Goal: Download file/media

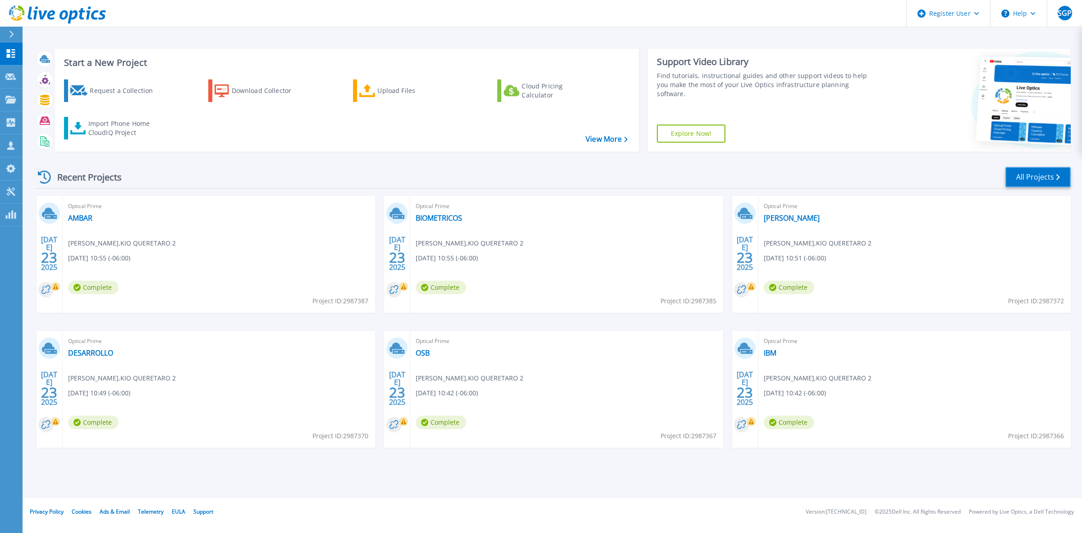
click at [1037, 183] on link "All Projects" at bounding box center [1038, 177] width 65 height 20
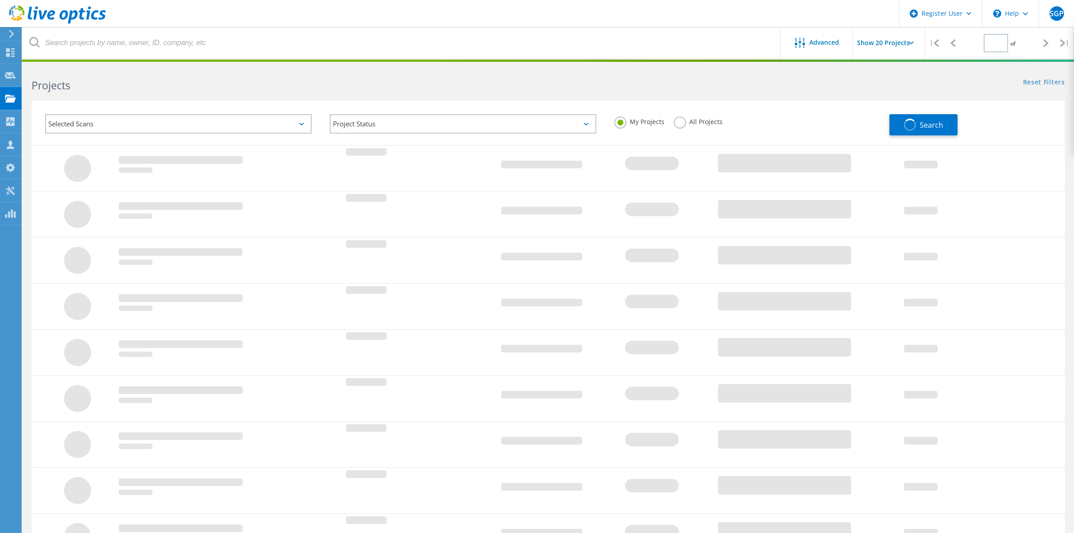
type input "1"
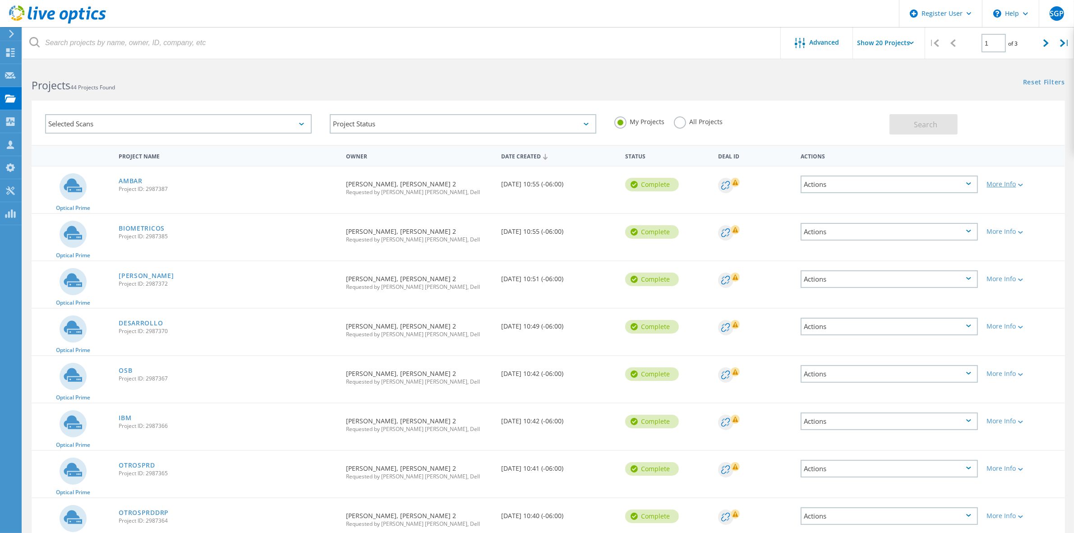
click at [1026, 184] on div "More Info" at bounding box center [1024, 184] width 74 height 6
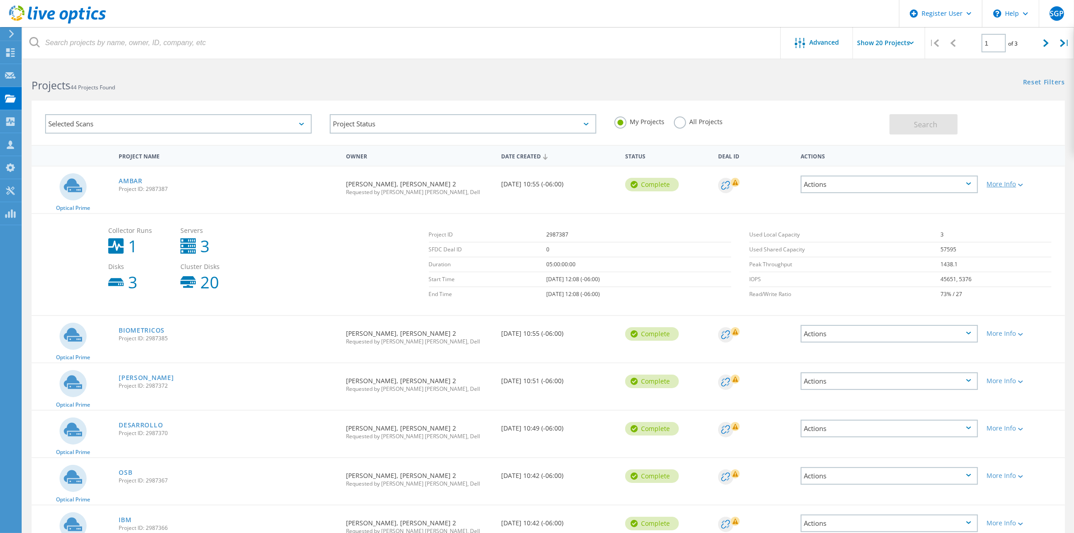
click at [1022, 184] on icon at bounding box center [1020, 185] width 5 height 3
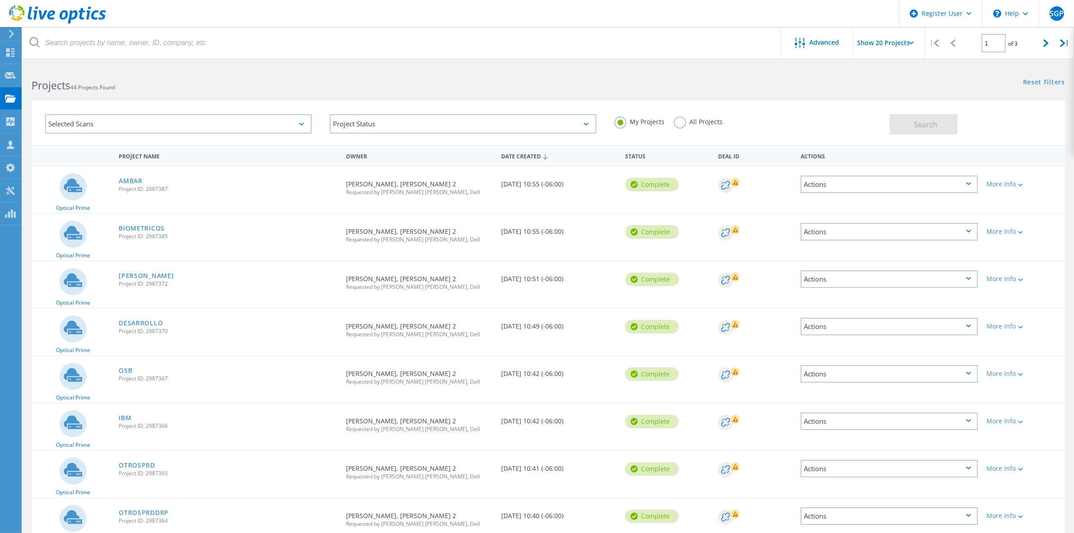
click at [967, 184] on div "Actions" at bounding box center [889, 184] width 177 height 18
click at [967, 184] on div "Share" at bounding box center [888, 191] width 175 height 14
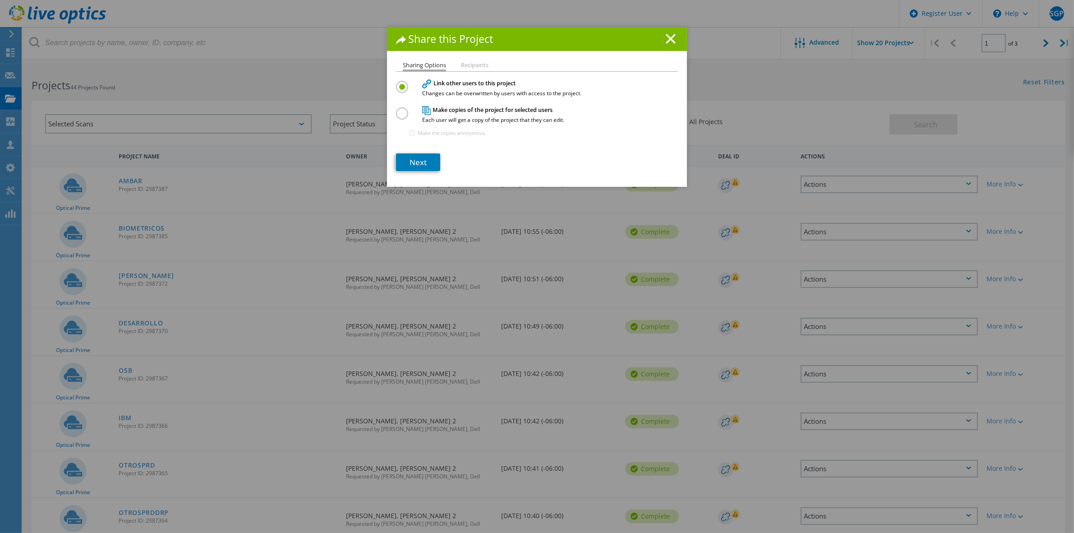
drag, startPoint x: 665, startPoint y: 41, endPoint x: 618, endPoint y: 69, distance: 54.6
click at [666, 41] on icon at bounding box center [671, 39] width 10 height 10
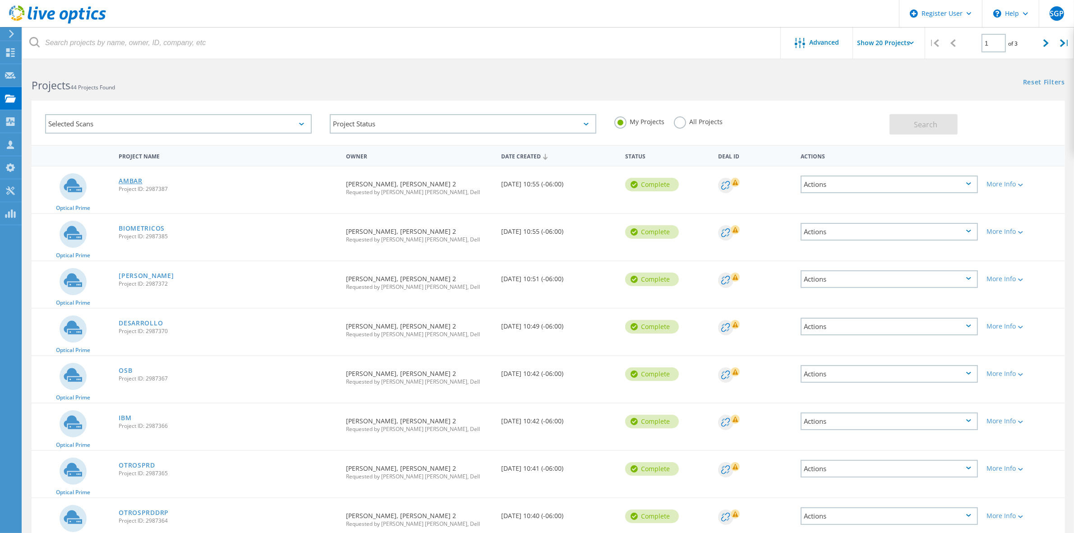
click at [131, 180] on link "AMBAR" at bounding box center [131, 181] width 24 height 6
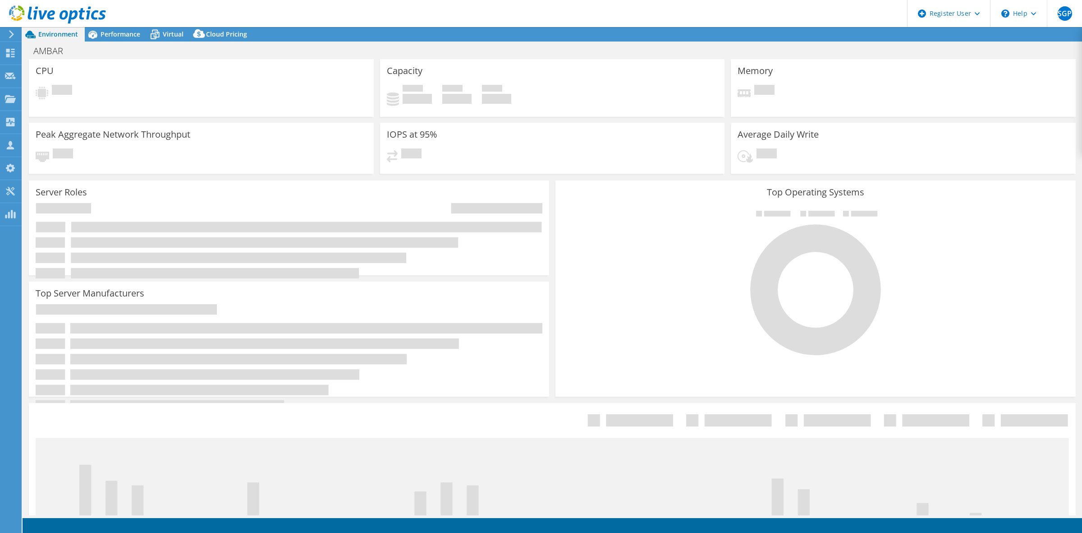
select select "USD"
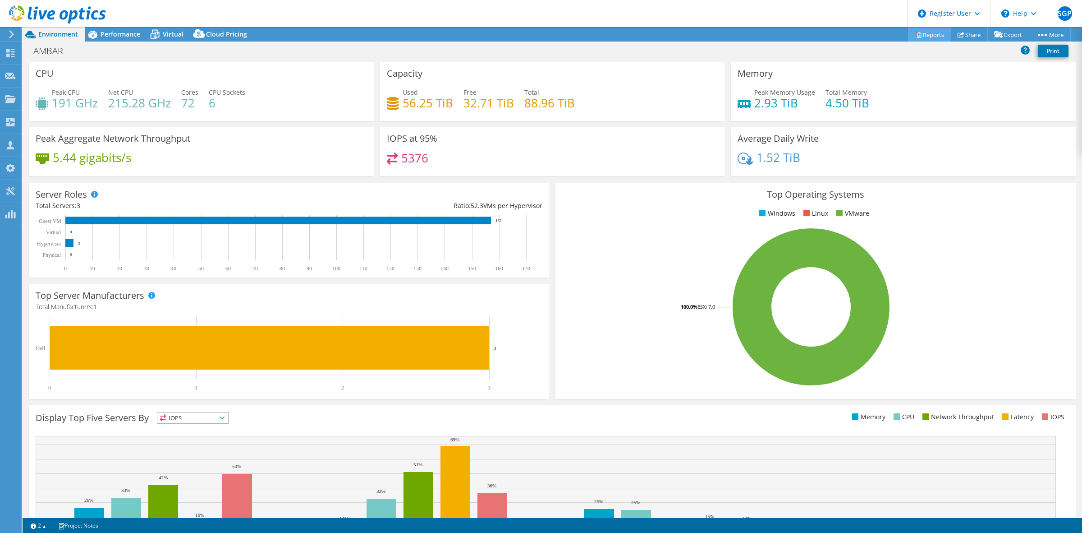
click at [929, 31] on link "Reports" at bounding box center [929, 35] width 43 height 14
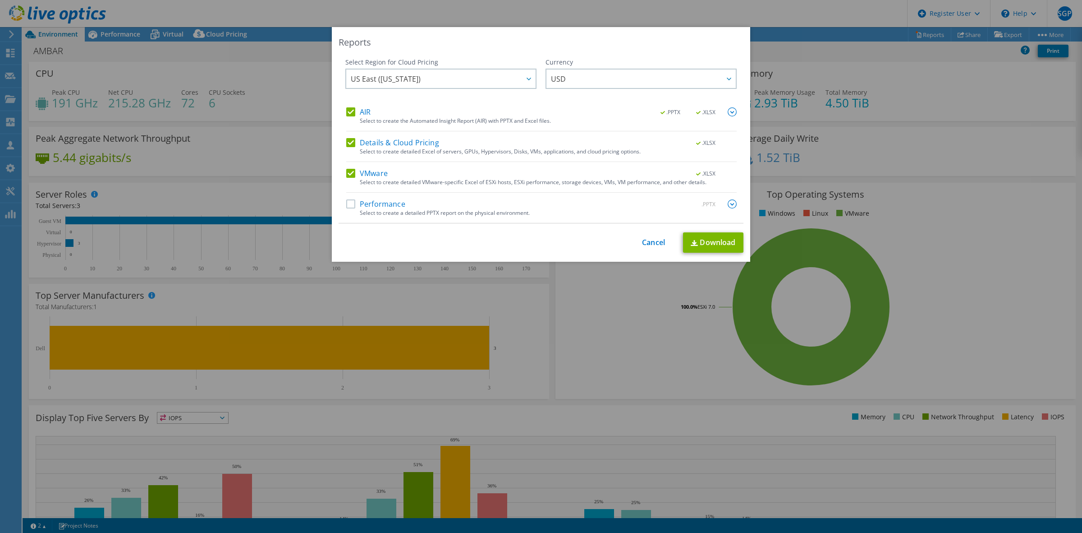
click at [348, 207] on label "Performance" at bounding box center [375, 203] width 59 height 9
click at [0, 0] on input "Performance" at bounding box center [0, 0] width 0 height 0
click at [705, 238] on link "Download" at bounding box center [713, 242] width 60 height 20
click at [281, 81] on div "Reports Select Region for Cloud Pricing Asia Pacific (Hong Kong) Asia Pacific (…" at bounding box center [541, 266] width 1082 height 479
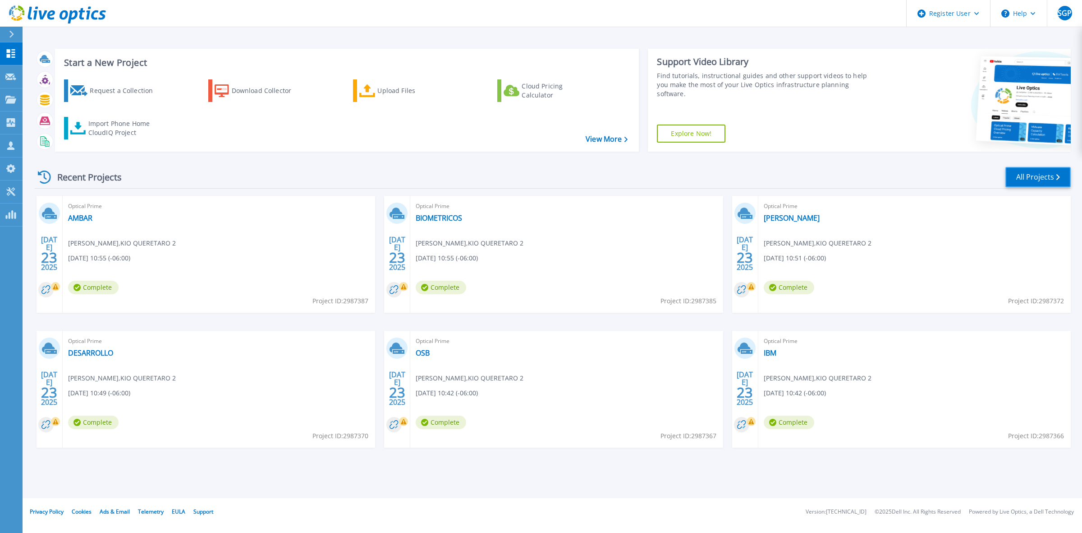
click at [1038, 174] on link "All Projects" at bounding box center [1038, 177] width 65 height 20
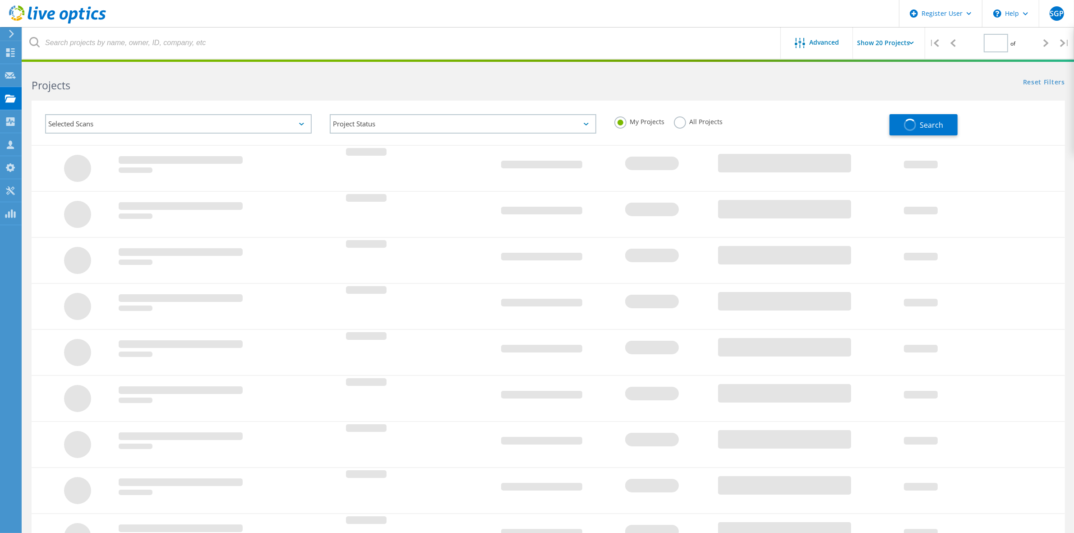
type input "1"
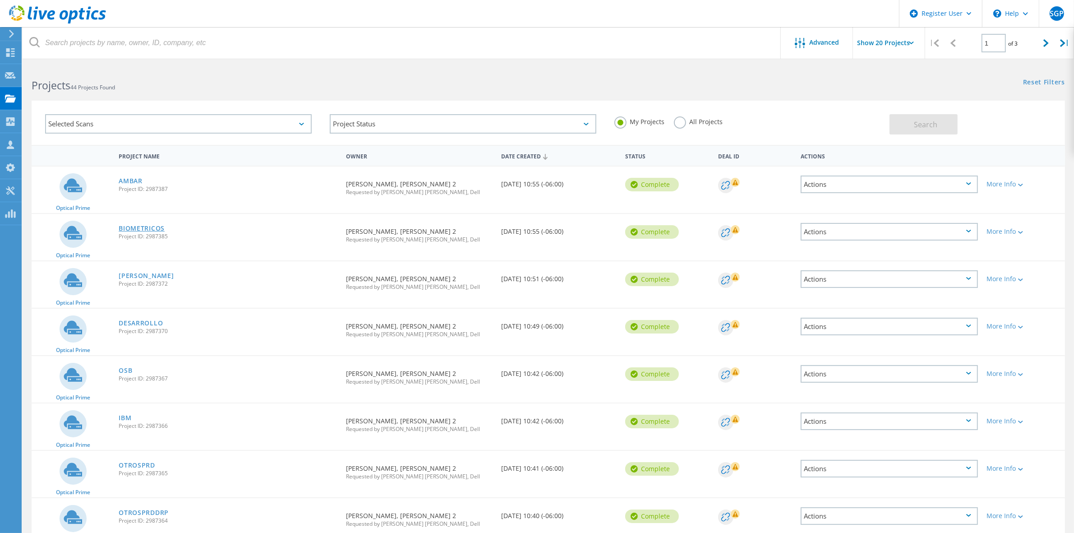
click at [149, 228] on link "BIOMETRICOS" at bounding box center [142, 228] width 46 height 6
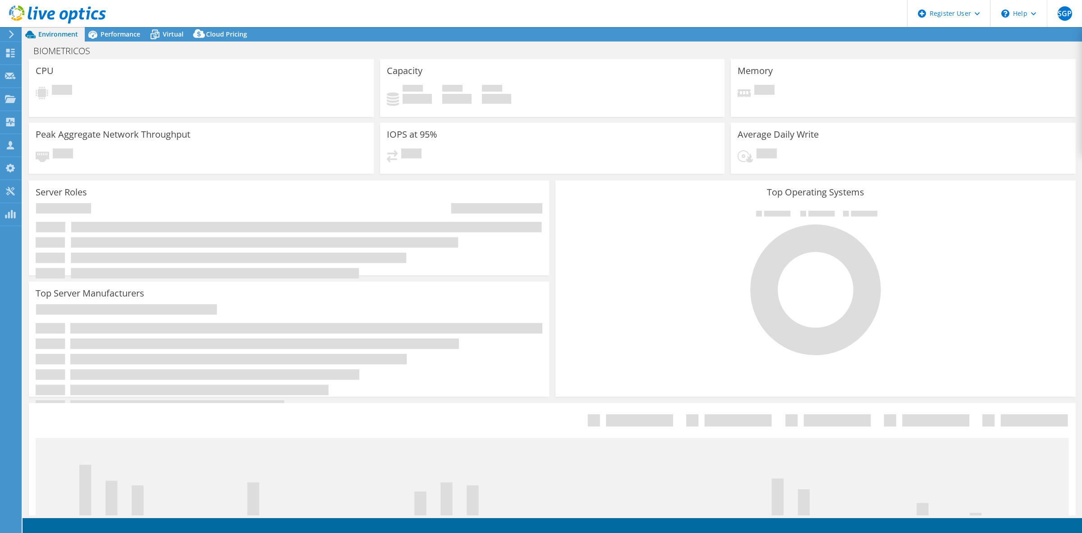
select select "USD"
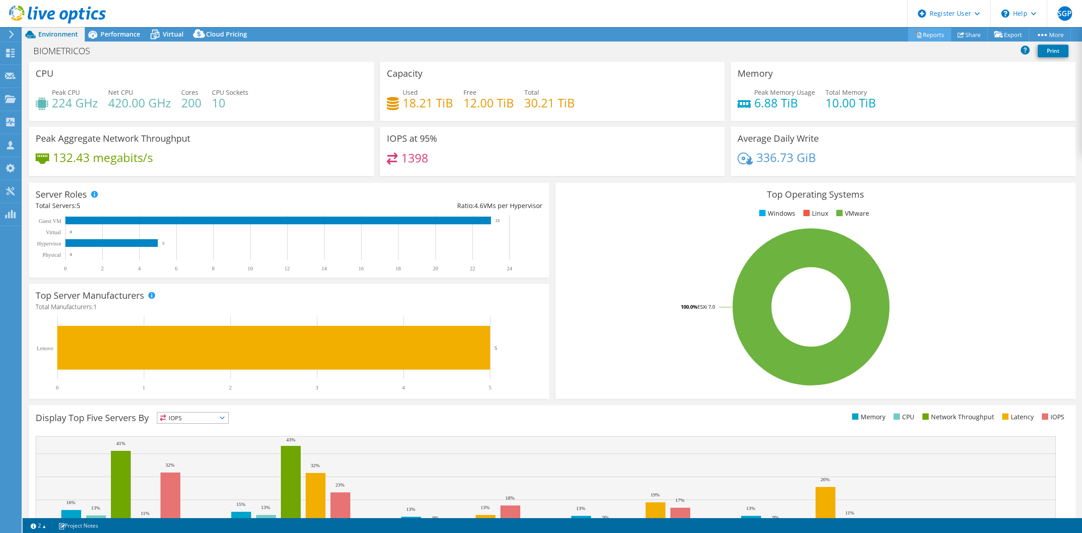
click at [928, 30] on link "Reports" at bounding box center [929, 35] width 43 height 14
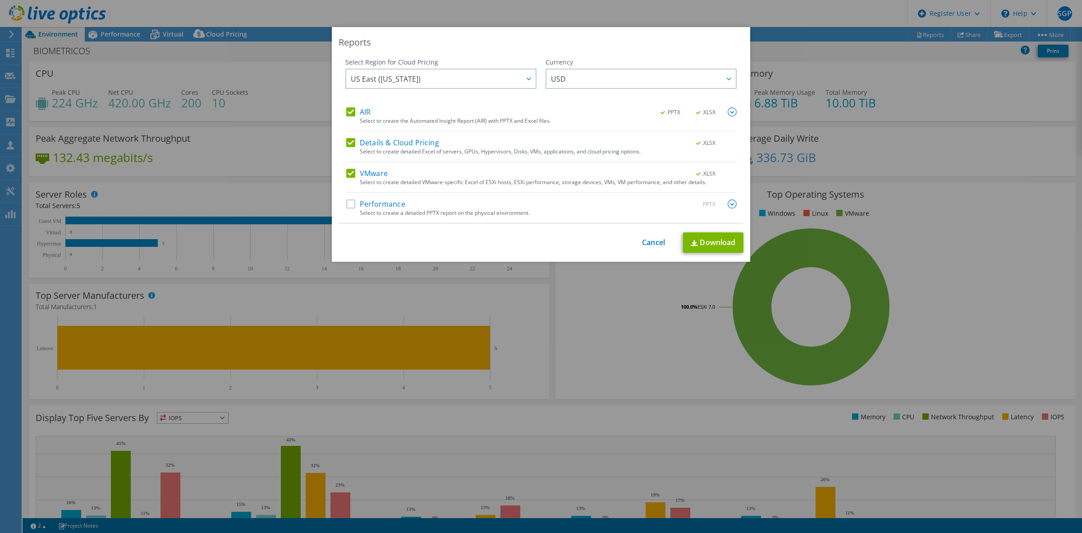
click at [346, 202] on label "Performance" at bounding box center [375, 203] width 59 height 9
click at [0, 0] on input "Performance" at bounding box center [0, 0] width 0 height 0
click at [712, 244] on link "Download" at bounding box center [713, 242] width 60 height 20
click at [585, 298] on div "Reports Select Region for Cloud Pricing Asia Pacific (Hong Kong) Asia Pacific (…" at bounding box center [541, 266] width 1082 height 479
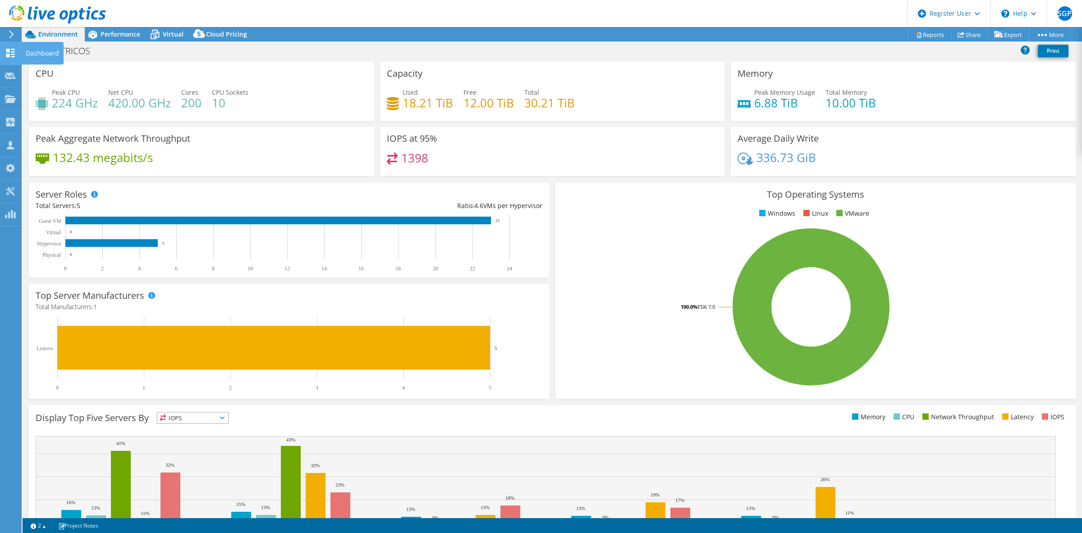
click at [14, 55] on use at bounding box center [10, 53] width 9 height 9
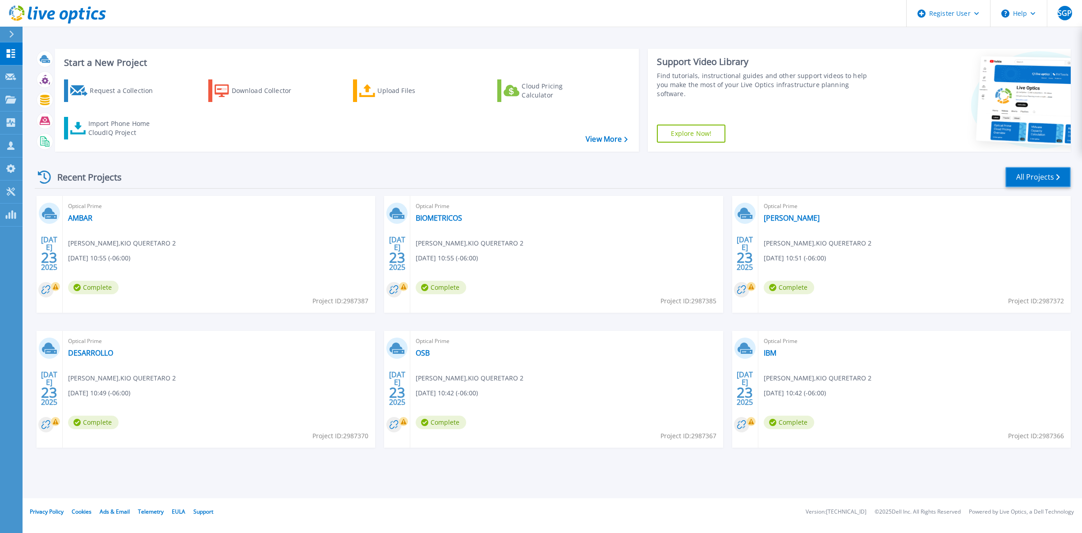
click at [1033, 177] on link "All Projects" at bounding box center [1038, 177] width 65 height 20
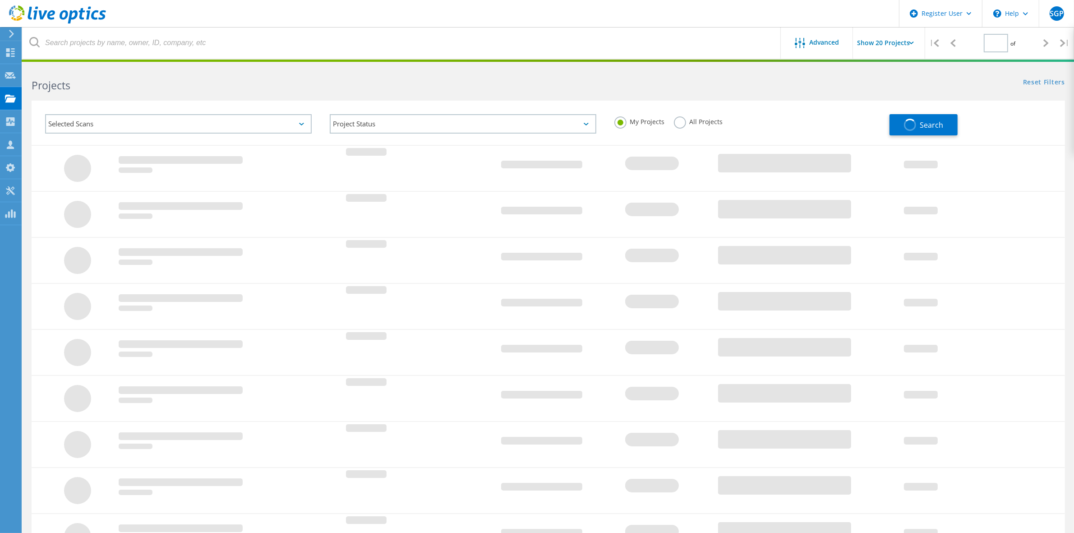
type input "1"
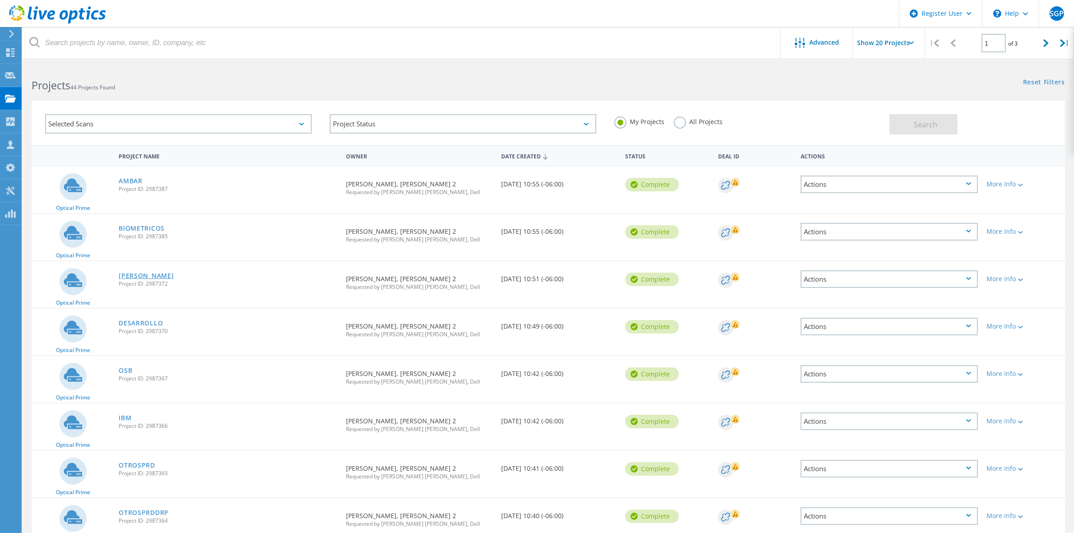
click at [121, 274] on link "[PERSON_NAME]" at bounding box center [146, 275] width 55 height 6
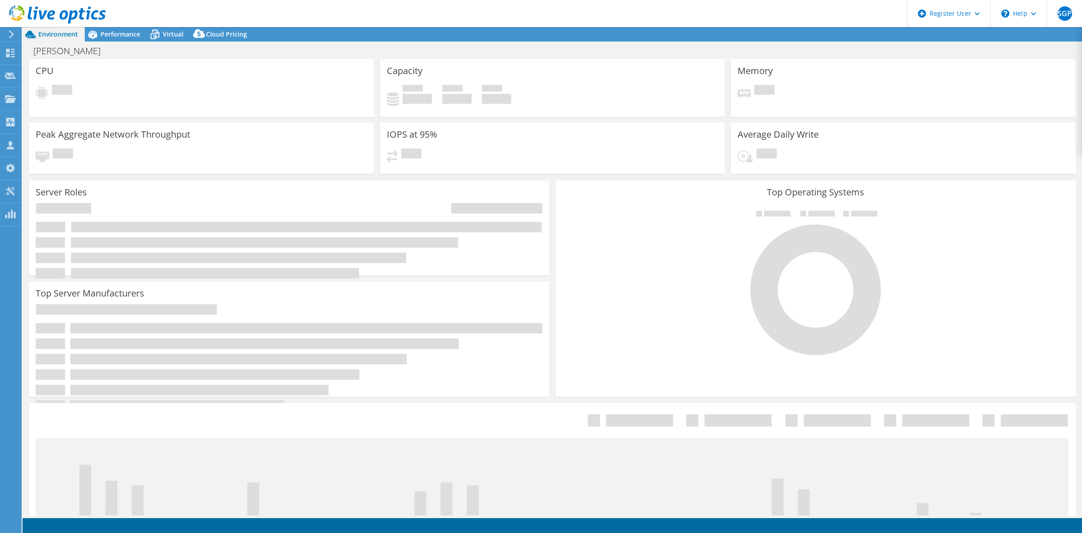
select select "USD"
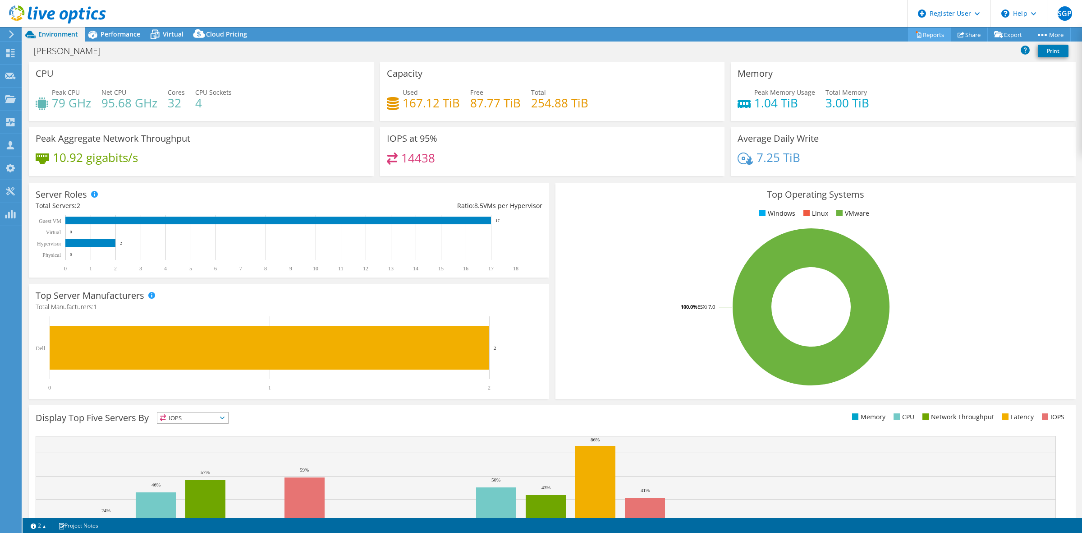
click at [926, 32] on link "Reports" at bounding box center [929, 35] width 43 height 14
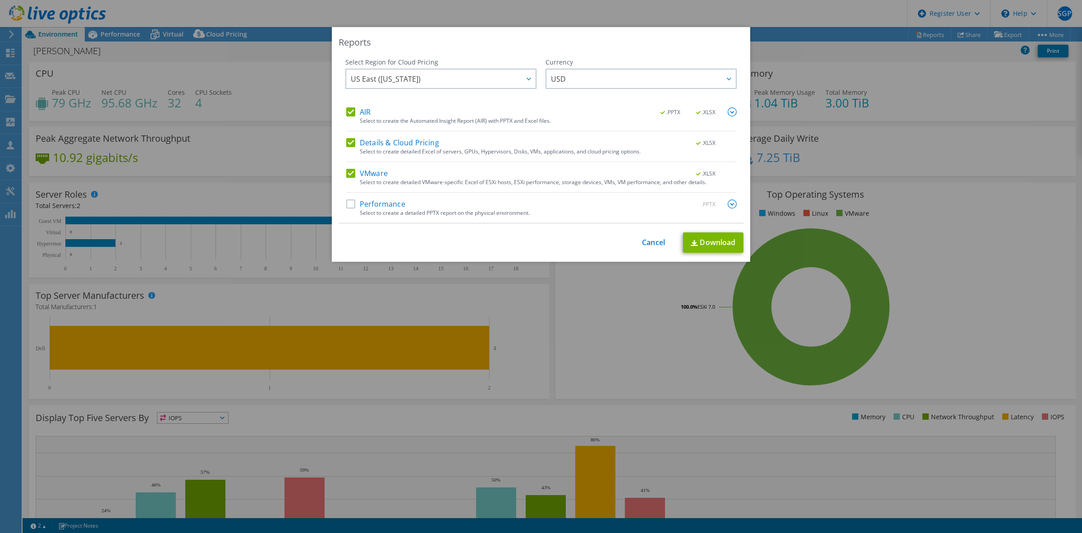
click at [355, 206] on label "Performance" at bounding box center [375, 203] width 59 height 9
click at [0, 0] on input "Performance" at bounding box center [0, 0] width 0 height 0
click at [721, 244] on link "Download" at bounding box center [713, 242] width 60 height 20
drag, startPoint x: 226, startPoint y: 142, endPoint x: 212, endPoint y: 129, distance: 18.8
click at [227, 141] on div "Reports Select Region for Cloud Pricing Asia Pacific (Hong Kong) Asia Pacific (…" at bounding box center [541, 266] width 1082 height 479
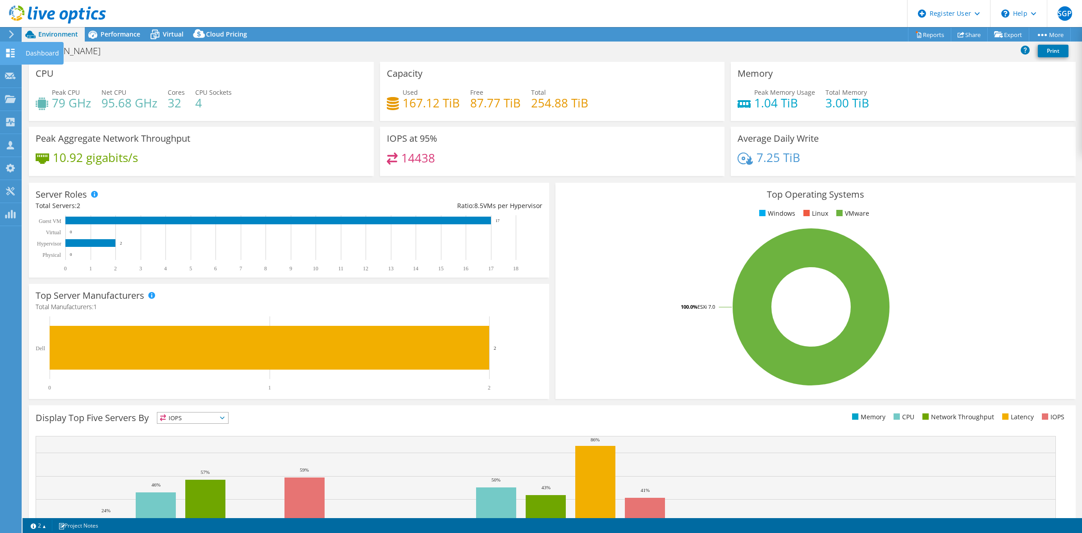
click at [9, 51] on use at bounding box center [10, 53] width 9 height 9
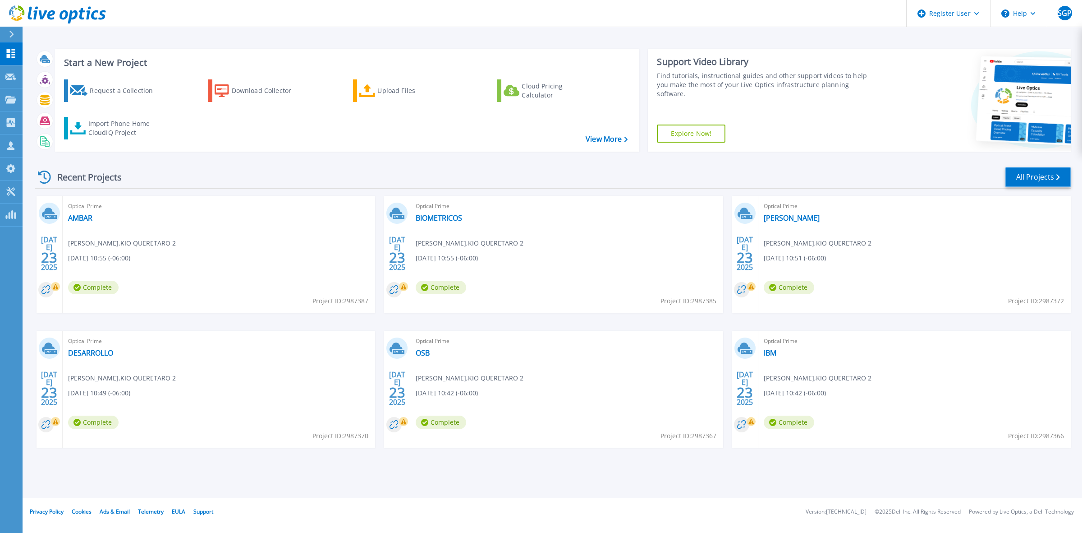
click at [1041, 184] on link "All Projects" at bounding box center [1038, 177] width 65 height 20
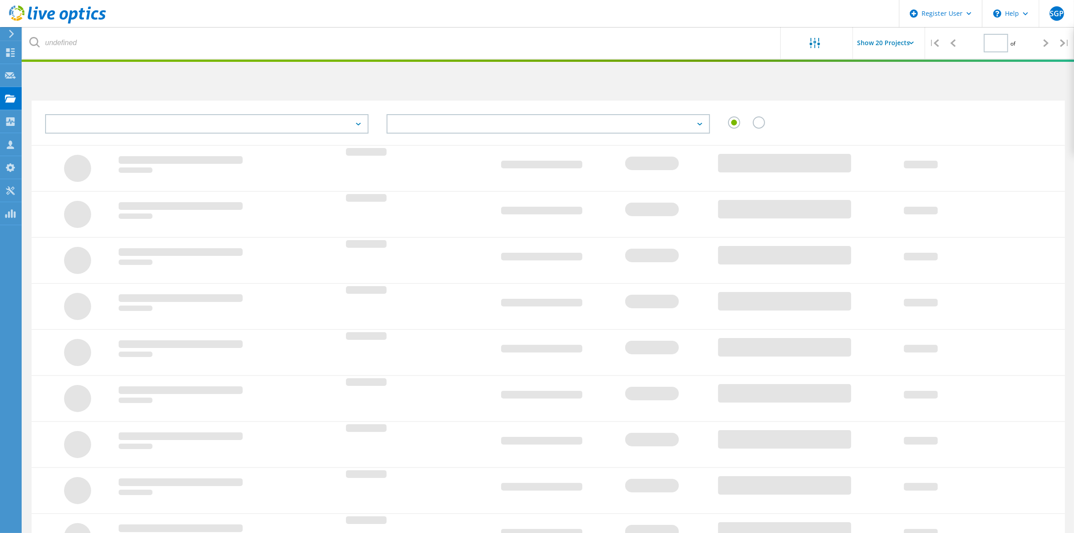
type input "1"
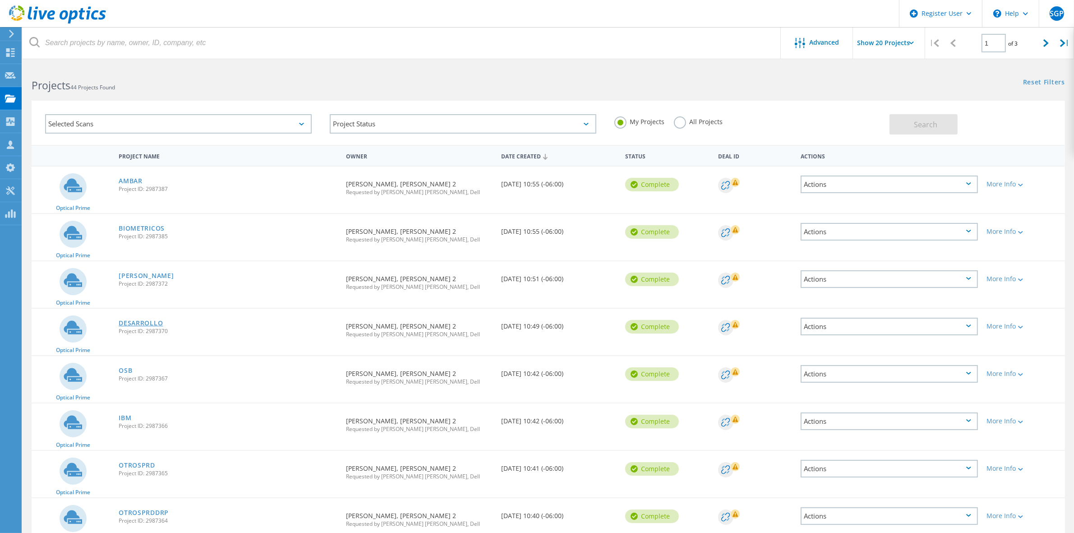
click at [132, 320] on link "DESARROLLO" at bounding box center [141, 323] width 44 height 6
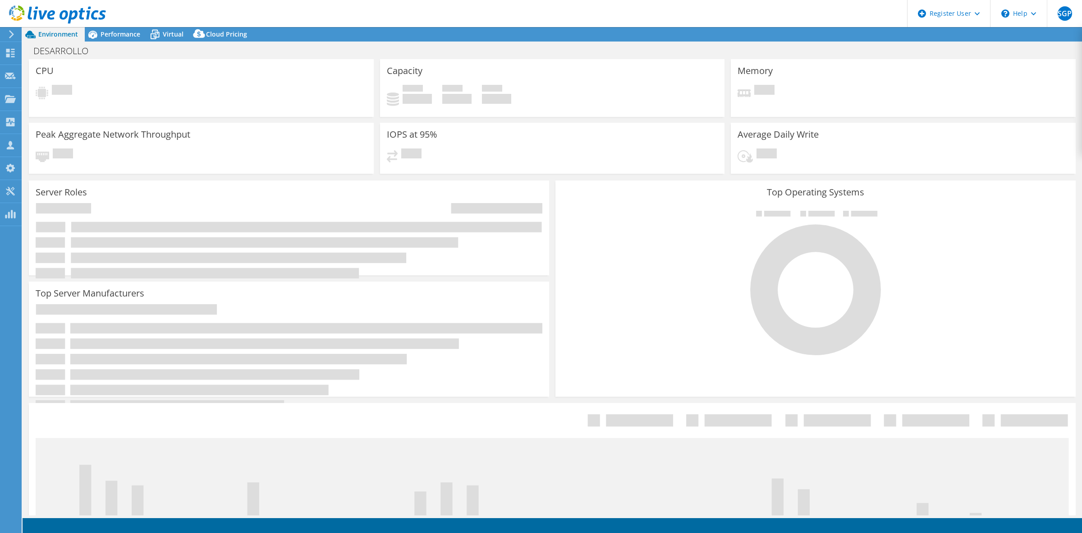
select select "USD"
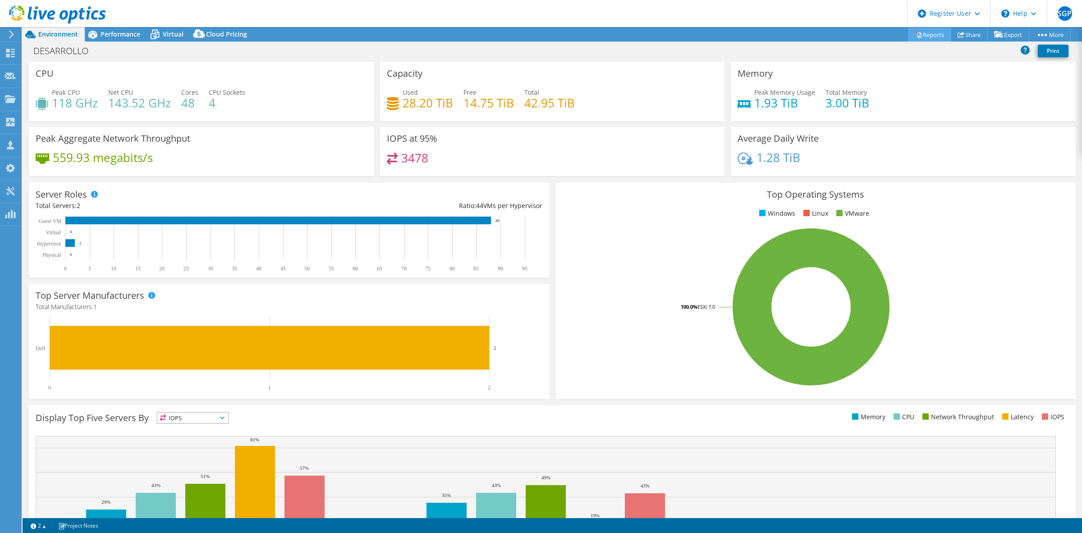
click at [926, 32] on link "Reports" at bounding box center [929, 35] width 43 height 14
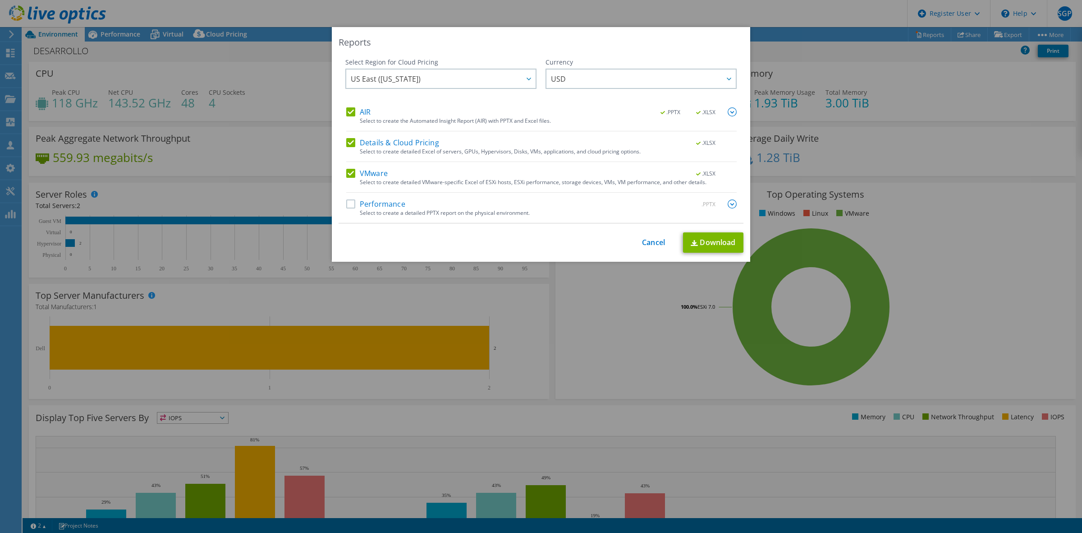
click at [349, 204] on label "Performance" at bounding box center [375, 203] width 59 height 9
click at [0, 0] on input "Performance" at bounding box center [0, 0] width 0 height 0
click at [697, 242] on link "Download" at bounding box center [713, 242] width 60 height 20
click at [289, 71] on div "Reports Select Region for Cloud Pricing Asia Pacific (Hong Kong) Asia Pacific (…" at bounding box center [541, 266] width 1082 height 479
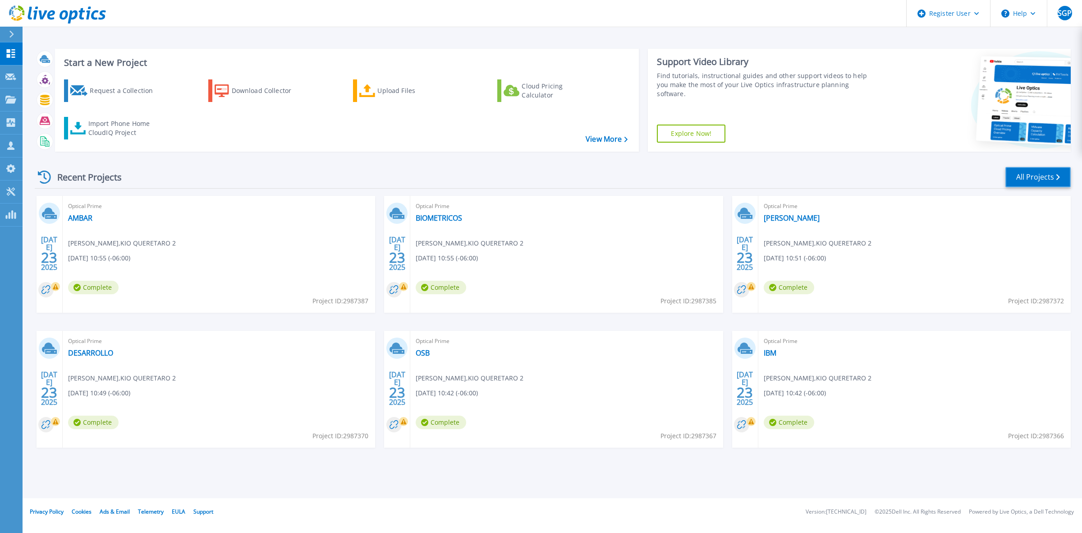
click at [1033, 180] on link "All Projects" at bounding box center [1038, 177] width 65 height 20
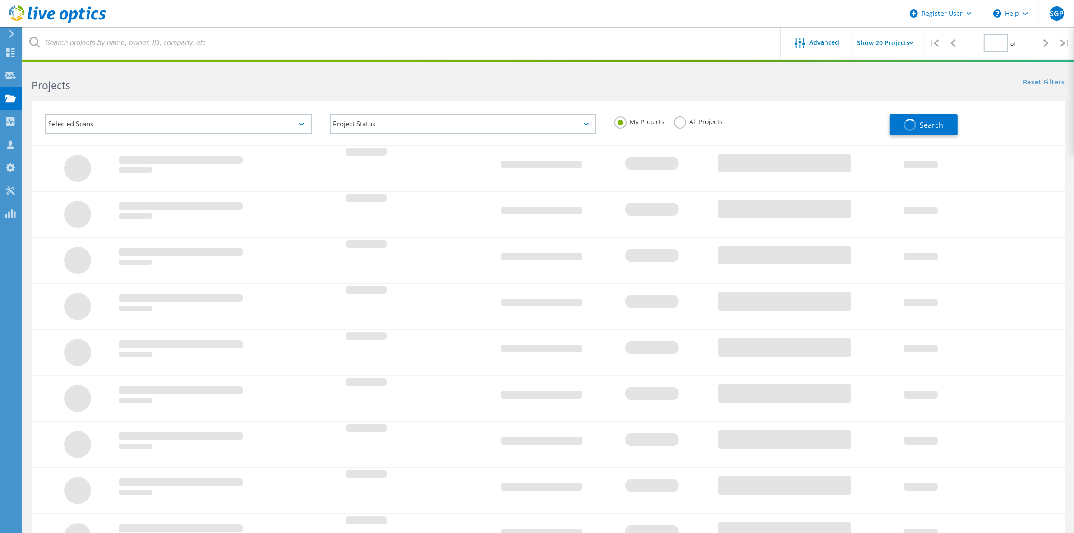
type input "1"
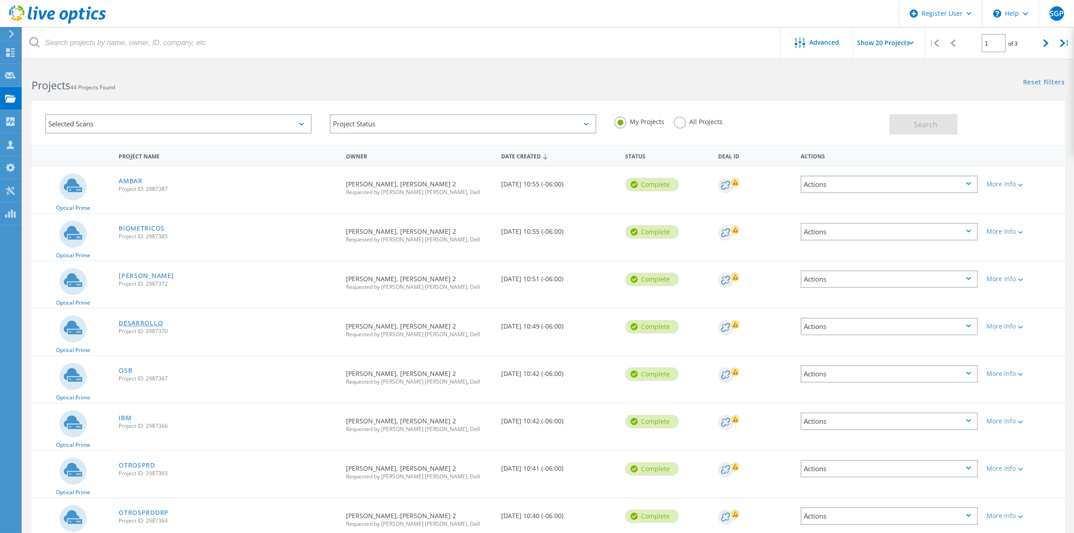
click at [145, 322] on link "DESARROLLO" at bounding box center [141, 323] width 44 height 6
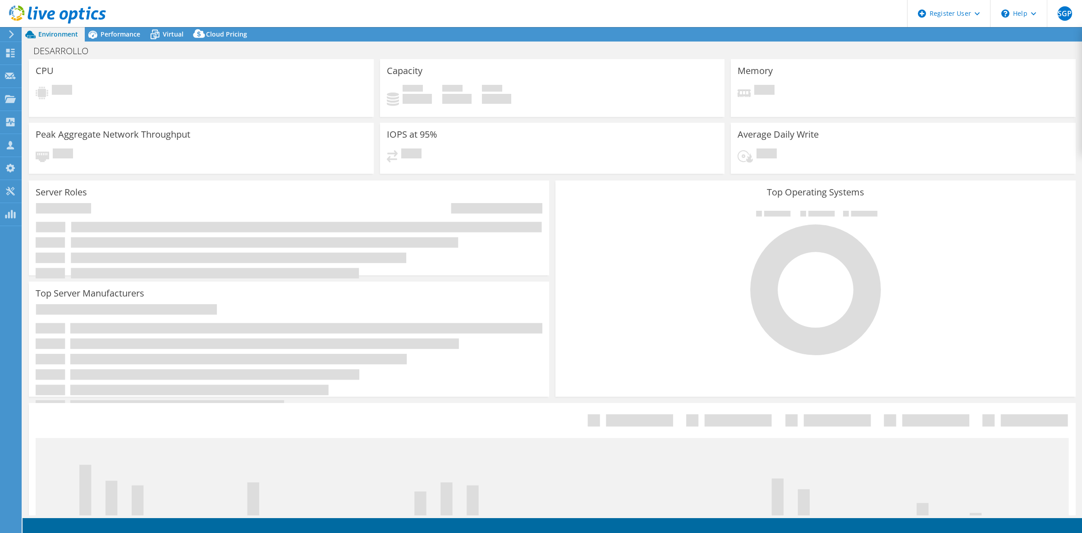
select select "USD"
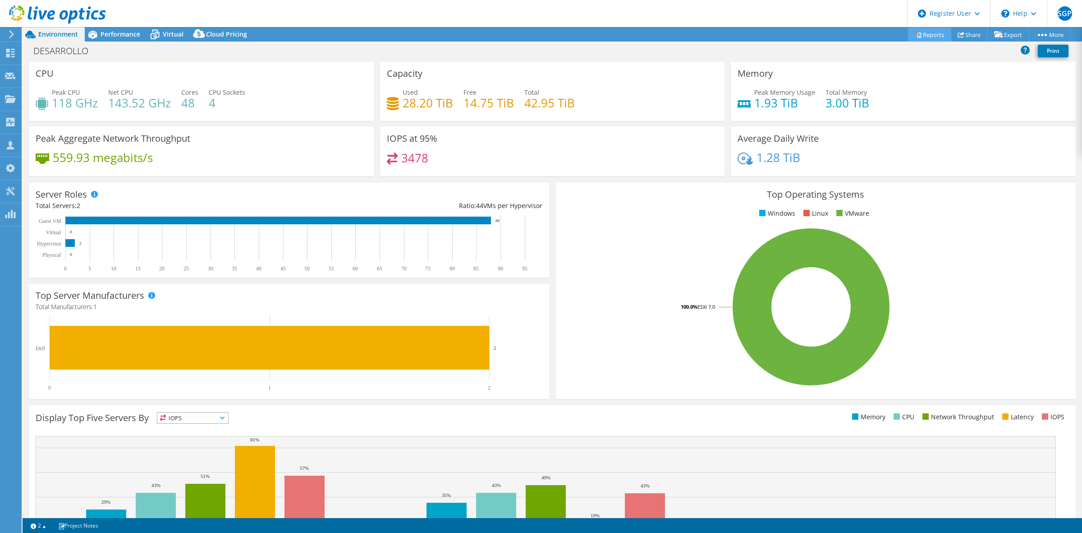
click at [919, 34] on link "Reports" at bounding box center [929, 35] width 43 height 14
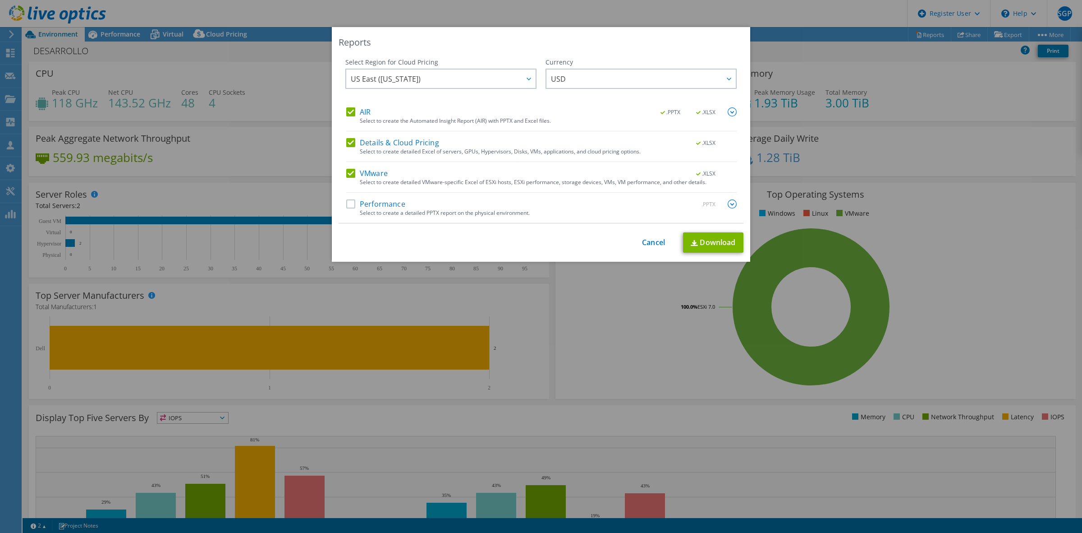
click at [354, 205] on label "Performance" at bounding box center [375, 203] width 59 height 9
click at [0, 0] on input "Performance" at bounding box center [0, 0] width 0 height 0
click at [695, 244] on link "Download" at bounding box center [713, 242] width 60 height 20
click at [611, 316] on div "Reports Select Region for Cloud Pricing Asia Pacific ([GEOGRAPHIC_DATA]) [GEOGR…" at bounding box center [541, 266] width 1082 height 479
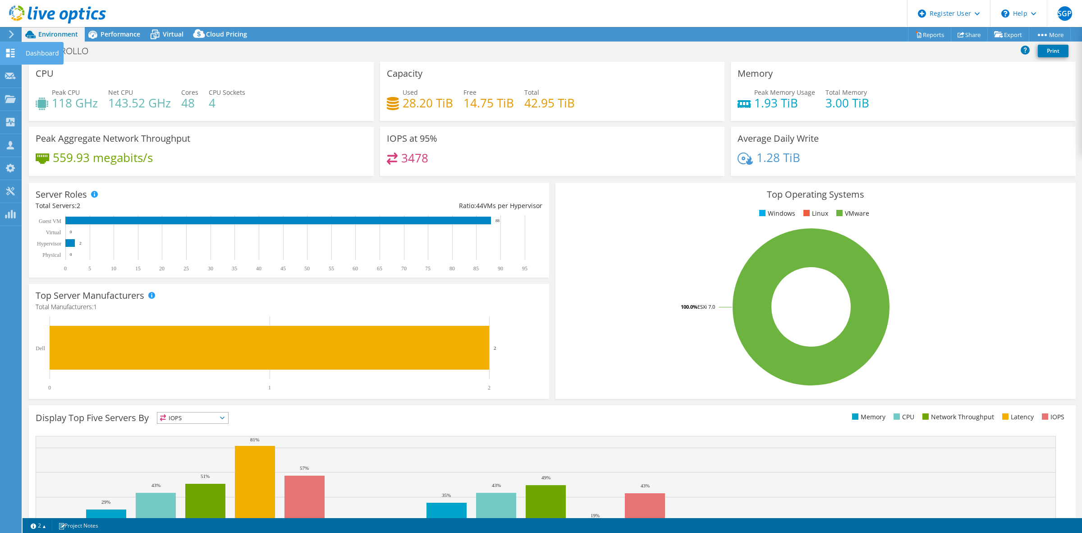
click at [14, 51] on use at bounding box center [10, 53] width 9 height 9
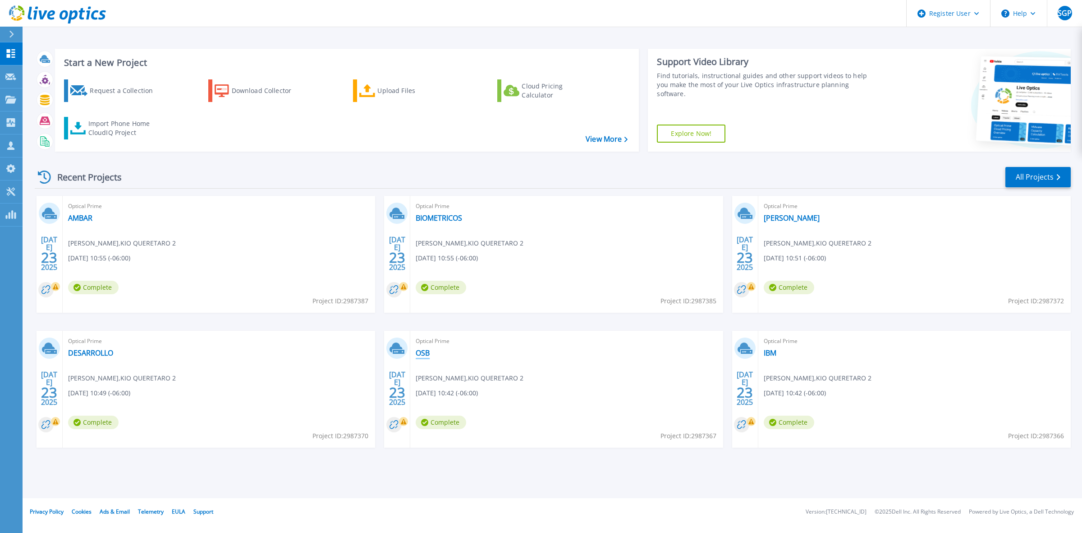
click at [423, 353] on link "OSB" at bounding box center [423, 352] width 14 height 9
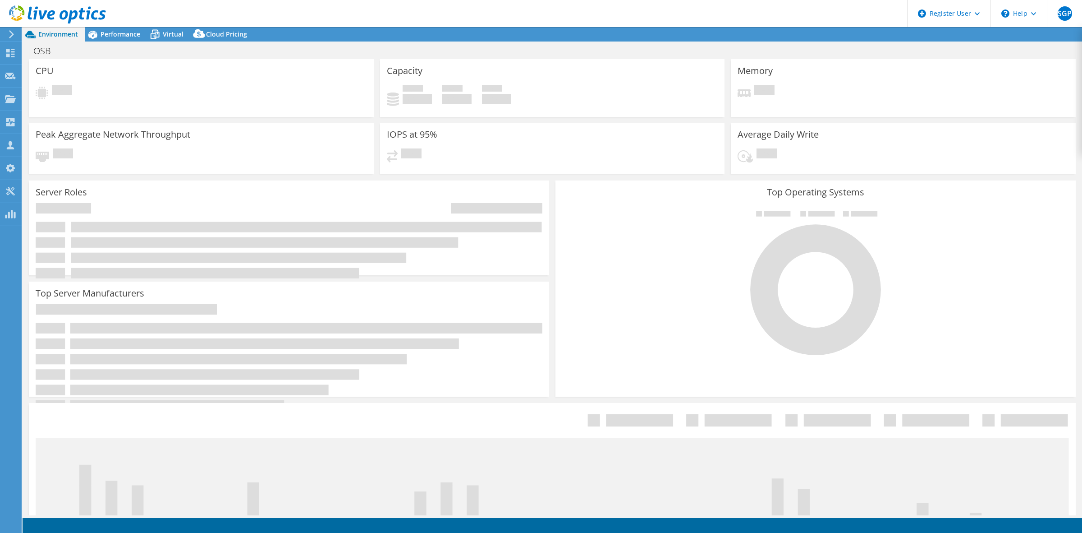
select select "USD"
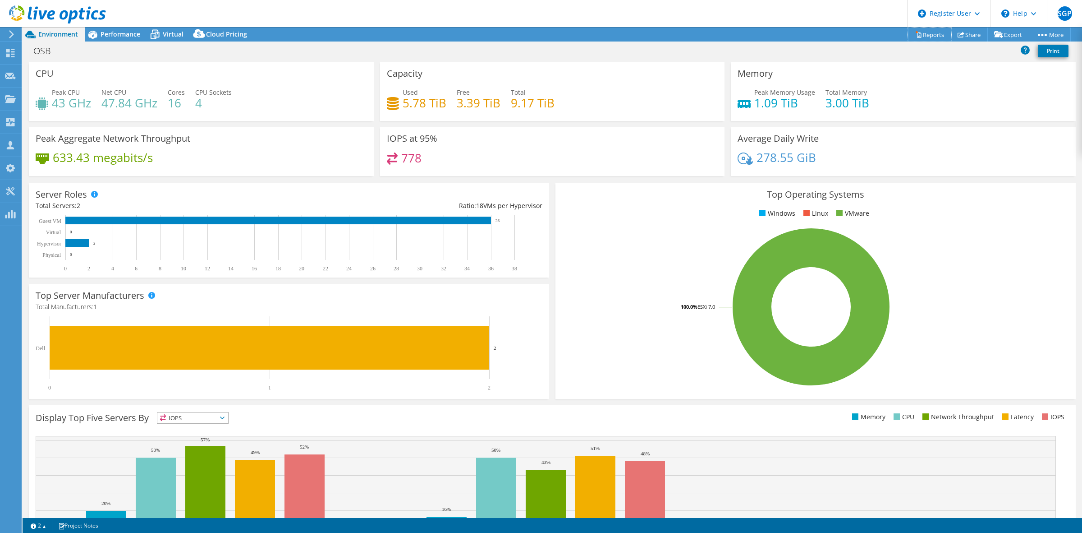
click at [928, 34] on link "Reports" at bounding box center [929, 35] width 43 height 14
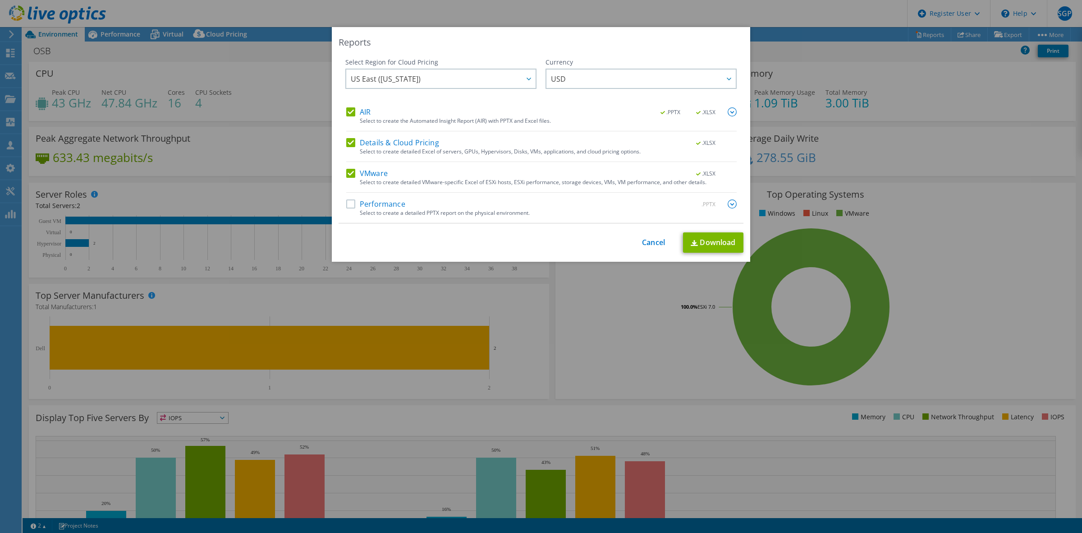
click at [346, 204] on label "Performance" at bounding box center [375, 203] width 59 height 9
click at [0, 0] on input "Performance" at bounding box center [0, 0] width 0 height 0
click at [709, 244] on link "Download" at bounding box center [713, 242] width 60 height 20
click at [405, 106] on div "Select Region for Cloud Pricing Asia Pacific (Hong Kong) Asia Pacific (Mumbai) …" at bounding box center [440, 83] width 191 height 50
click at [282, 86] on div "Reports Select Region for Cloud Pricing Asia Pacific ([GEOGRAPHIC_DATA]) [GEOGR…" at bounding box center [541, 266] width 1082 height 479
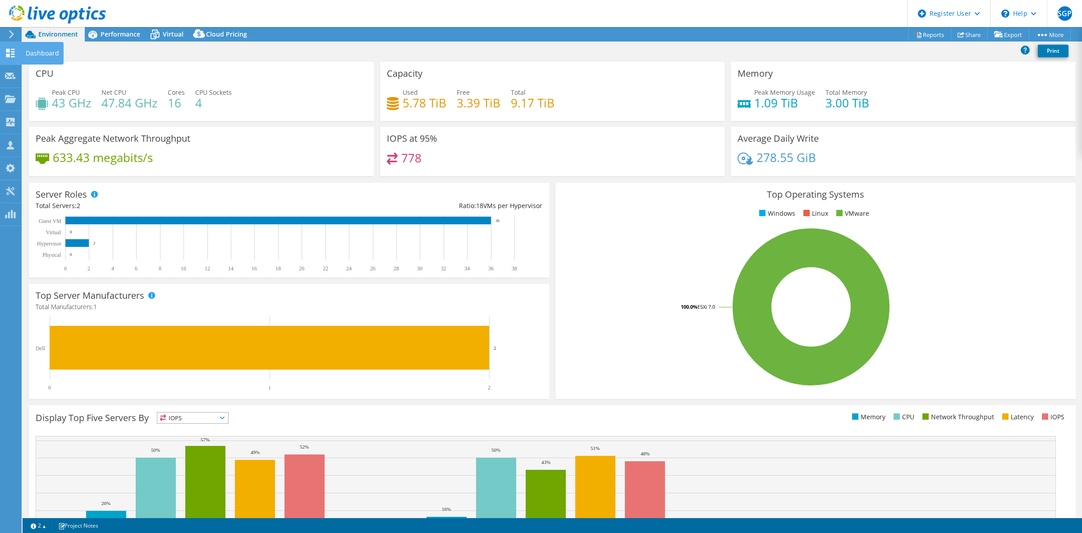
click at [6, 50] on icon at bounding box center [10, 53] width 11 height 9
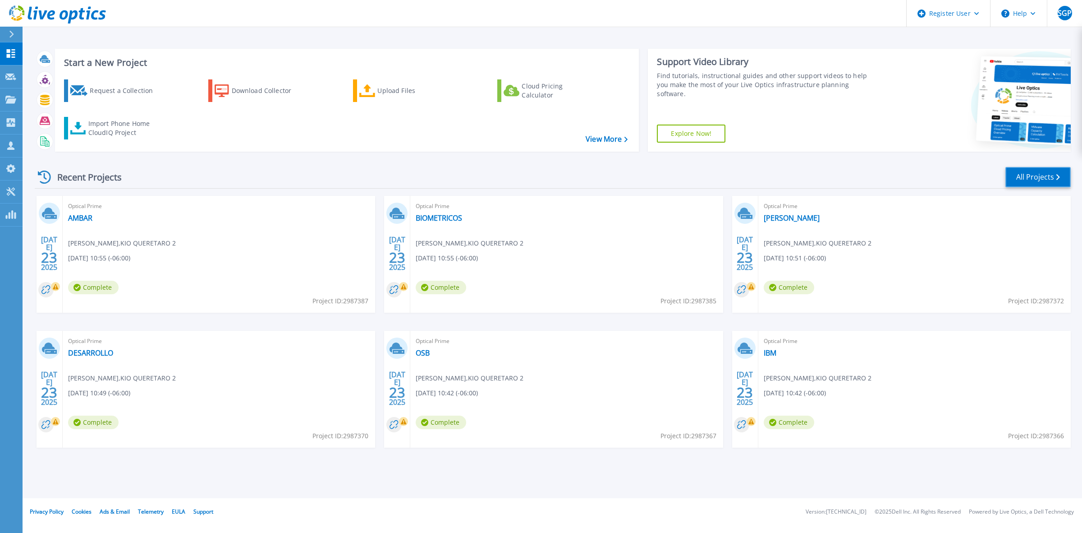
click at [1040, 177] on link "All Projects" at bounding box center [1038, 177] width 65 height 20
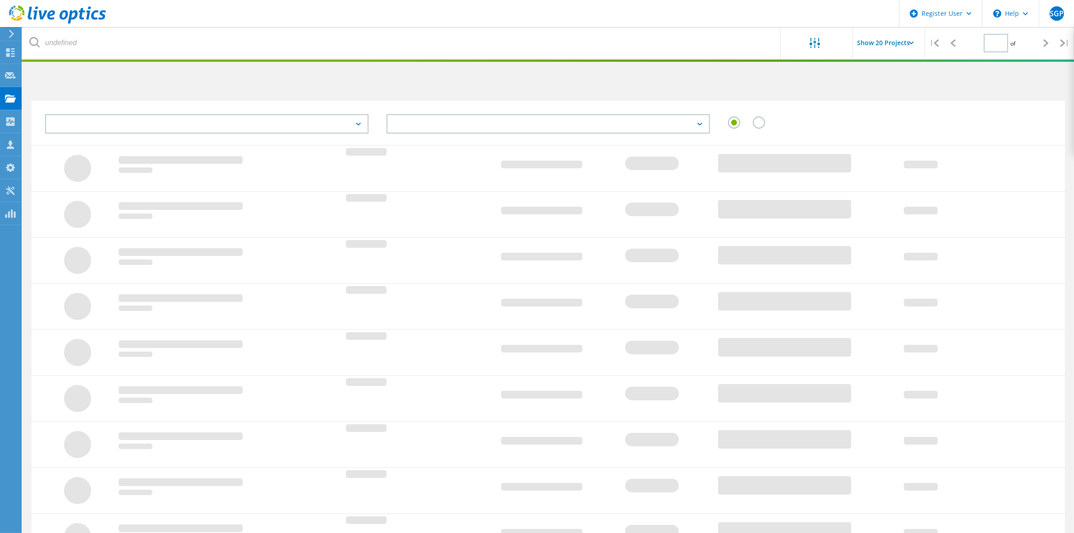
type input "1"
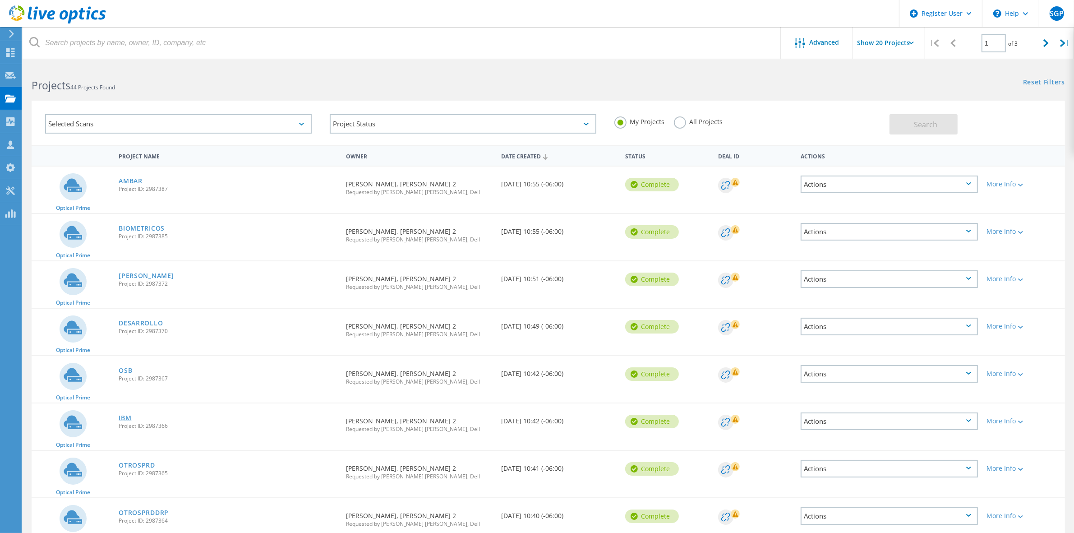
click at [126, 414] on link "IBM" at bounding box center [125, 417] width 13 height 6
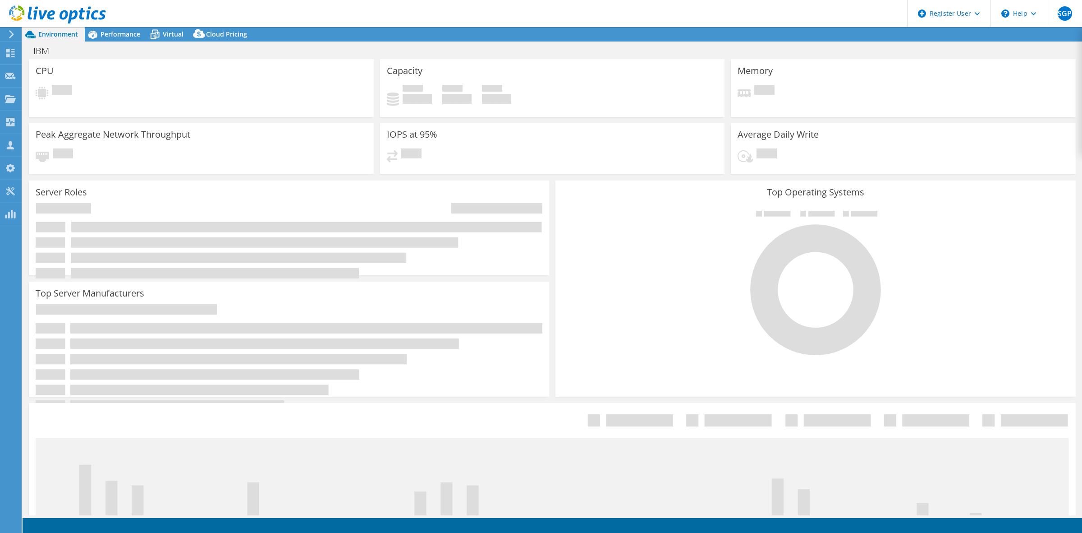
select select "USD"
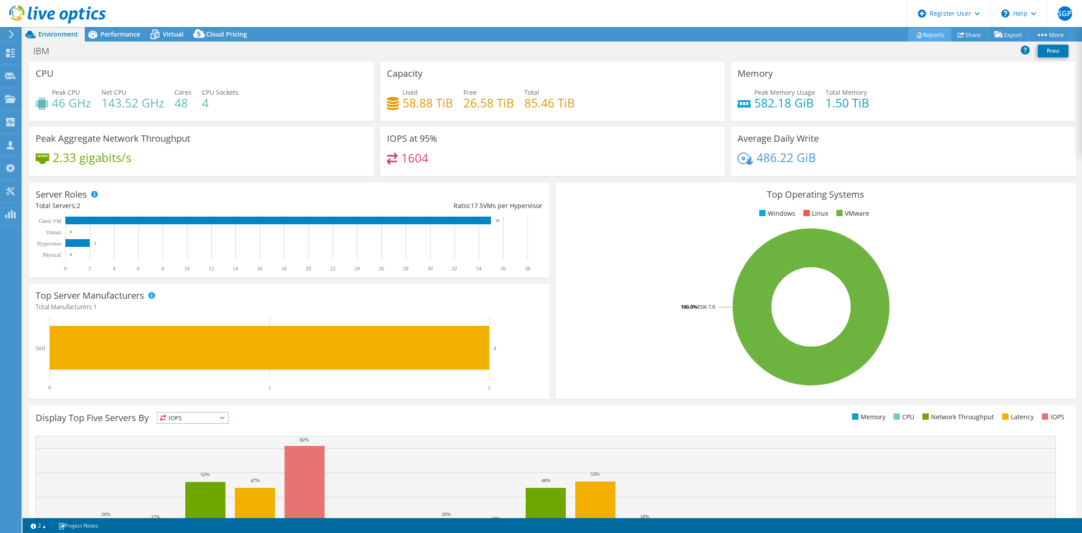
click at [922, 31] on link "Reports" at bounding box center [929, 35] width 43 height 14
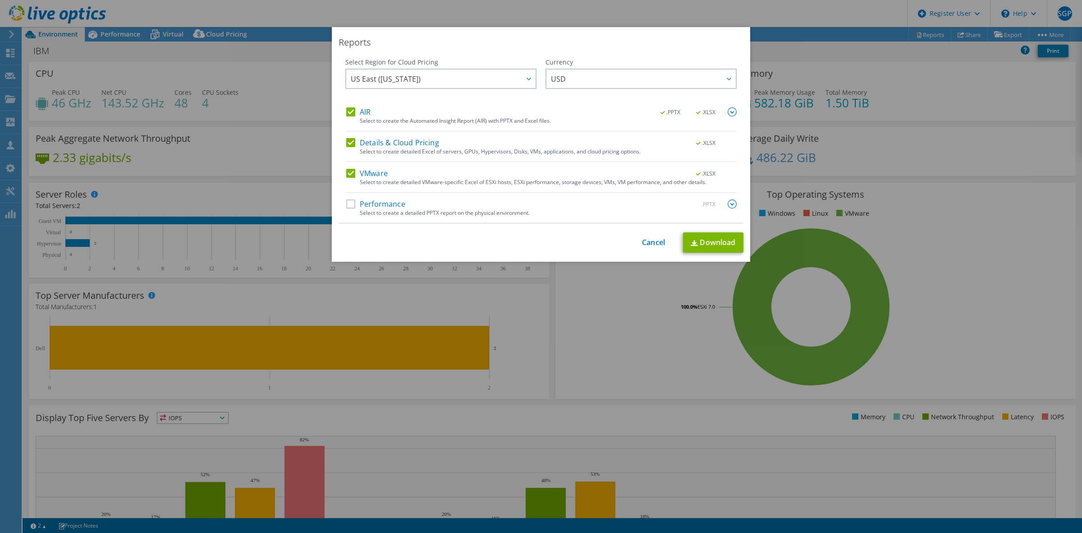
click at [350, 203] on label "Performance" at bounding box center [375, 203] width 59 height 9
click at [0, 0] on input "Performance" at bounding box center [0, 0] width 0 height 0
click at [695, 240] on link "Download" at bounding box center [713, 242] width 60 height 20
click at [318, 91] on div "Reports Select Region for Cloud Pricing Asia Pacific ([GEOGRAPHIC_DATA]) [GEOGR…" at bounding box center [541, 266] width 1082 height 479
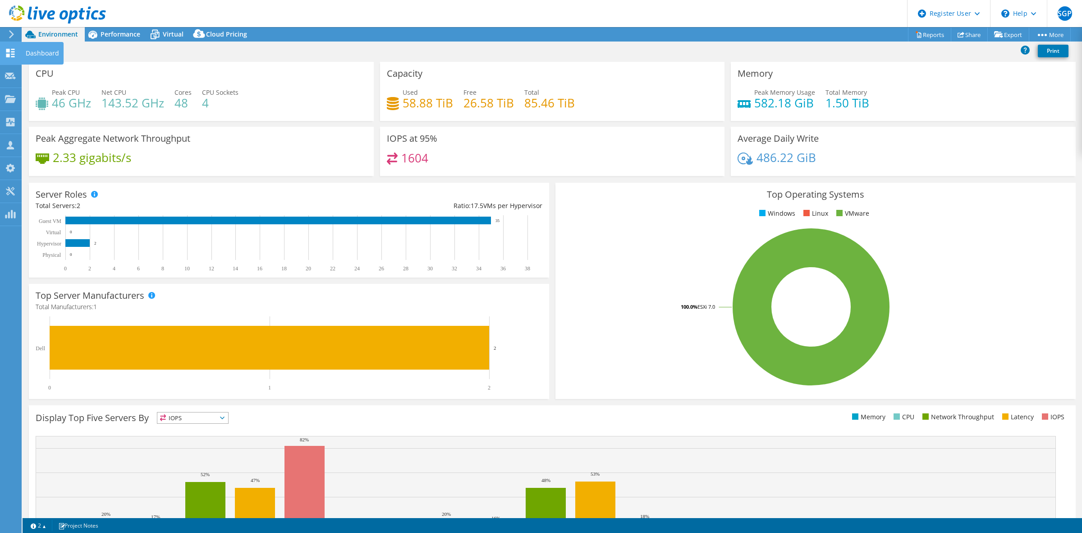
click at [7, 51] on use at bounding box center [10, 53] width 9 height 9
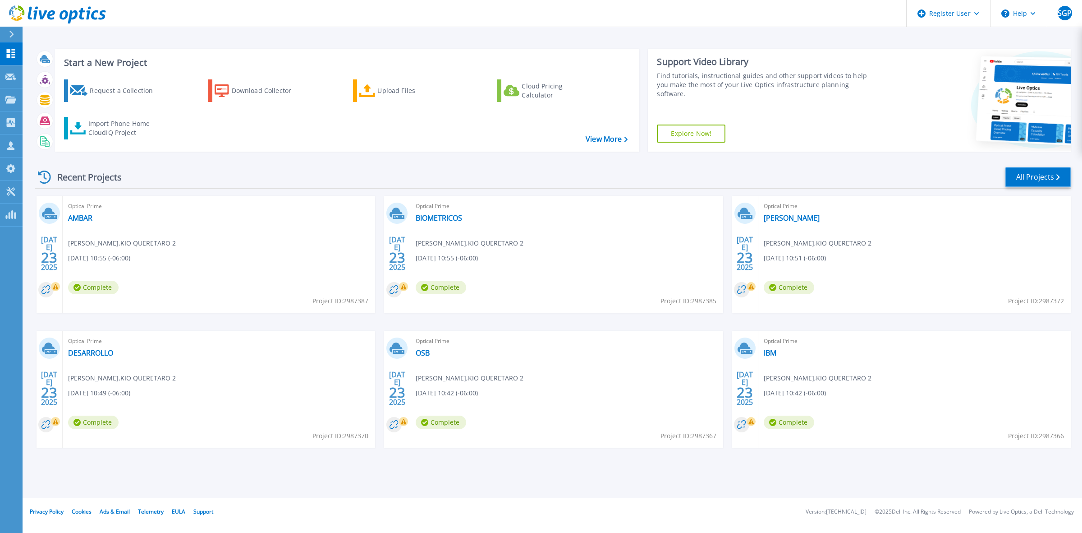
click at [1031, 178] on link "All Projects" at bounding box center [1038, 177] width 65 height 20
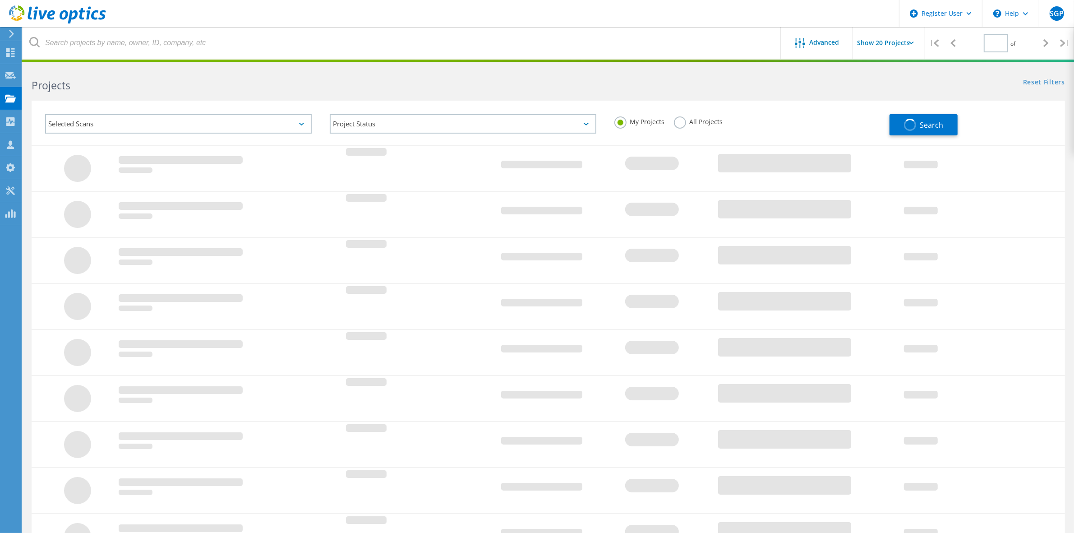
type input "1"
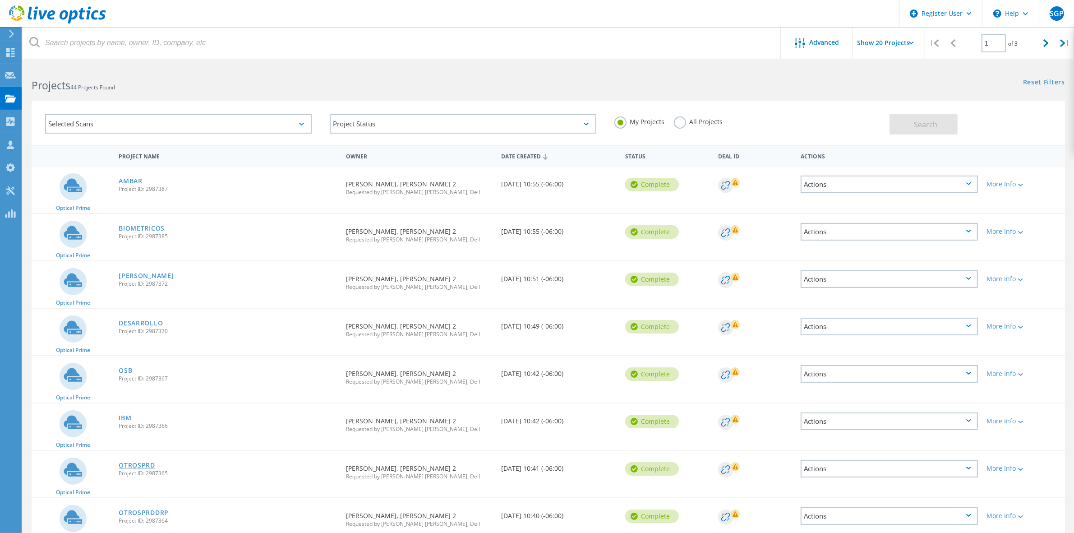
click at [141, 462] on link "OTROSPRD" at bounding box center [137, 465] width 37 height 6
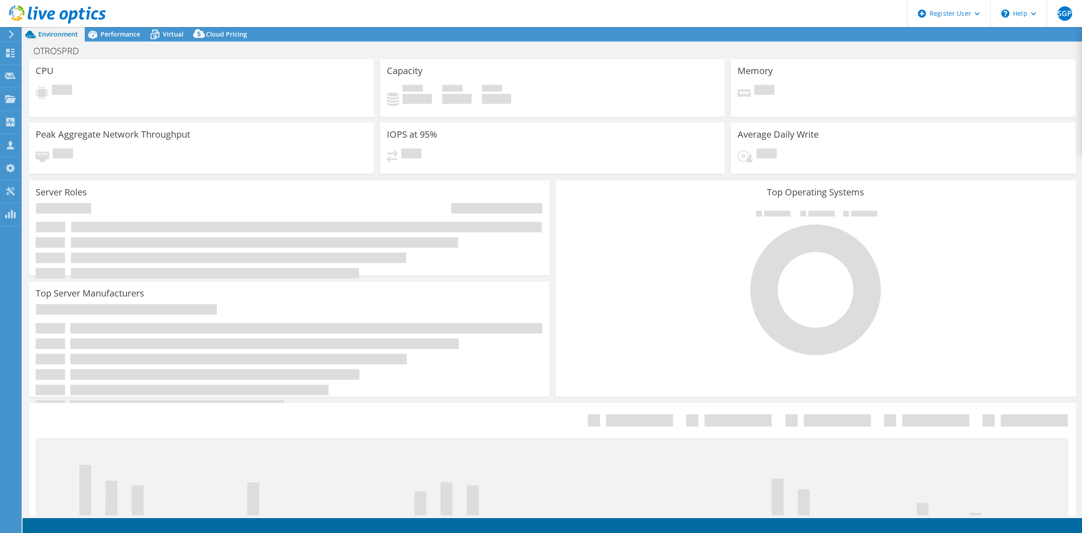
select select "USD"
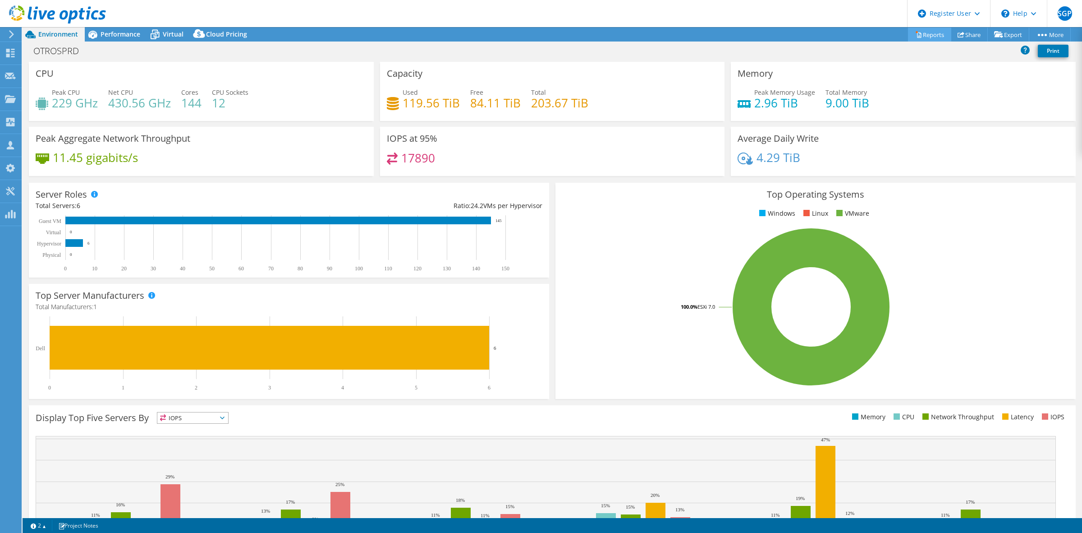
click at [921, 32] on link "Reports" at bounding box center [929, 35] width 43 height 14
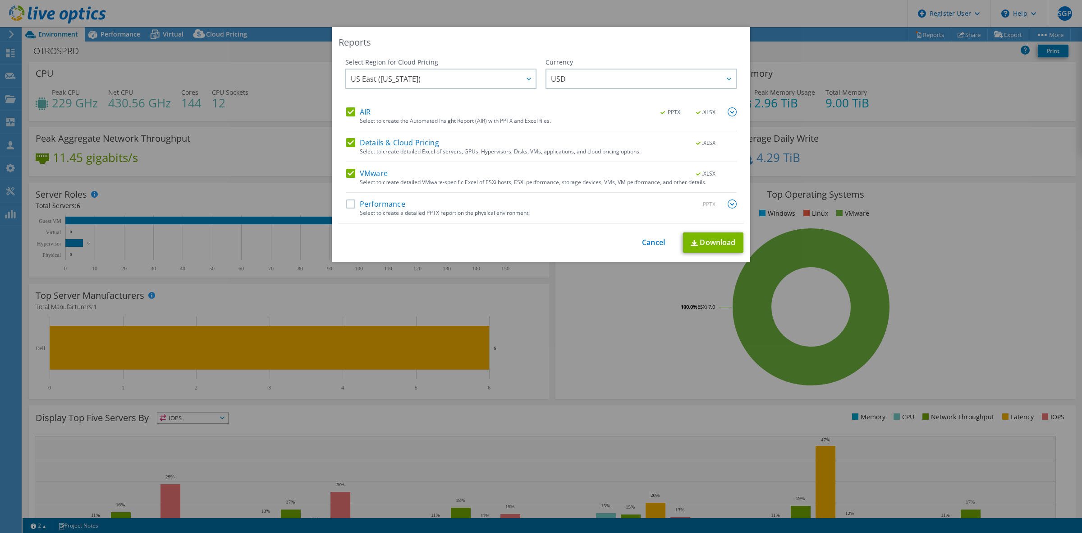
click at [346, 201] on label "Performance" at bounding box center [375, 203] width 59 height 9
click at [0, 0] on input "Performance" at bounding box center [0, 0] width 0 height 0
click at [695, 238] on link "Download" at bounding box center [713, 242] width 60 height 20
drag, startPoint x: 599, startPoint y: 51, endPoint x: 592, endPoint y: 56, distance: 8.3
click at [599, 51] on div "Reports Select Region for Cloud Pricing Asia Pacific (Hong Kong) Asia Pacific (…" at bounding box center [541, 144] width 419 height 235
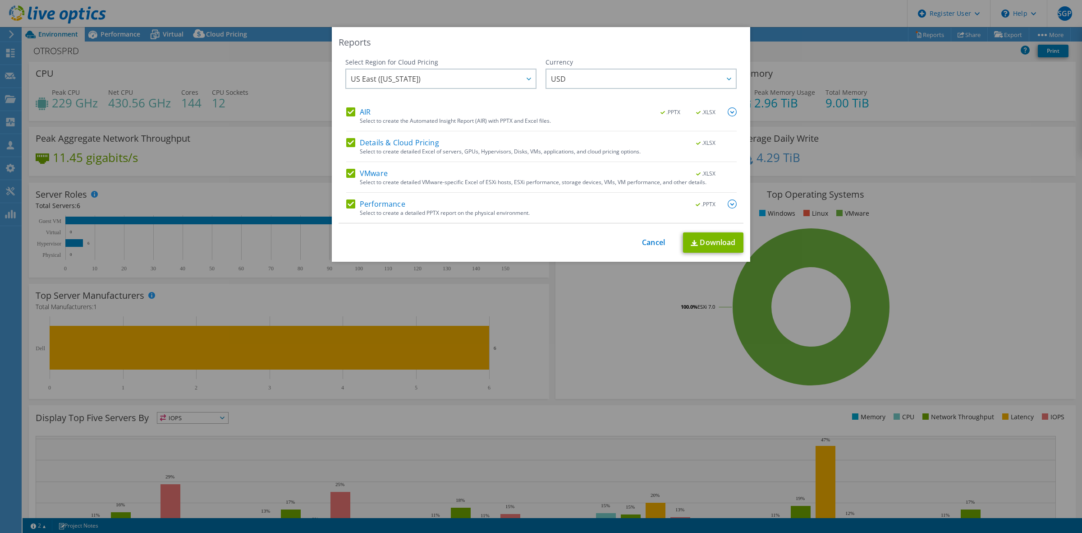
click at [163, 59] on div "Reports Select Region for Cloud Pricing Asia Pacific (Hong Kong) Asia Pacific (…" at bounding box center [541, 266] width 1082 height 479
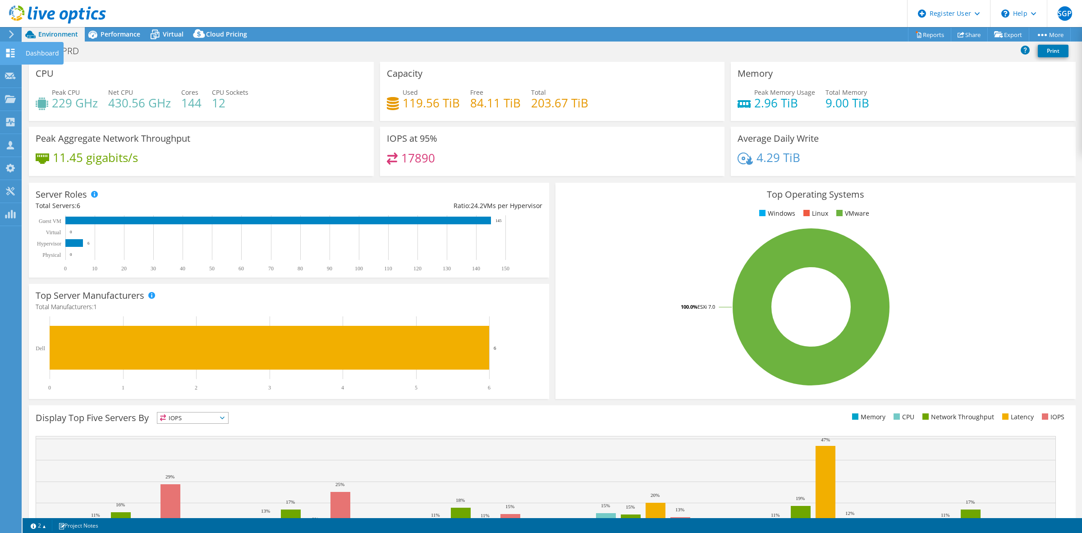
click at [15, 50] on icon at bounding box center [10, 53] width 11 height 9
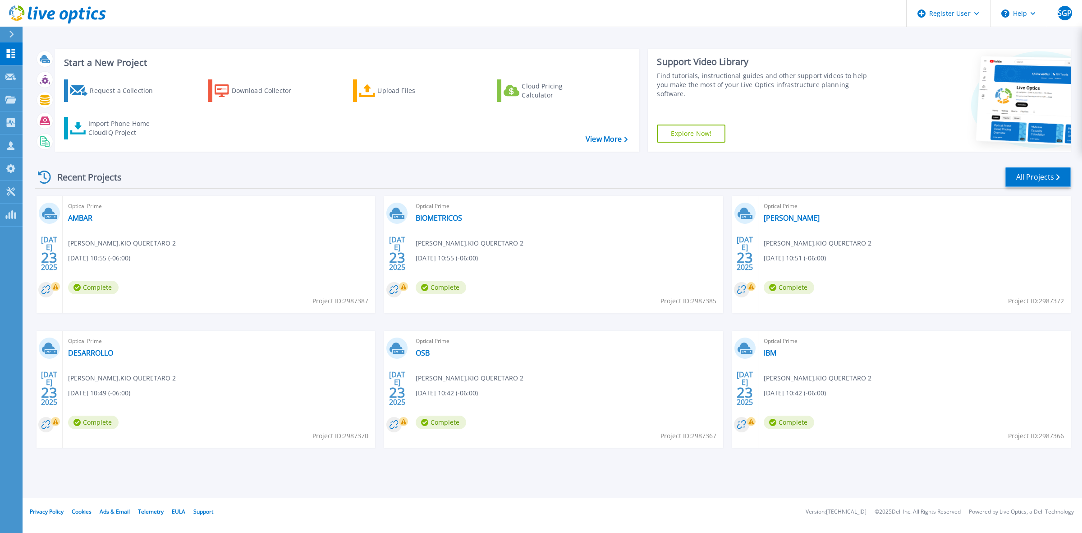
click at [1031, 175] on link "All Projects" at bounding box center [1038, 177] width 65 height 20
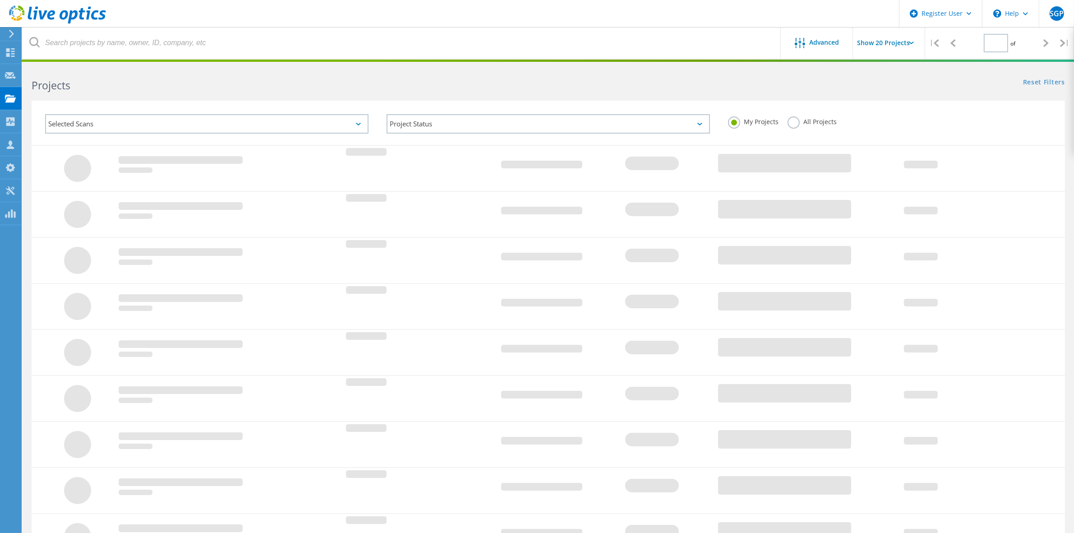
type input "1"
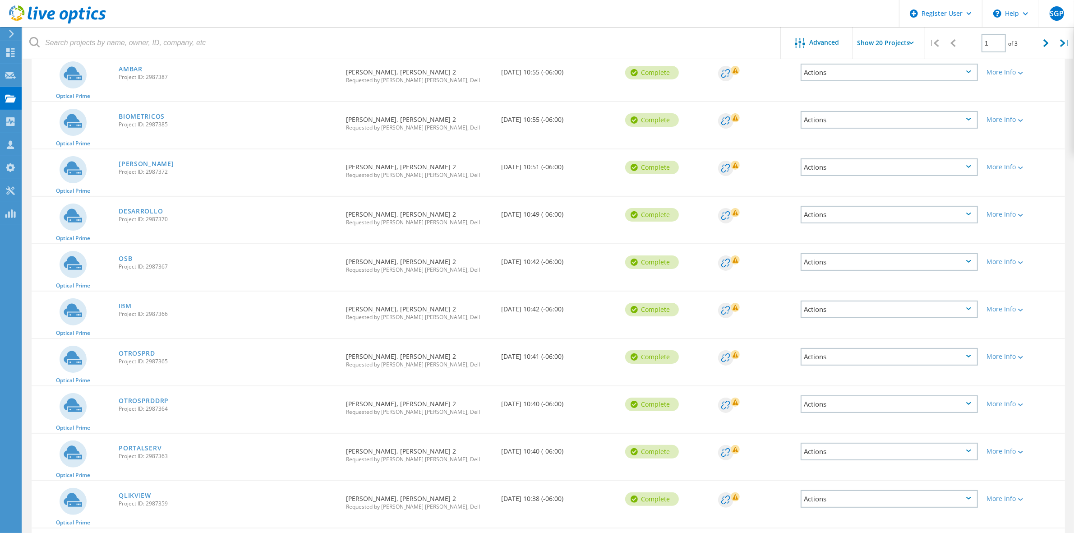
scroll to position [113, 0]
click at [131, 397] on link "OTROSPRDDRP" at bounding box center [144, 399] width 50 height 6
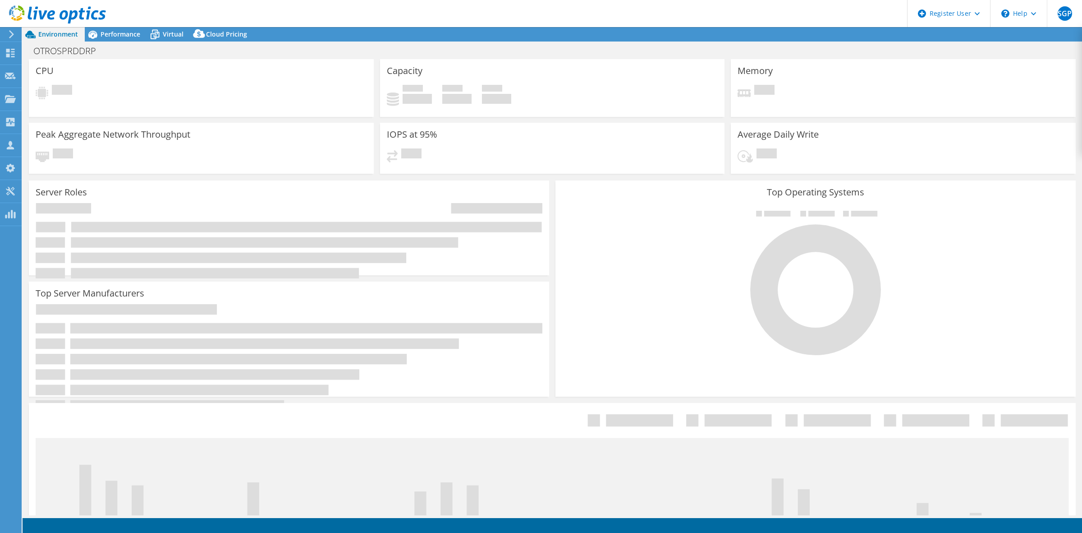
select select "USD"
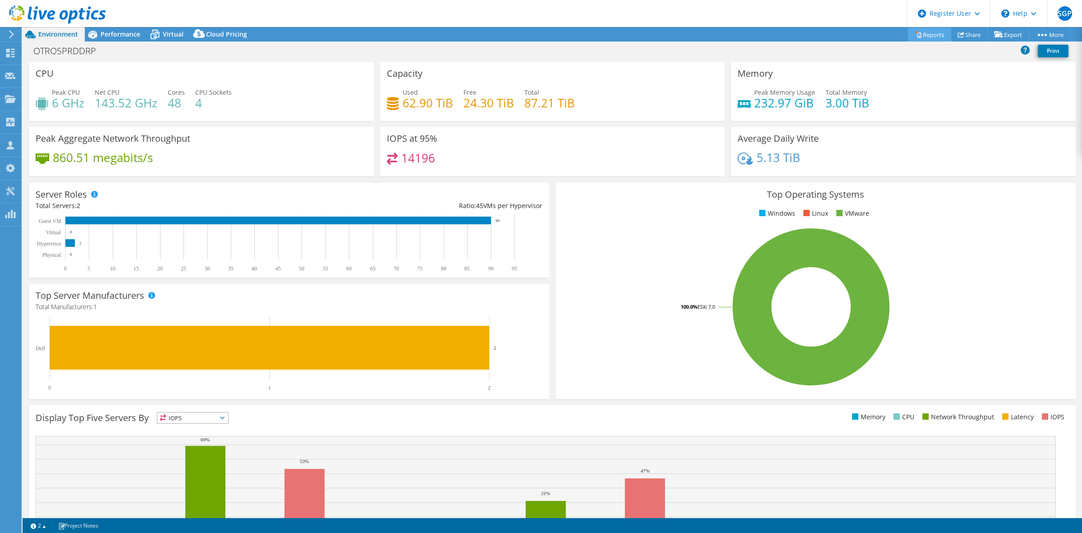
click at [928, 32] on link "Reports" at bounding box center [929, 35] width 43 height 14
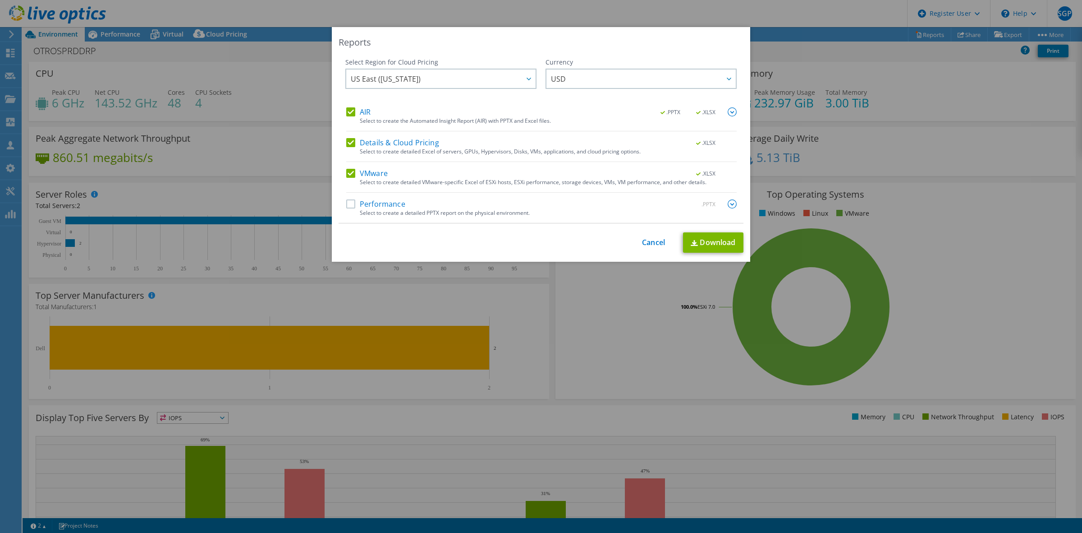
drag, startPoint x: 343, startPoint y: 203, endPoint x: 350, endPoint y: 203, distance: 6.8
click at [346, 203] on label "Performance" at bounding box center [375, 203] width 59 height 9
click at [0, 0] on input "Performance" at bounding box center [0, 0] width 0 height 0
click at [705, 244] on link "Download" at bounding box center [713, 242] width 60 height 20
click at [991, 250] on div "Reports Select Region for Cloud Pricing Asia Pacific ([GEOGRAPHIC_DATA]) [GEOGR…" at bounding box center [541, 266] width 1082 height 479
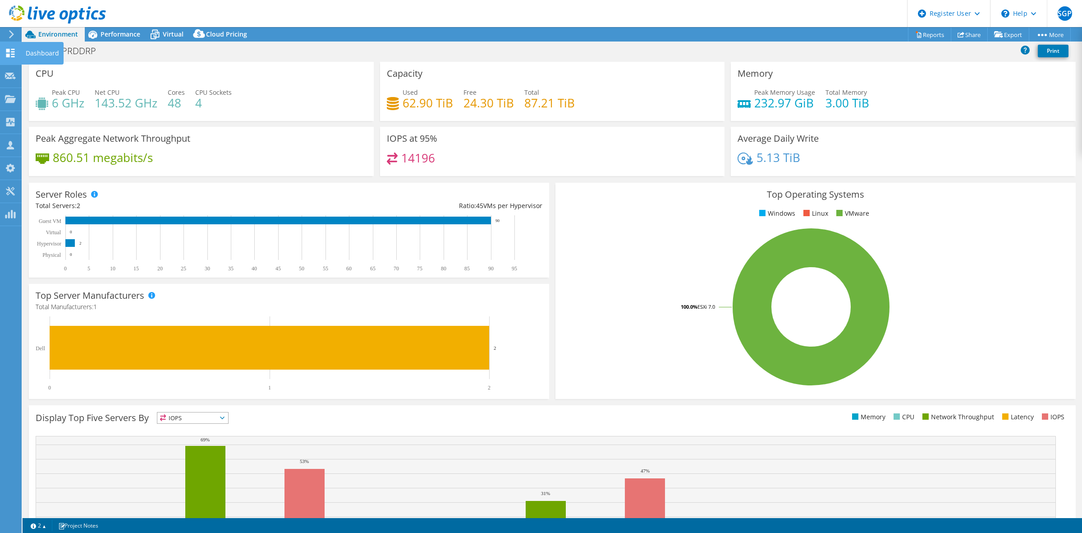
click at [14, 50] on icon at bounding box center [10, 53] width 11 height 9
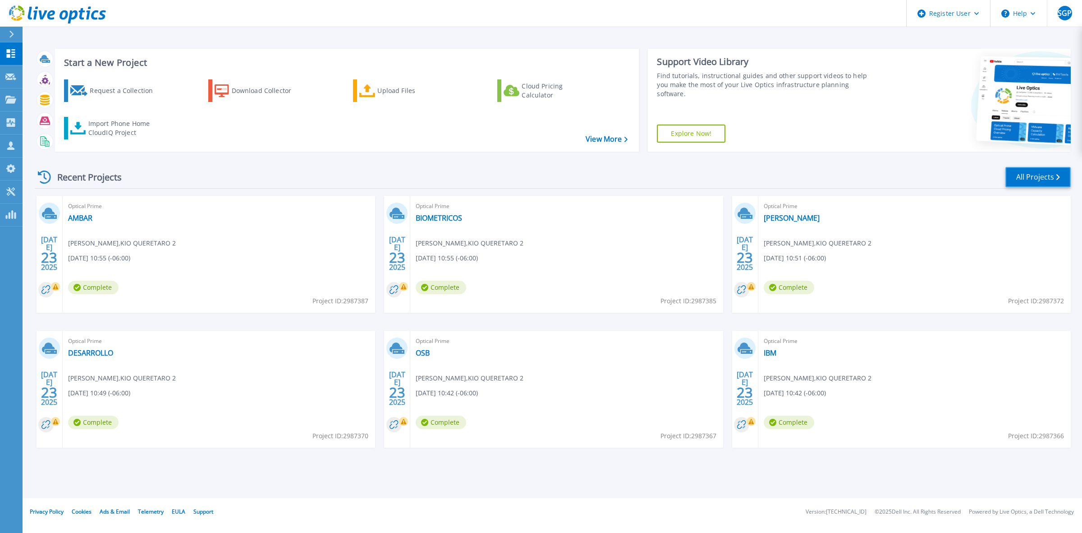
click at [1029, 182] on link "All Projects" at bounding box center [1038, 177] width 65 height 20
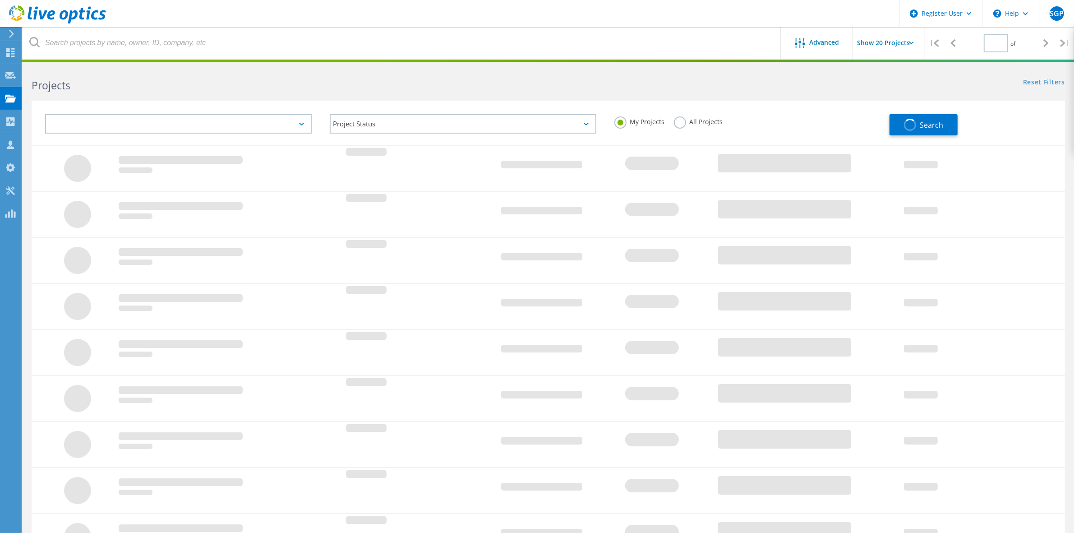
type input "1"
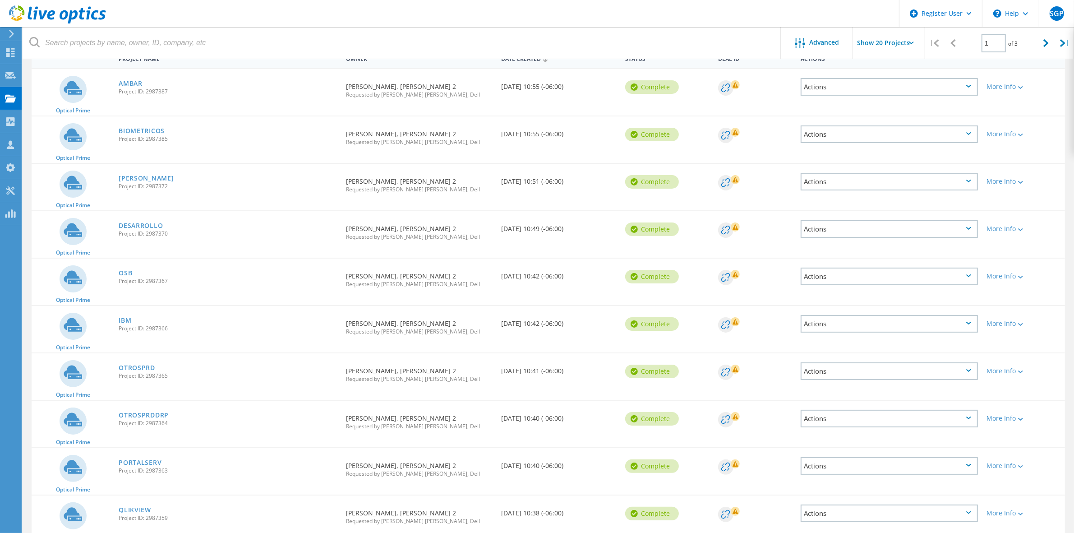
scroll to position [113, 0]
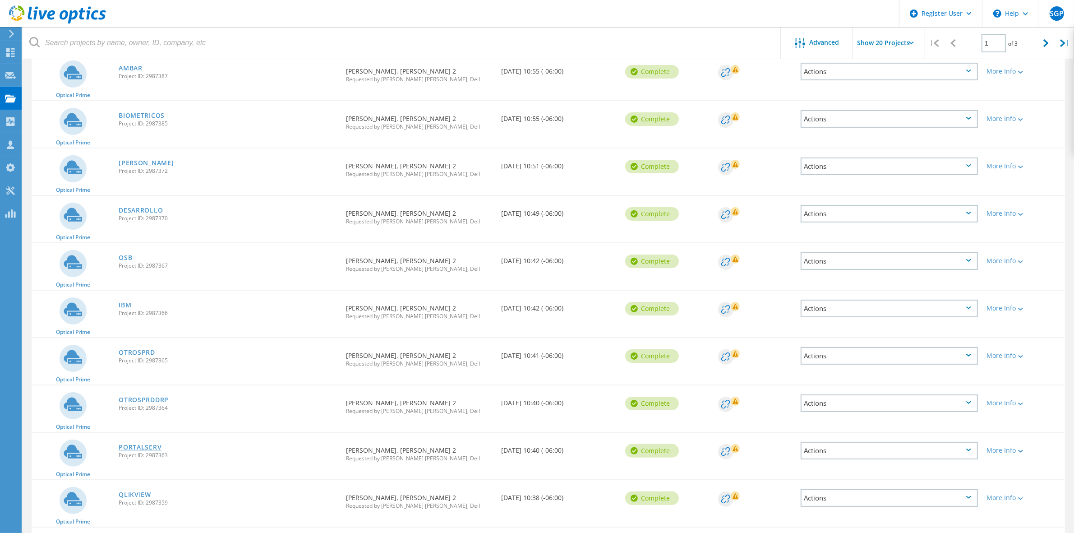
click at [138, 444] on link "PORTALSERV" at bounding box center [140, 447] width 43 height 6
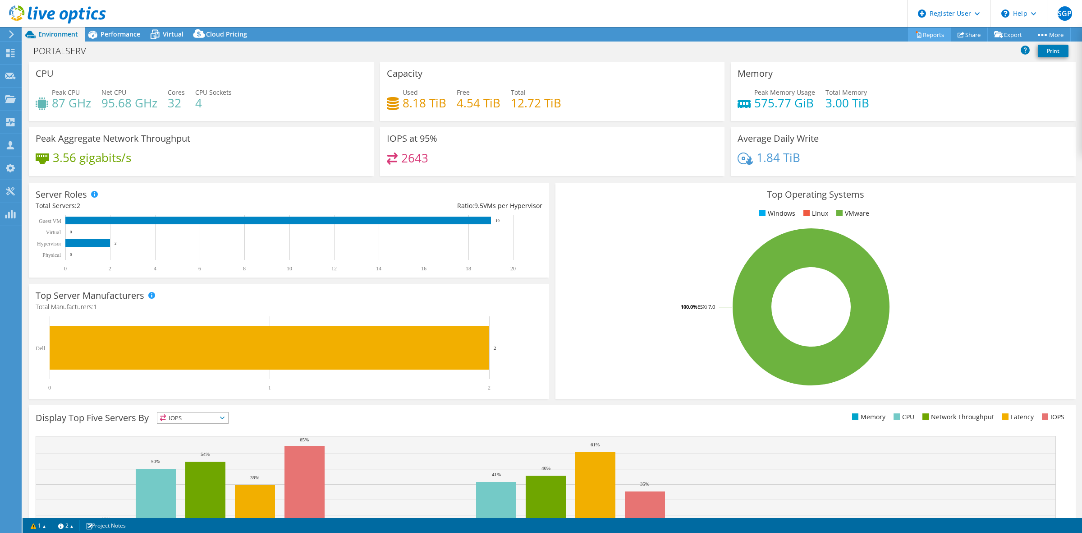
click at [925, 35] on link "Reports" at bounding box center [929, 35] width 43 height 14
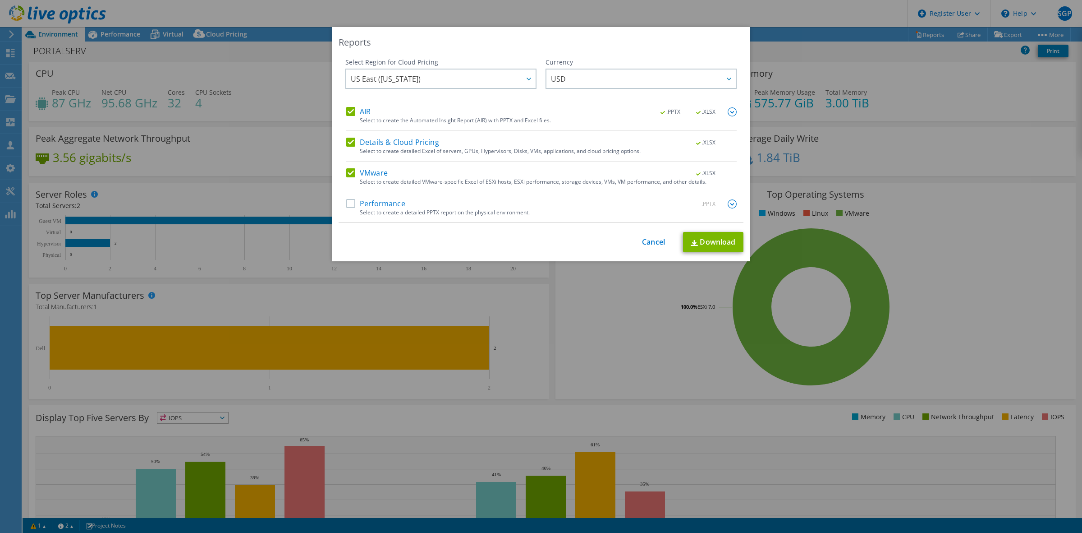
click at [353, 205] on label "Performance" at bounding box center [375, 203] width 59 height 9
click at [0, 0] on input "Performance" at bounding box center [0, 0] width 0 height 0
click at [716, 249] on link "Download" at bounding box center [713, 242] width 60 height 20
click at [300, 12] on div "Reports Select Region for Cloud Pricing Asia Pacific (Hong Kong) Asia Pacific (…" at bounding box center [541, 266] width 1082 height 533
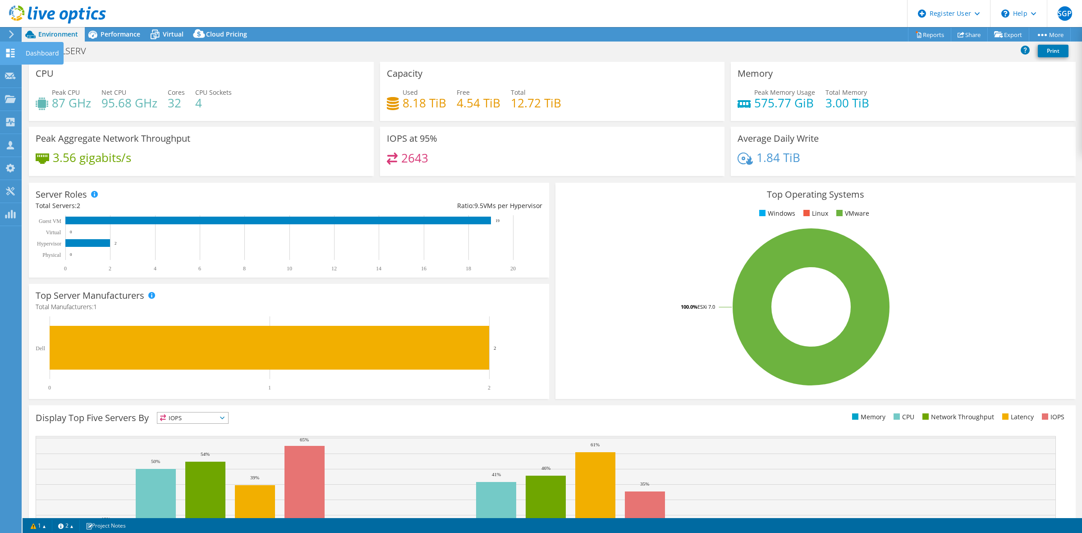
click at [9, 53] on icon at bounding box center [10, 53] width 11 height 9
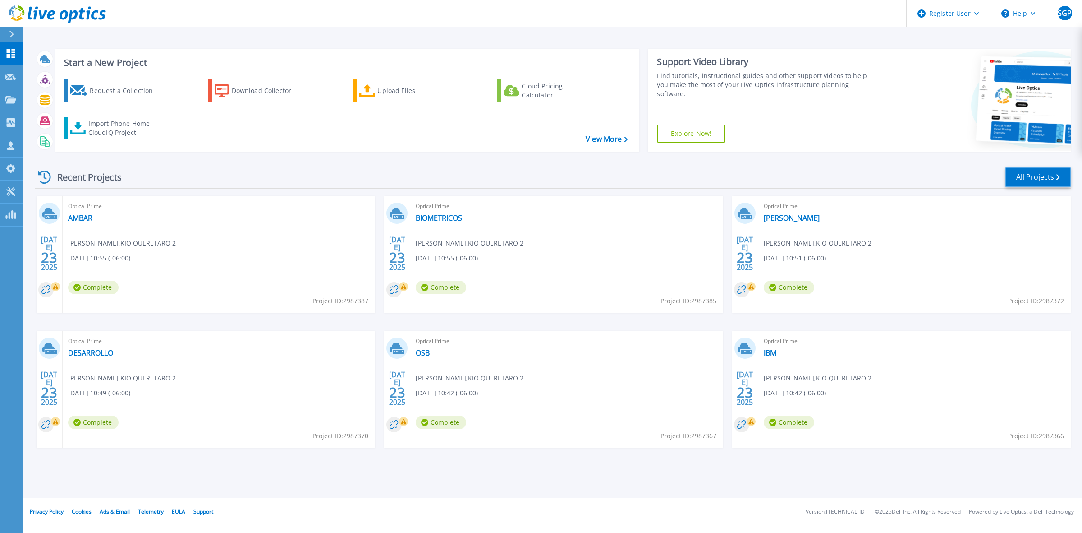
click at [1027, 177] on link "All Projects" at bounding box center [1038, 177] width 65 height 20
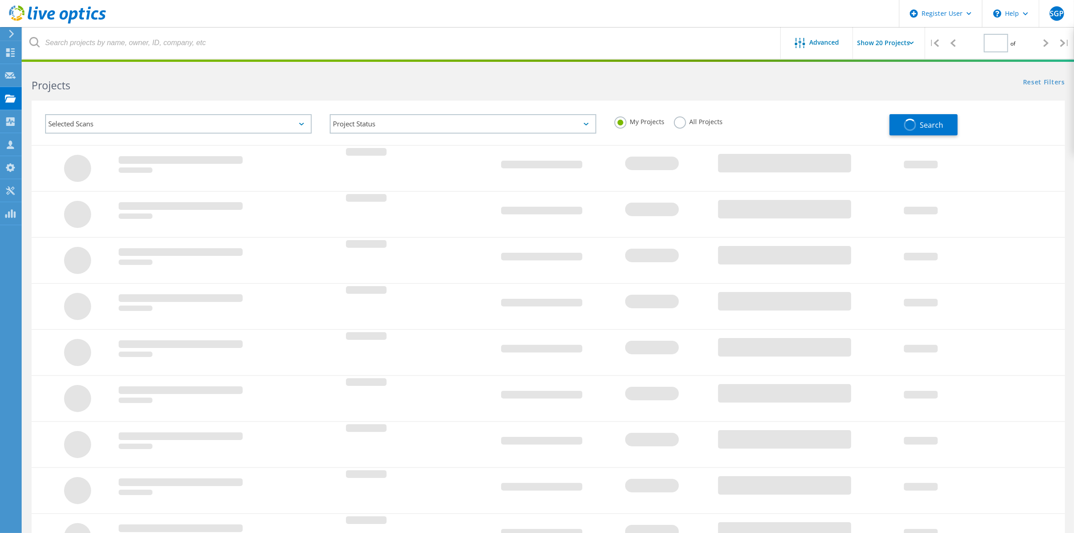
type input "1"
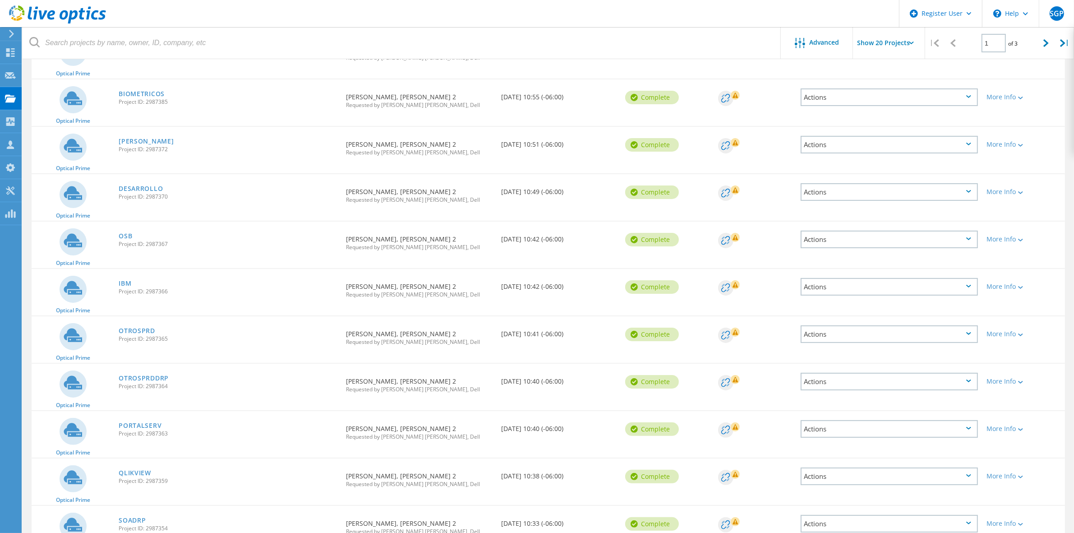
scroll to position [169, 0]
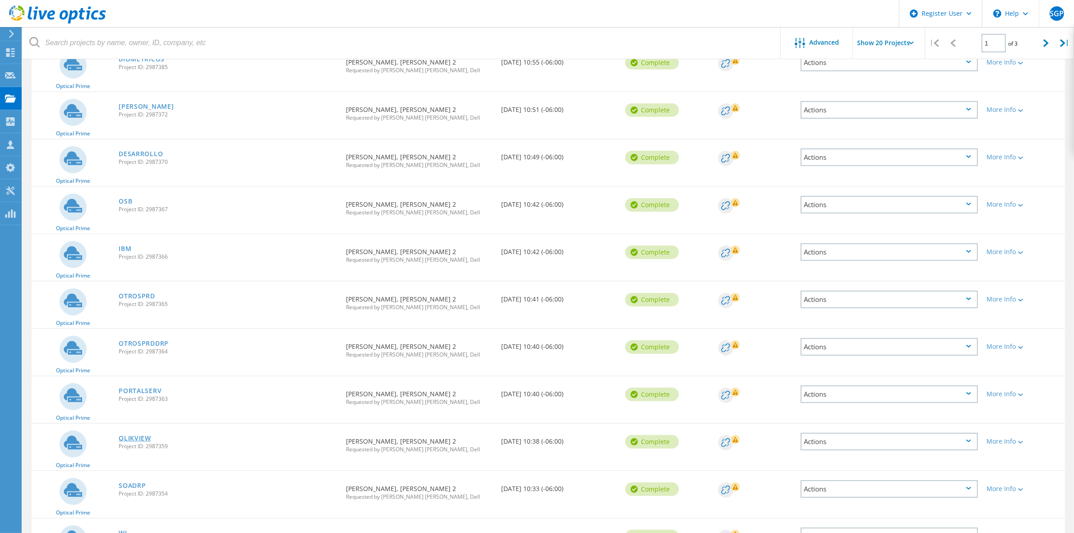
click at [131, 435] on link "QLIKVIEW" at bounding box center [135, 438] width 32 height 6
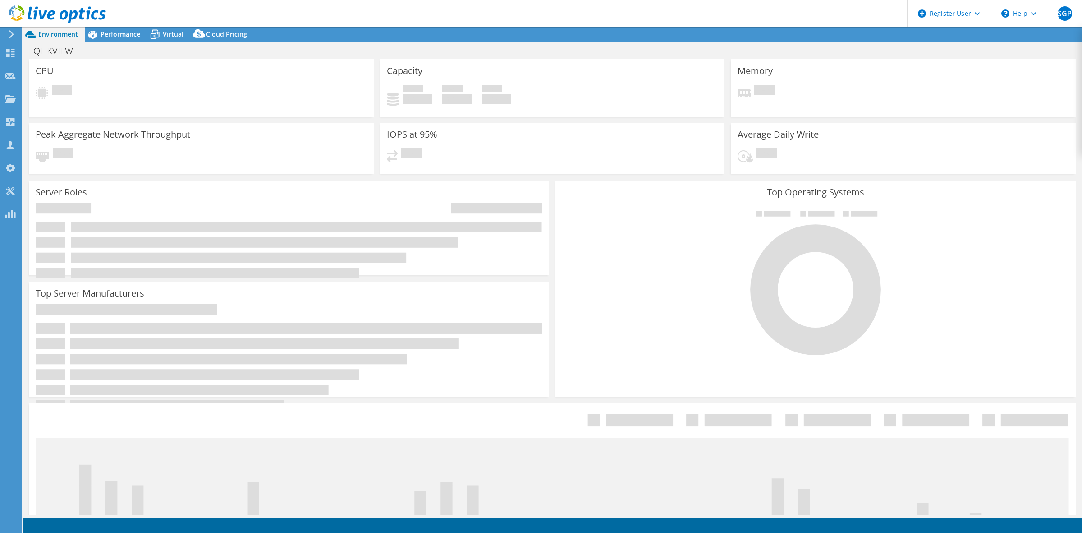
select select "USD"
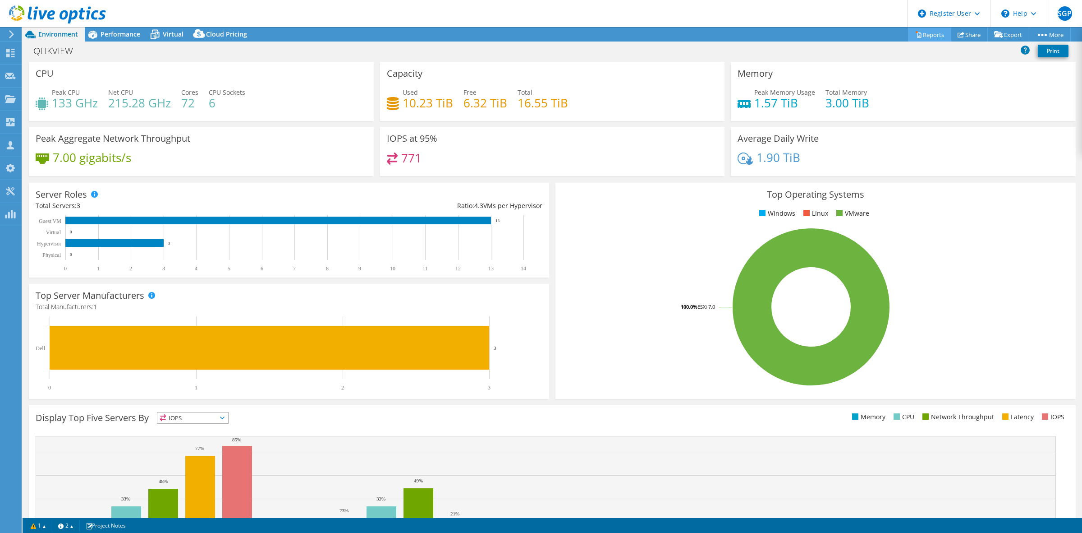
click at [919, 32] on link "Reports" at bounding box center [929, 35] width 43 height 14
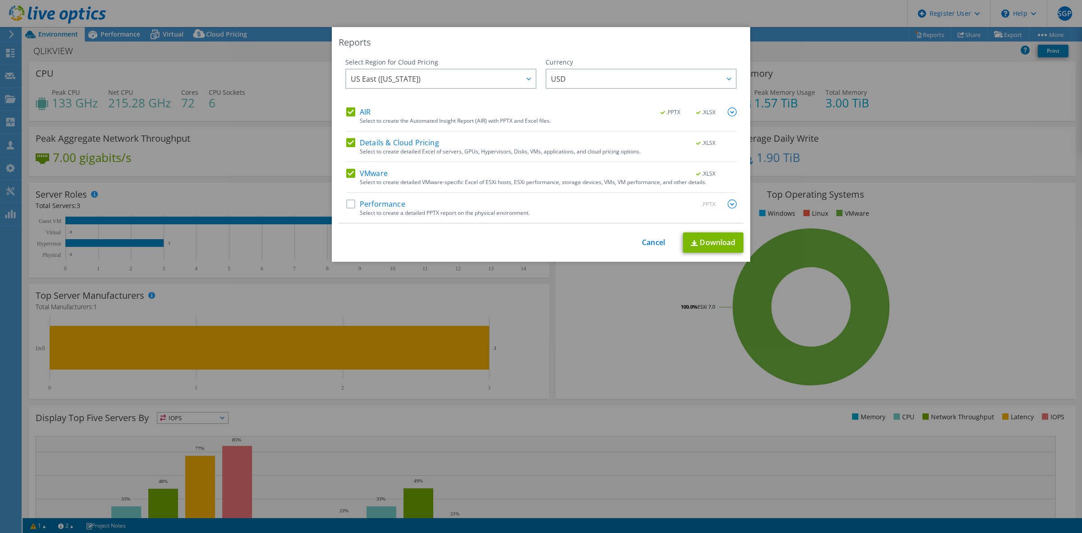
click at [346, 207] on label "Performance" at bounding box center [375, 203] width 59 height 9
click at [0, 0] on input "Performance" at bounding box center [0, 0] width 0 height 0
click at [698, 241] on link "Download" at bounding box center [713, 242] width 60 height 20
click at [278, 113] on div "Reports Select Region for Cloud Pricing Asia Pacific (Hong Kong) Asia Pacific (…" at bounding box center [541, 266] width 1082 height 479
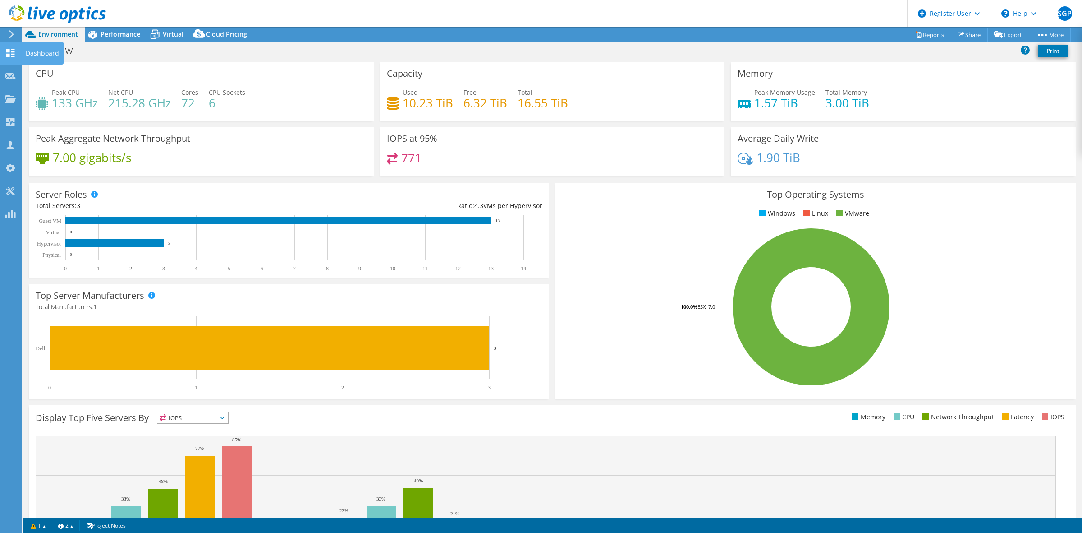
click at [8, 54] on use at bounding box center [10, 53] width 9 height 9
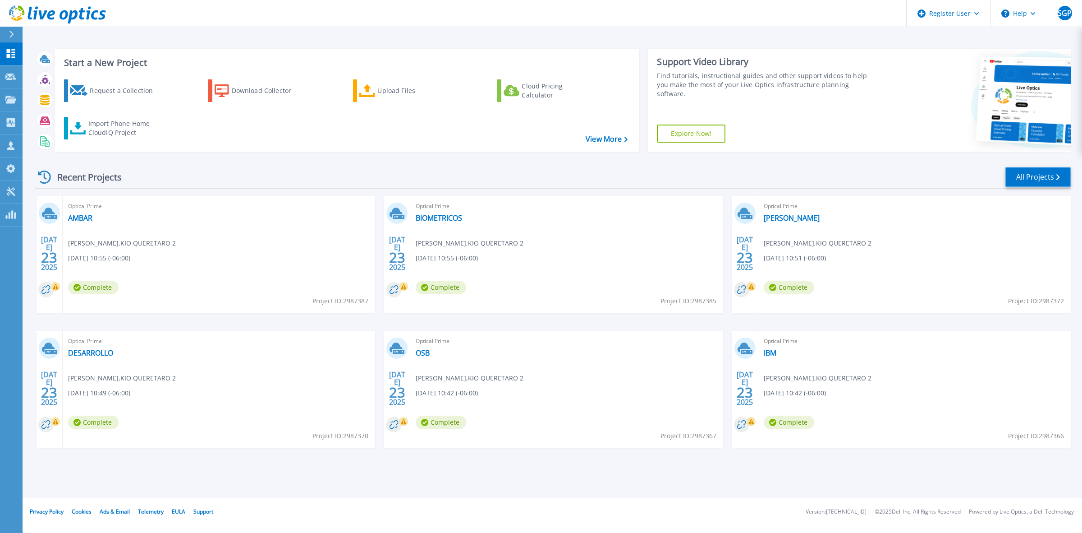
click at [1021, 176] on link "All Projects" at bounding box center [1038, 177] width 65 height 20
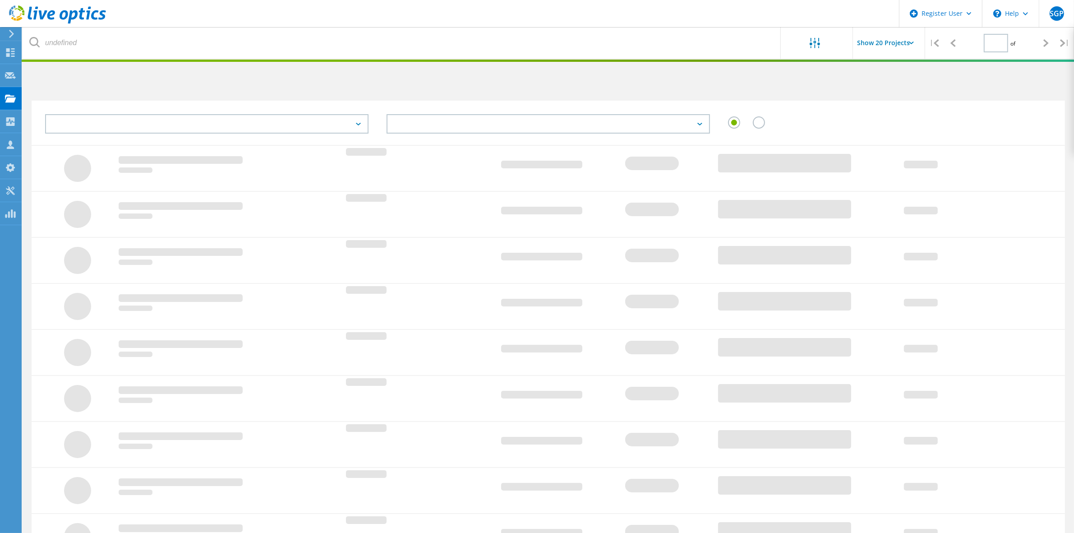
type input "1"
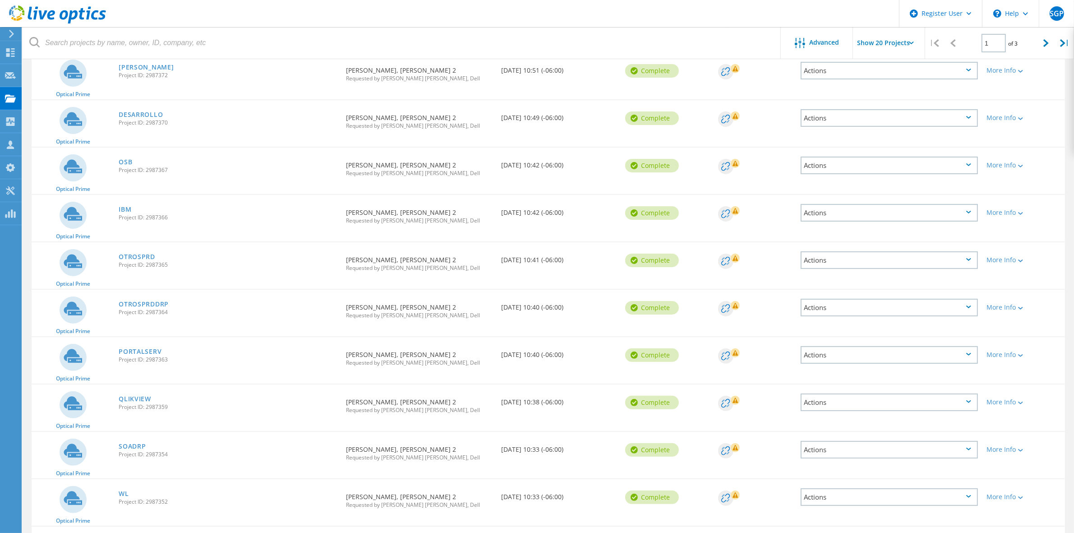
scroll to position [226, 0]
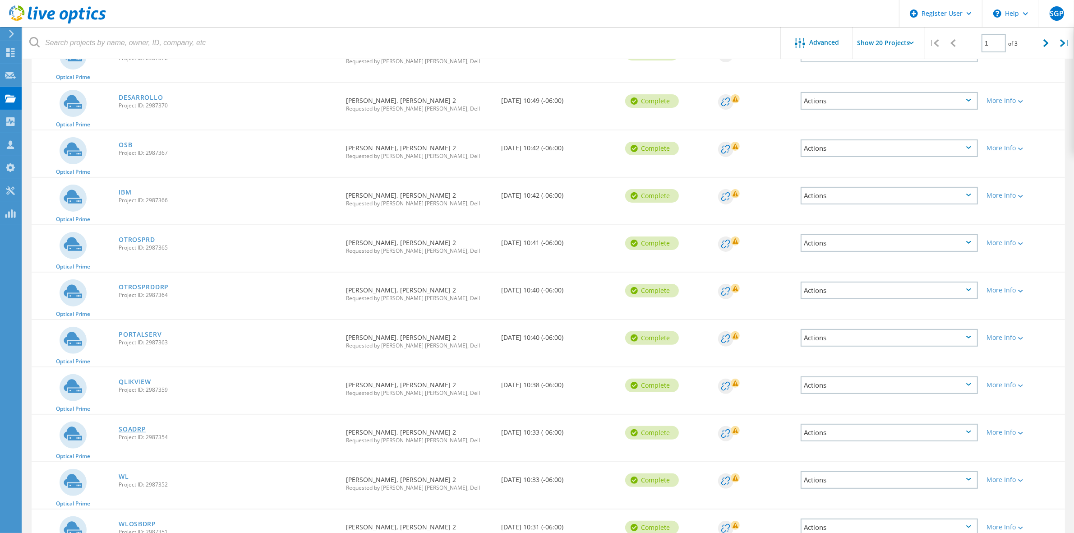
click at [131, 426] on link "SOADRP" at bounding box center [132, 429] width 27 height 6
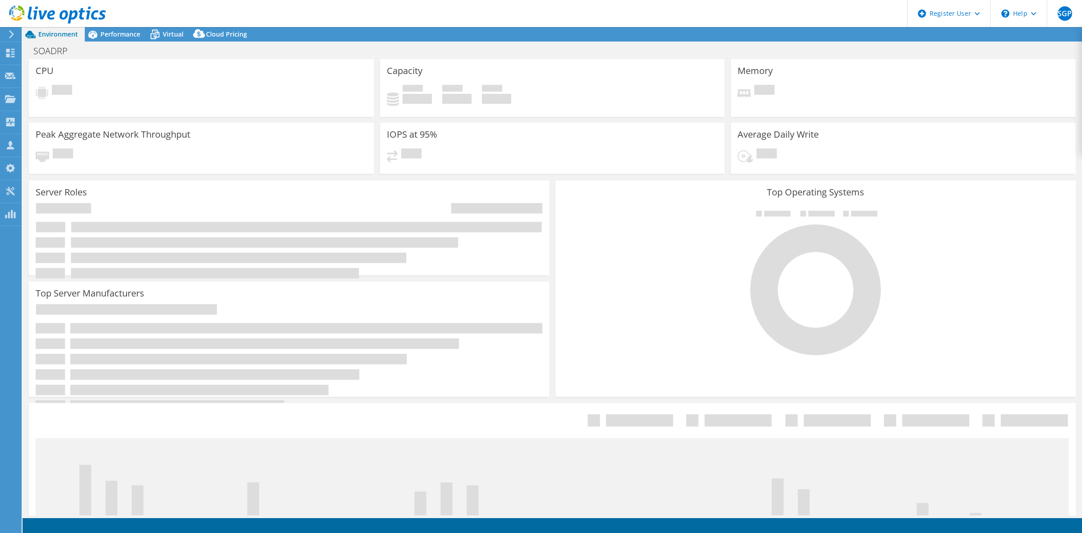
select select "USD"
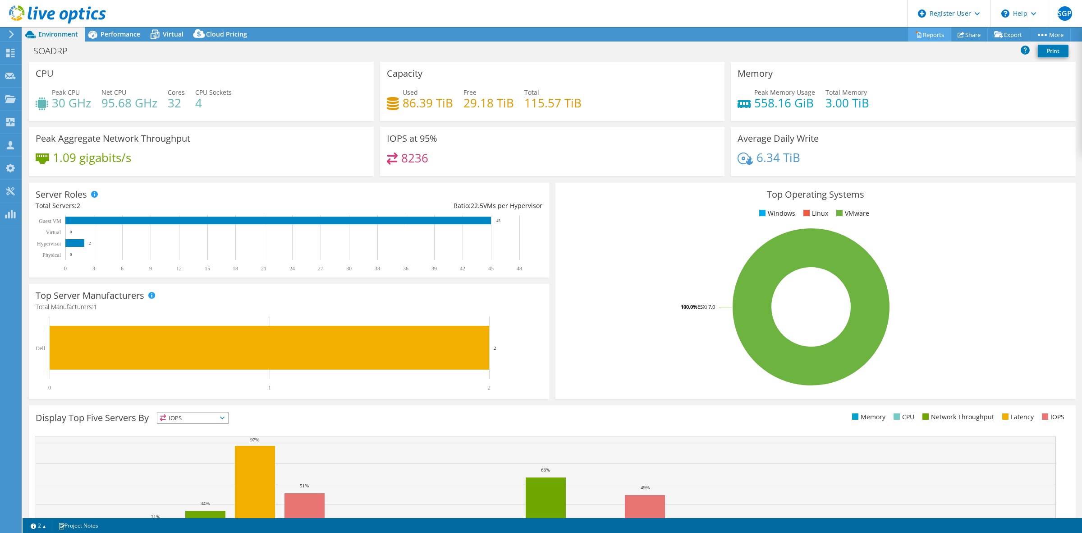
click at [931, 32] on link "Reports" at bounding box center [929, 35] width 43 height 14
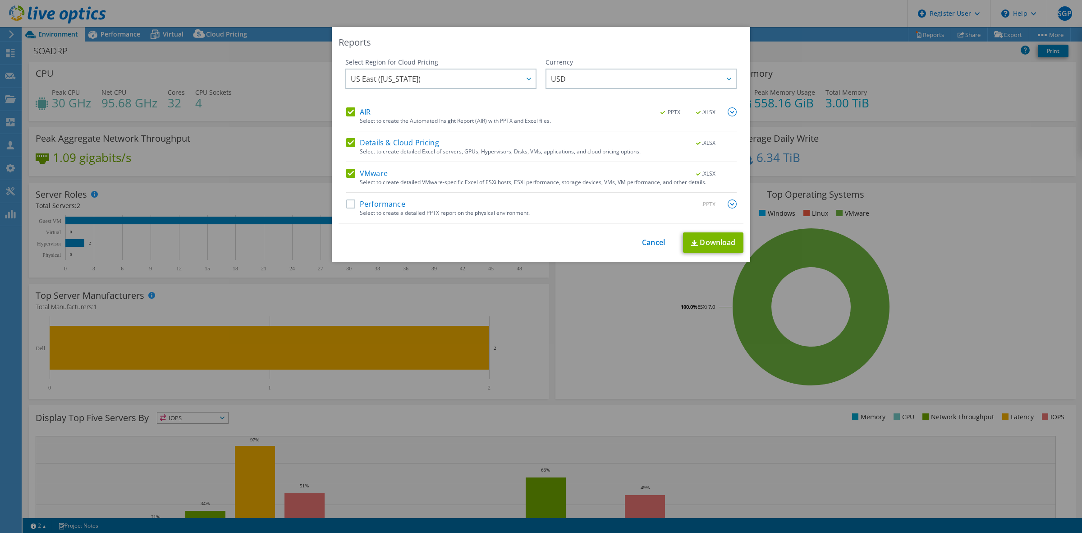
click at [351, 204] on label "Performance" at bounding box center [375, 203] width 59 height 9
click at [0, 0] on input "Performance" at bounding box center [0, 0] width 0 height 0
click at [711, 242] on link "Download" at bounding box center [713, 242] width 60 height 20
click at [897, 69] on div "Reports Select Region for Cloud Pricing Asia Pacific ([GEOGRAPHIC_DATA]) [GEOGR…" at bounding box center [541, 266] width 1082 height 479
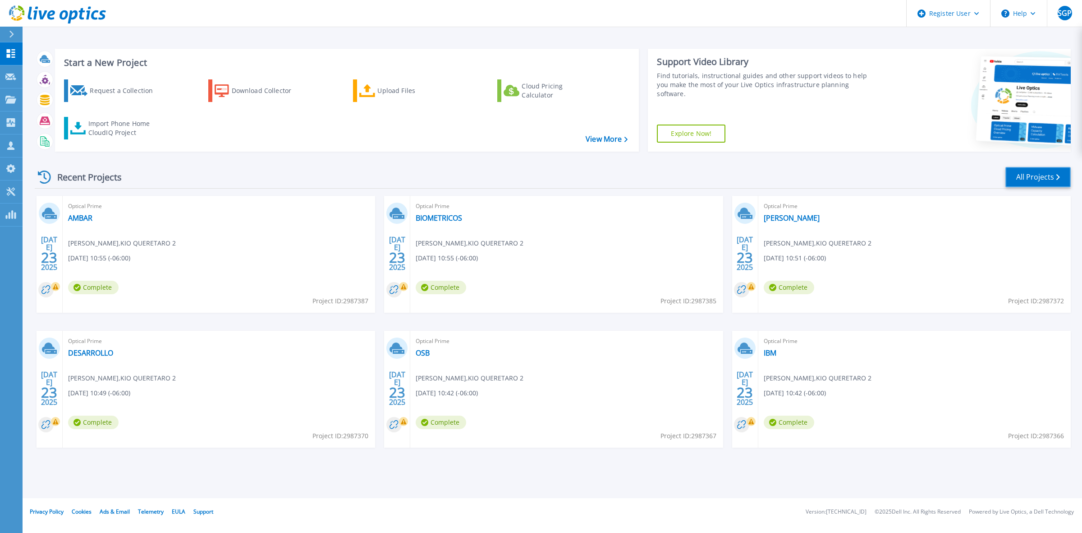
click at [1011, 176] on link "All Projects" at bounding box center [1038, 177] width 65 height 20
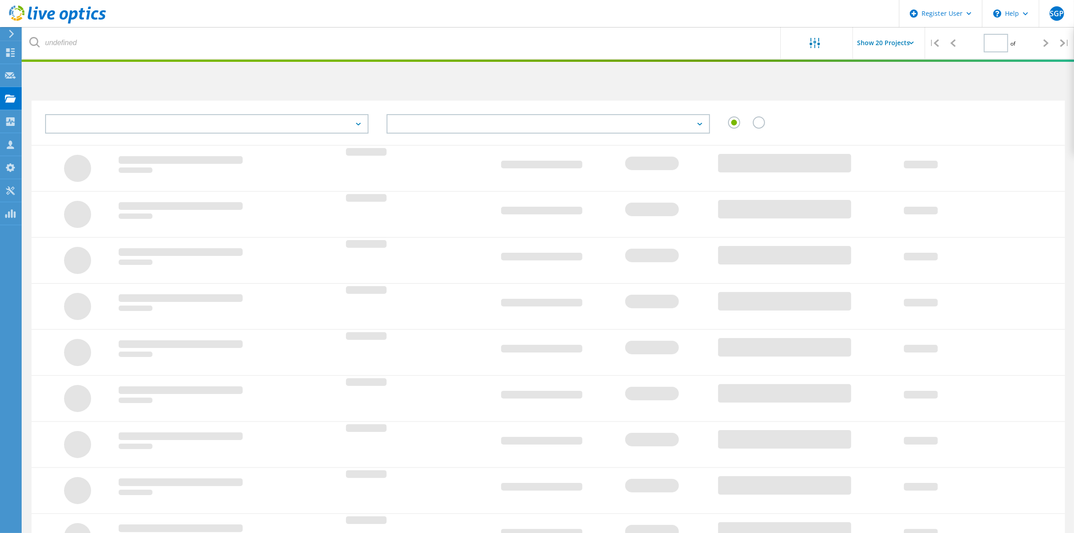
type input "1"
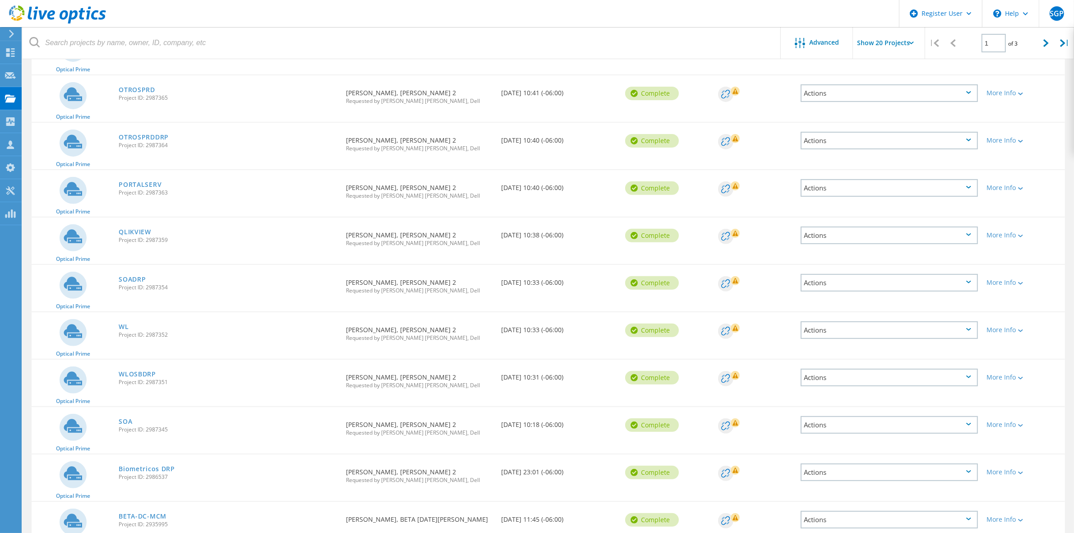
scroll to position [395, 0]
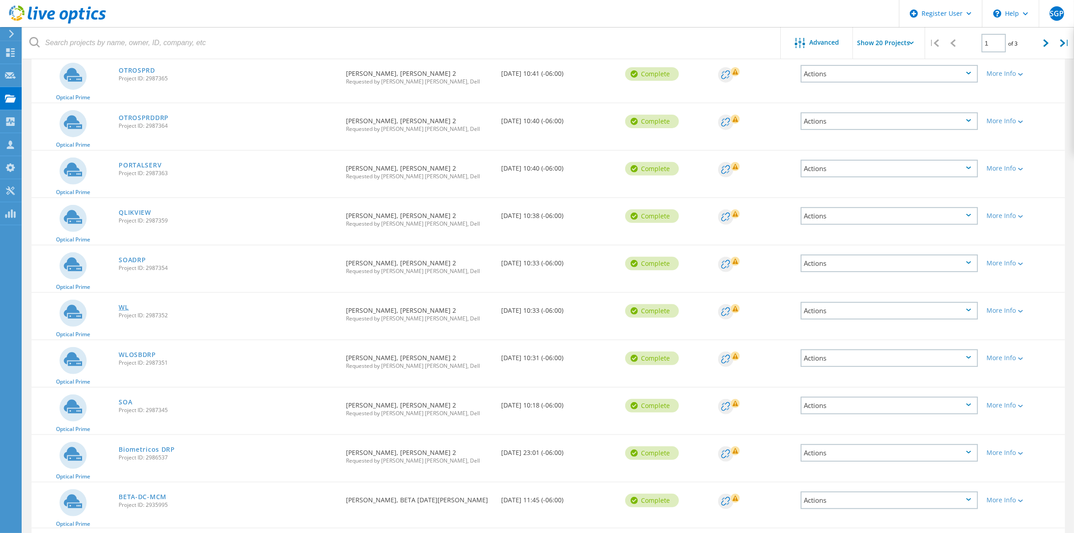
click at [120, 304] on link "WL" at bounding box center [124, 307] width 10 height 6
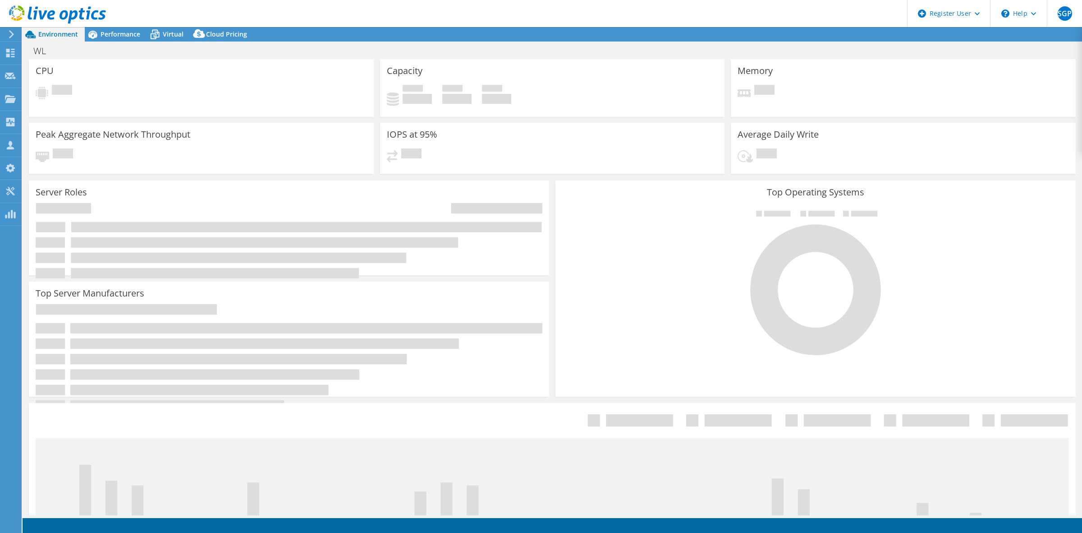
select select "USD"
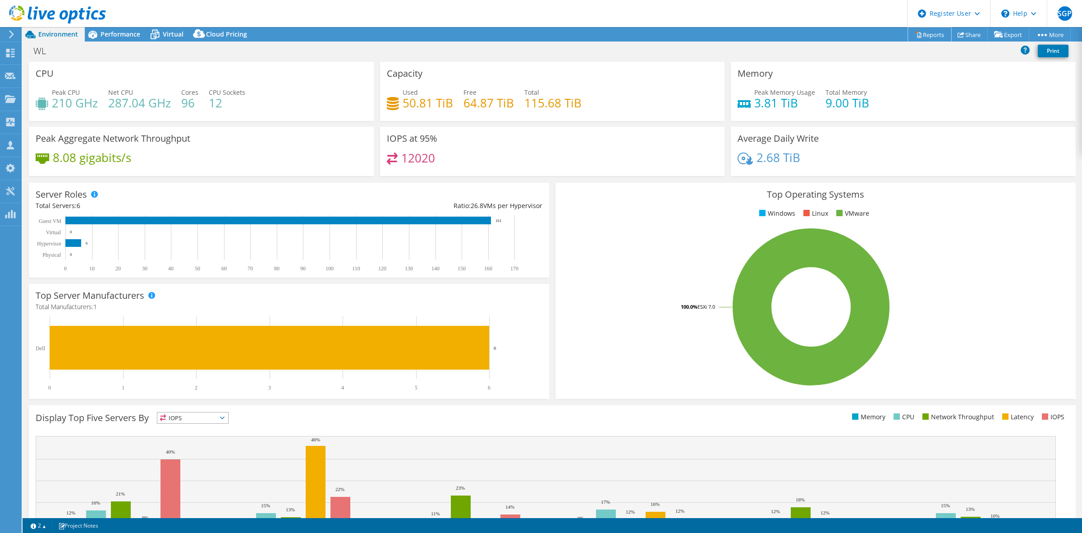
click at [929, 34] on link "Reports" at bounding box center [929, 35] width 43 height 14
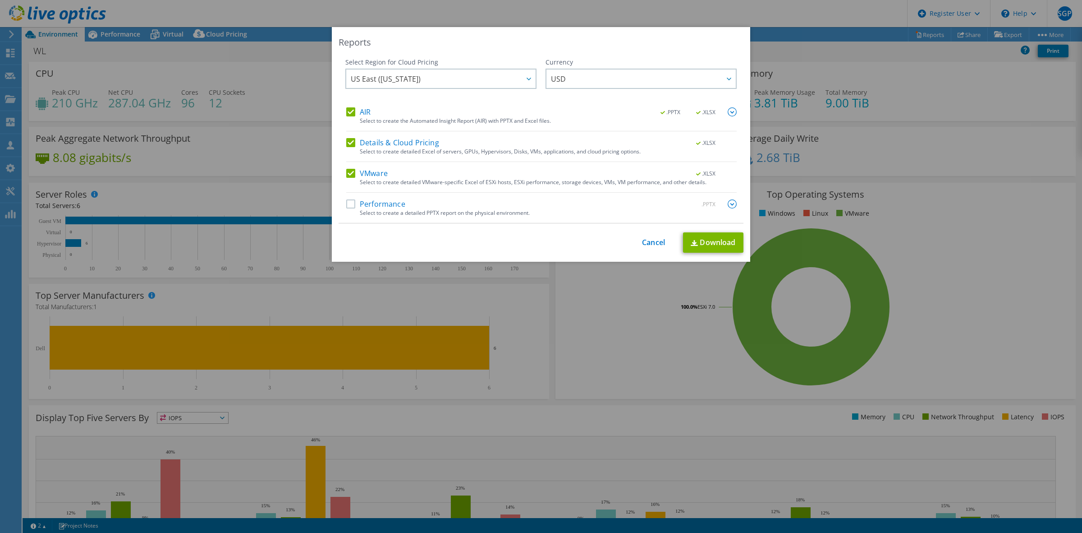
click at [350, 204] on label "Performance" at bounding box center [375, 203] width 59 height 9
click at [0, 0] on input "Performance" at bounding box center [0, 0] width 0 height 0
click at [729, 78] on div at bounding box center [729, 78] width 14 height 18
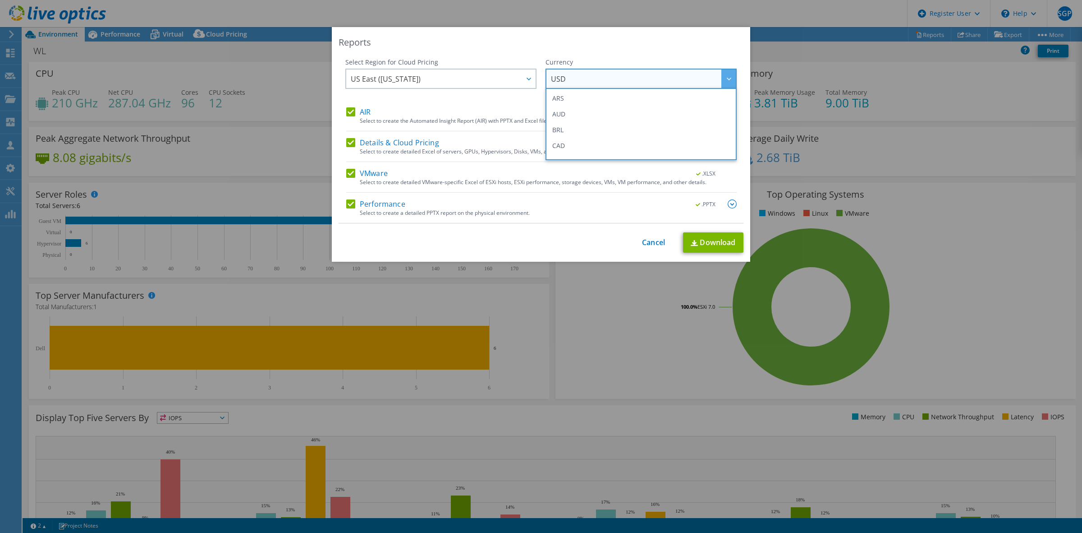
click at [729, 78] on div at bounding box center [729, 78] width 14 height 18
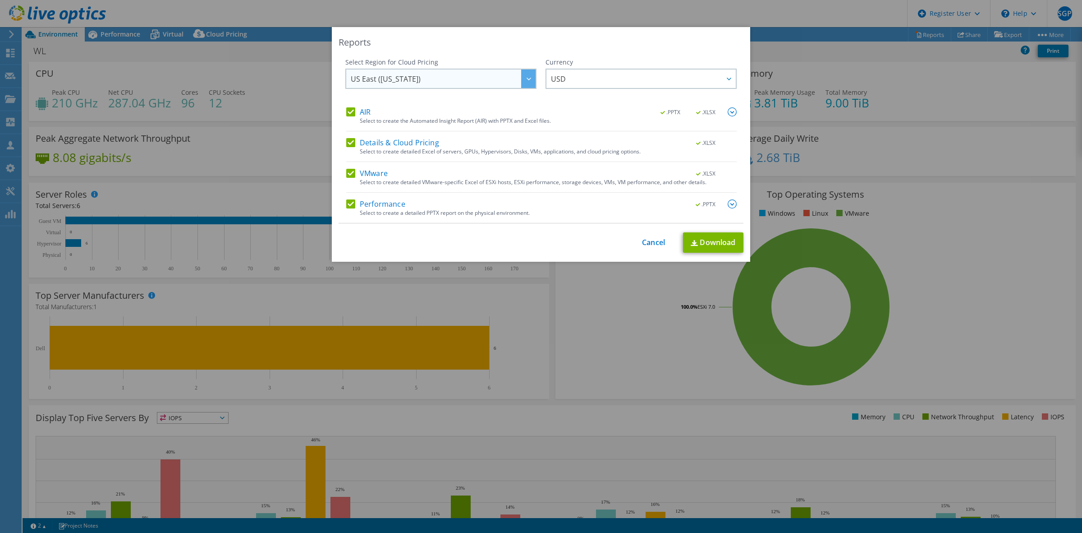
click at [528, 80] on div at bounding box center [528, 78] width 14 height 18
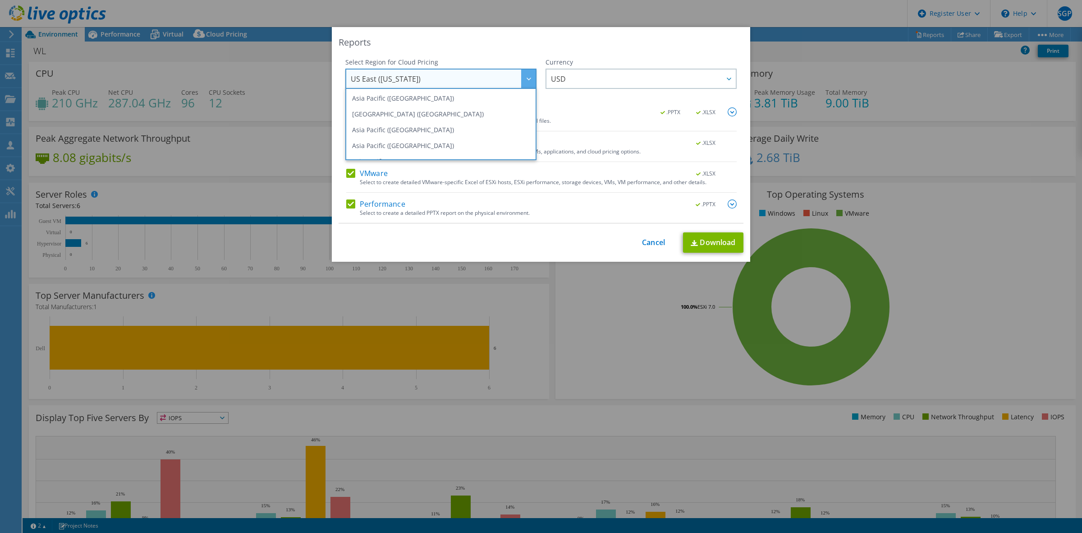
click at [528, 80] on div at bounding box center [528, 78] width 14 height 18
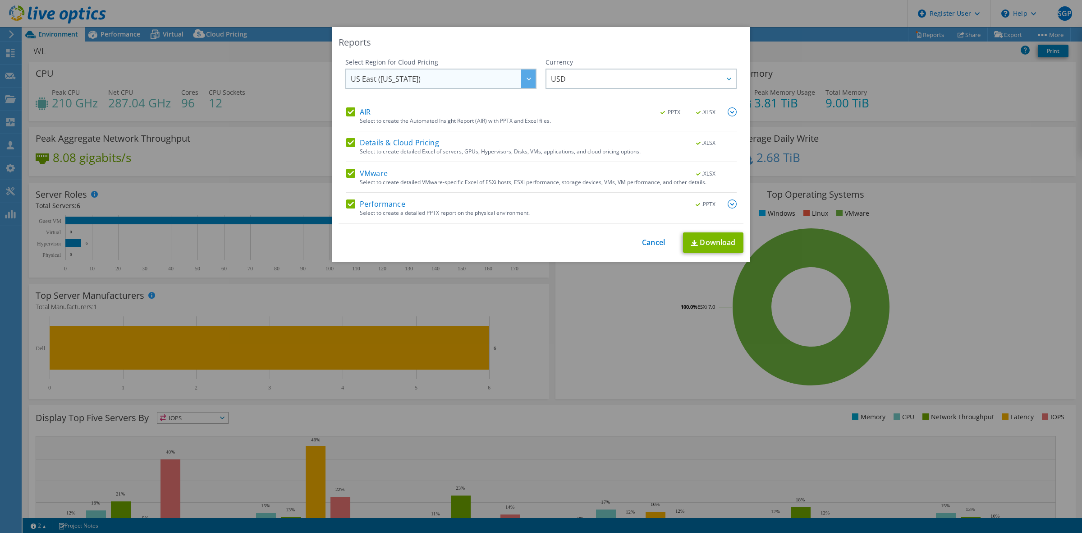
click at [527, 77] on div at bounding box center [528, 78] width 14 height 18
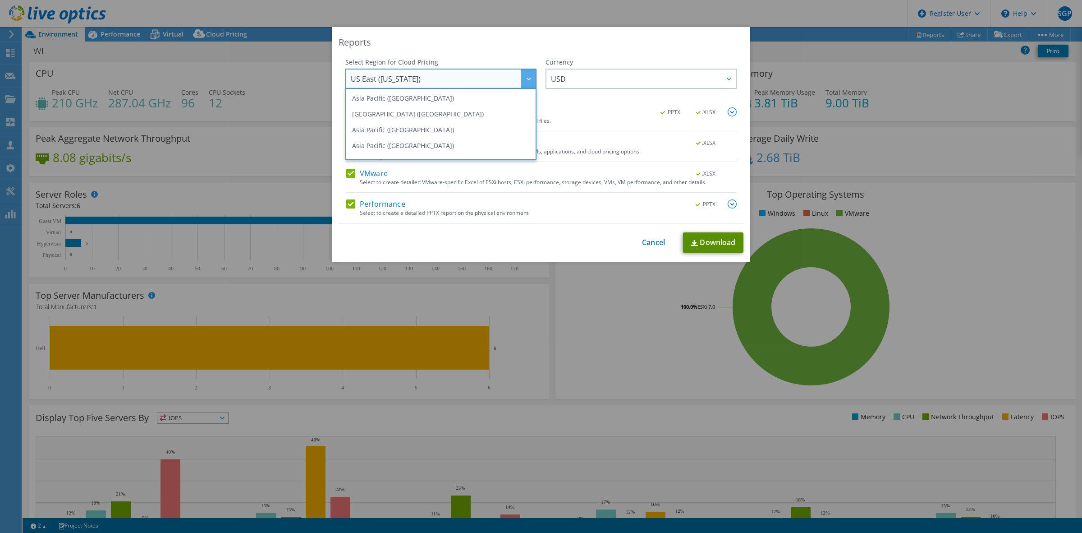
click at [706, 242] on link "Download" at bounding box center [713, 242] width 60 height 20
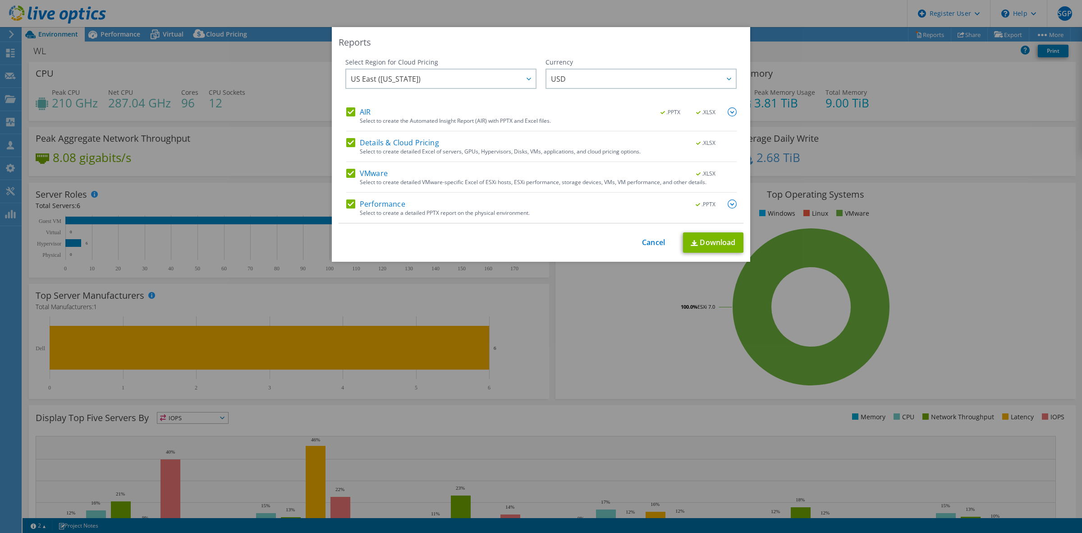
click at [684, 361] on div "Reports Select Region for Cloud Pricing Asia Pacific (Hong Kong) Asia Pacific (…" at bounding box center [541, 266] width 1082 height 479
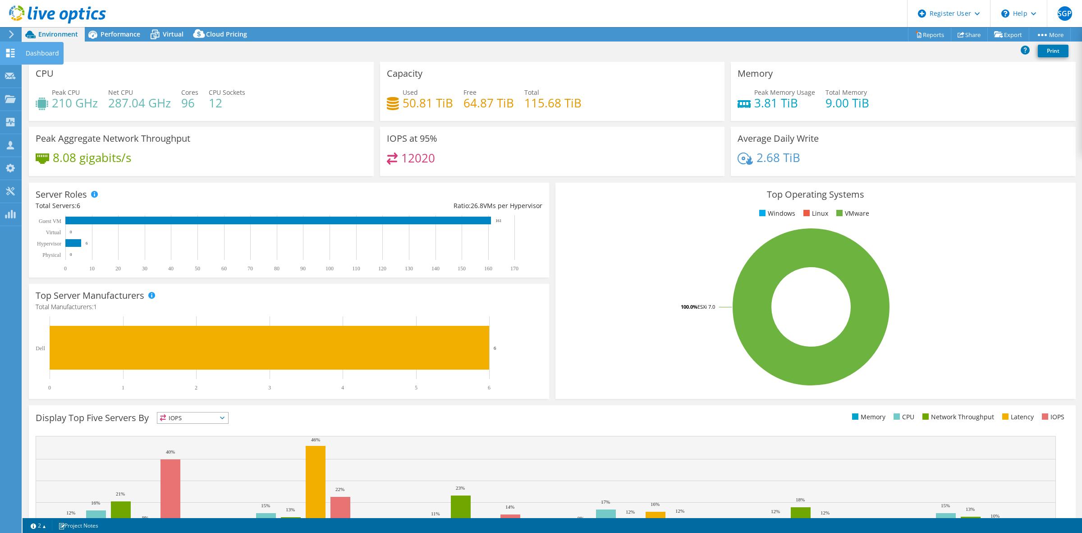
click at [14, 51] on icon at bounding box center [10, 53] width 11 height 9
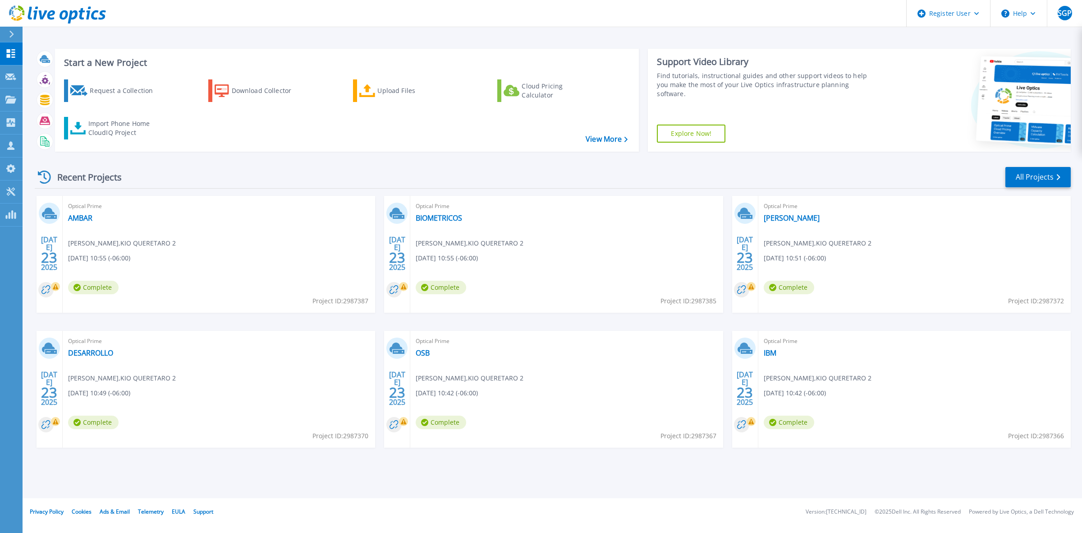
click at [748, 176] on div "Recent Projects All Projects" at bounding box center [553, 177] width 1036 height 23
click at [1049, 177] on link "All Projects" at bounding box center [1038, 177] width 65 height 20
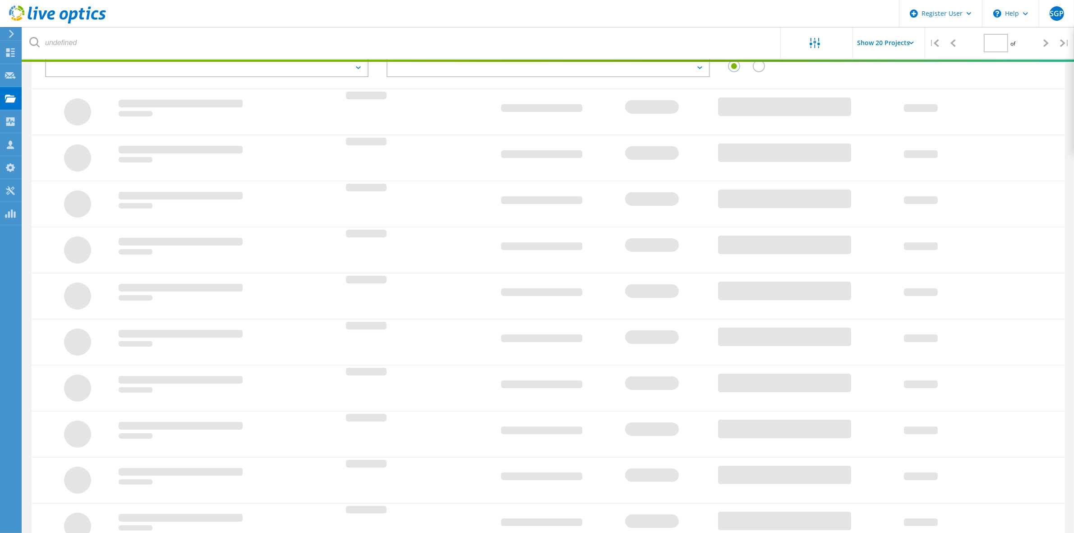
type input "1"
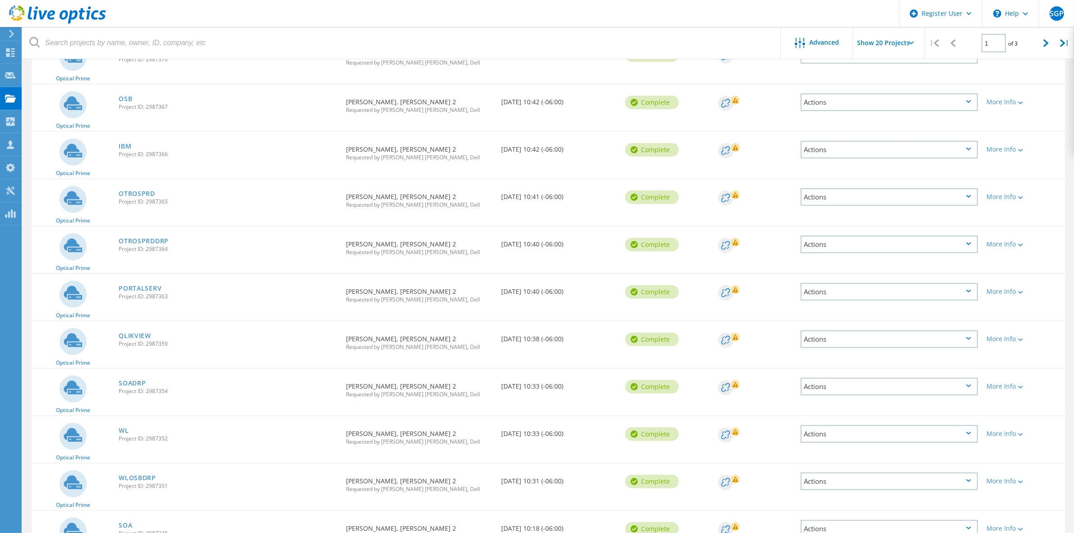
scroll to position [273, 0]
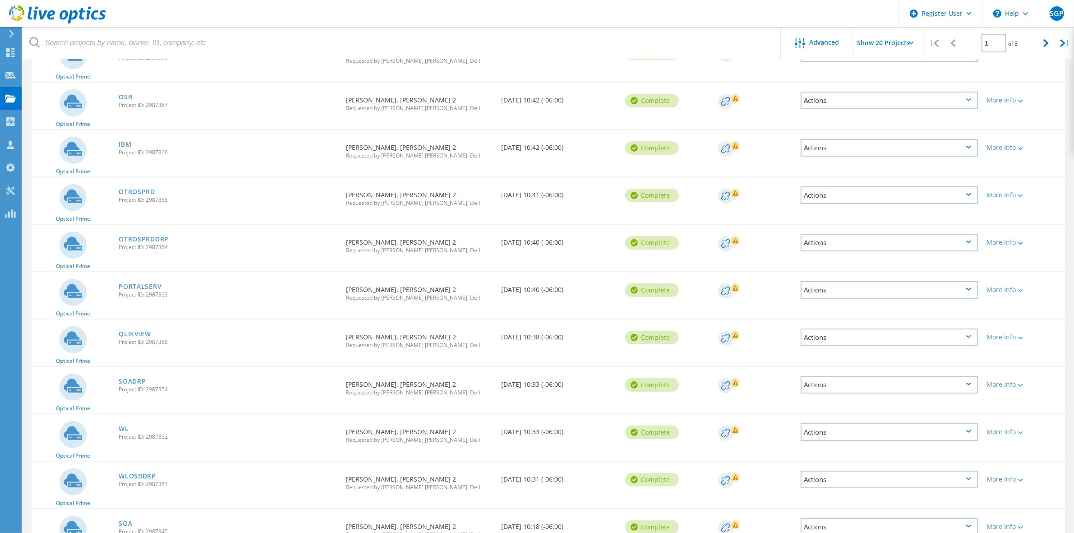
click at [142, 473] on link "WLOSBDRP" at bounding box center [137, 476] width 37 height 6
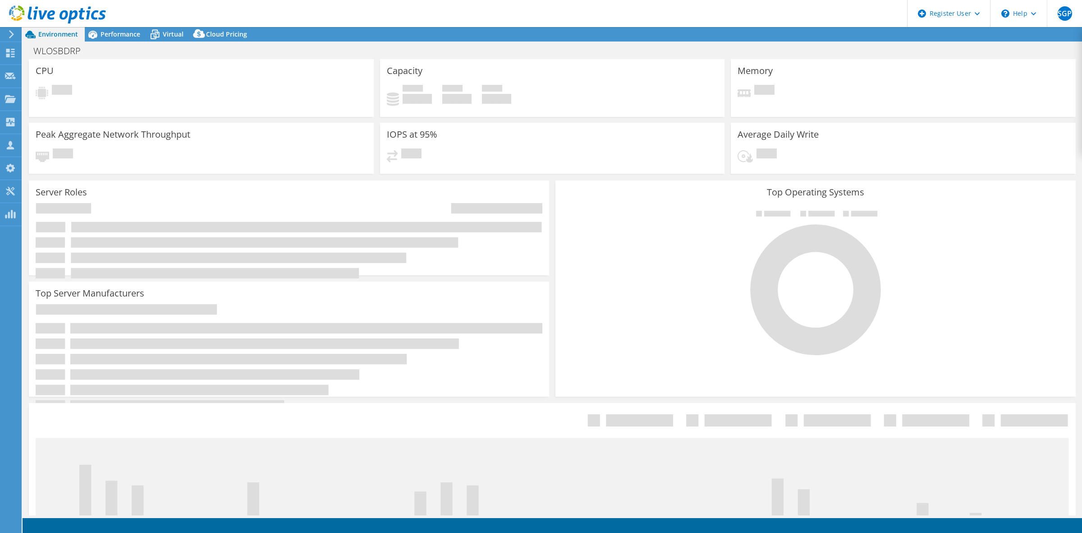
scroll to position [56, 0]
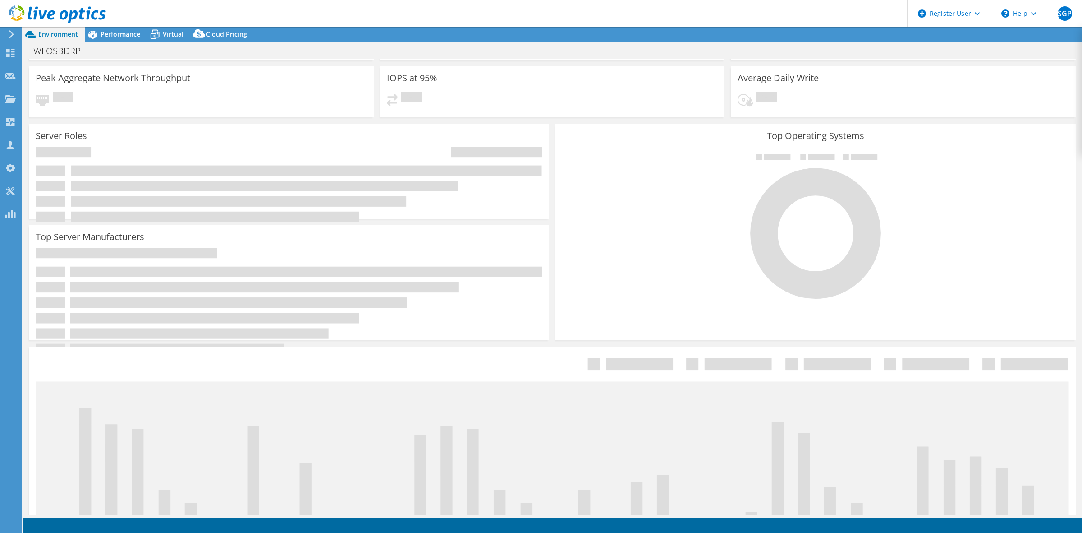
select select "USD"
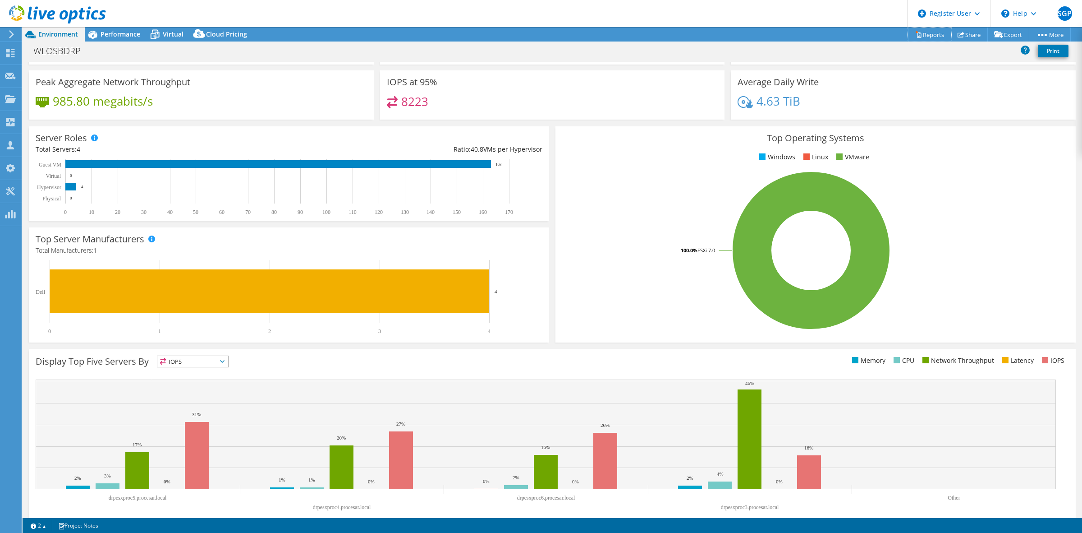
click at [932, 33] on link "Reports" at bounding box center [929, 35] width 43 height 14
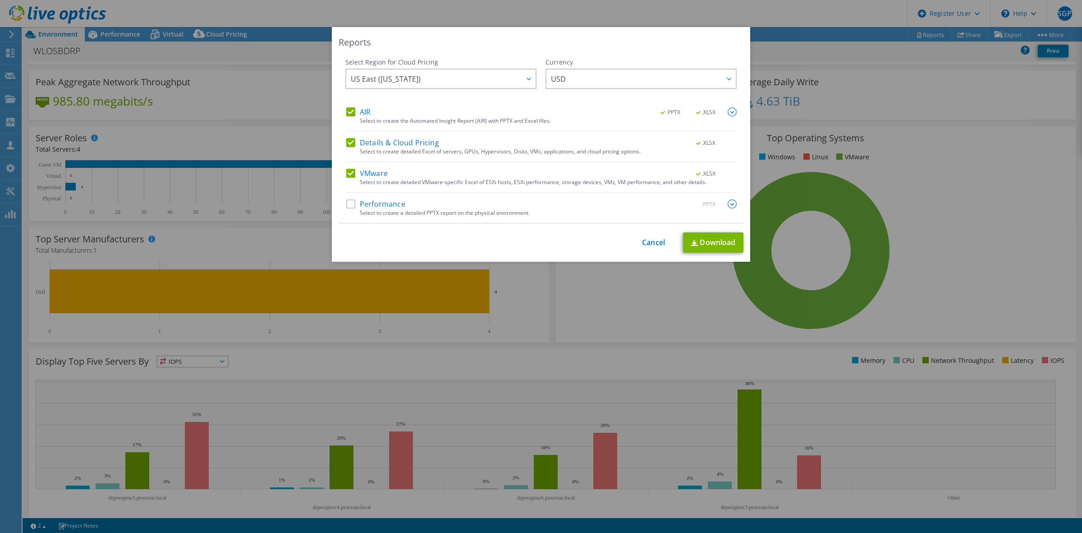
click at [346, 205] on label "Performance" at bounding box center [375, 203] width 59 height 9
click at [0, 0] on input "Performance" at bounding box center [0, 0] width 0 height 0
click at [698, 242] on link "Download" at bounding box center [713, 242] width 60 height 20
click at [263, 92] on div "Reports Select Region for Cloud Pricing Asia Pacific ([GEOGRAPHIC_DATA]) [GEOGR…" at bounding box center [541, 266] width 1082 height 479
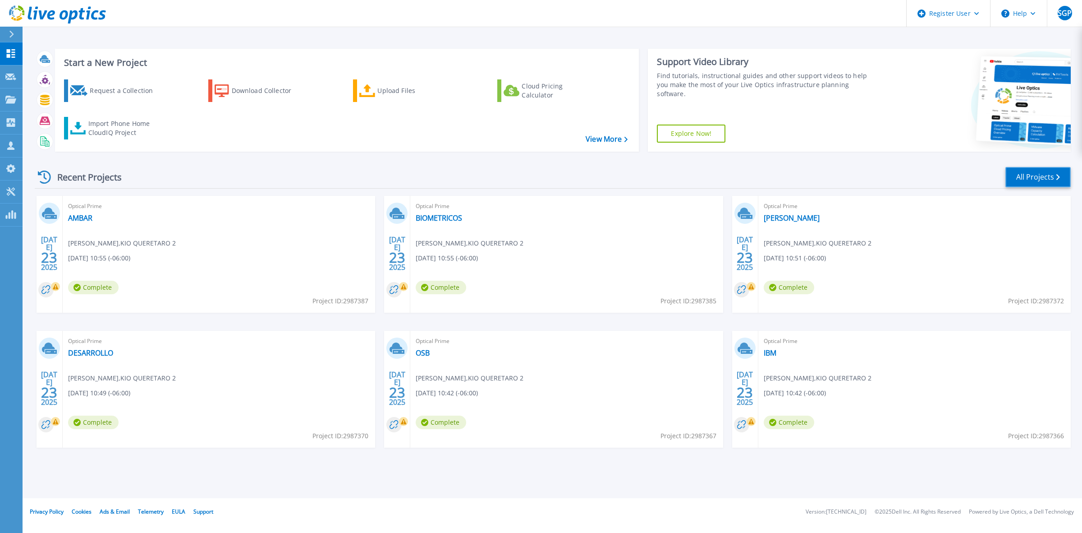
click at [1026, 179] on link "All Projects" at bounding box center [1038, 177] width 65 height 20
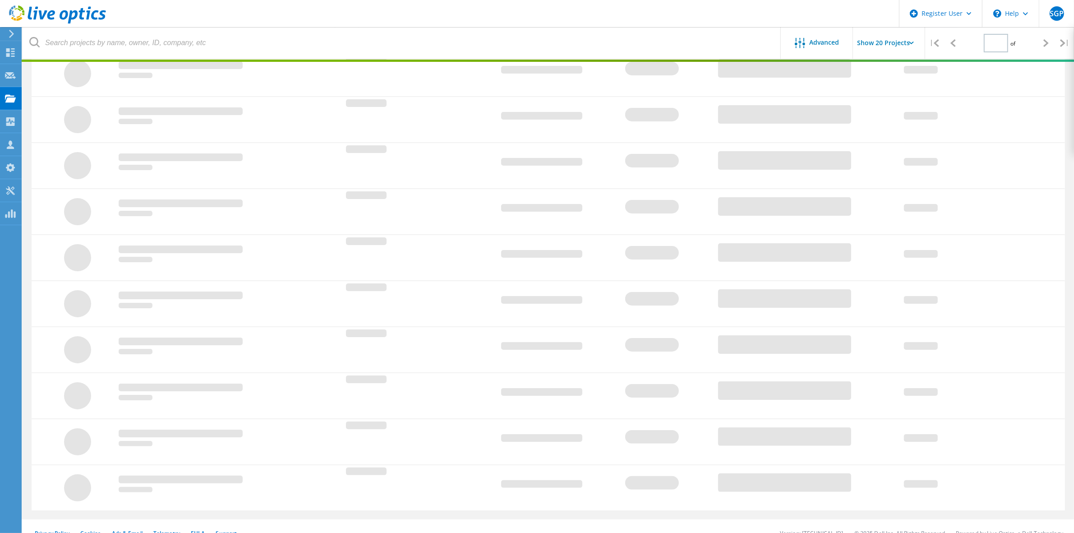
type input "1"
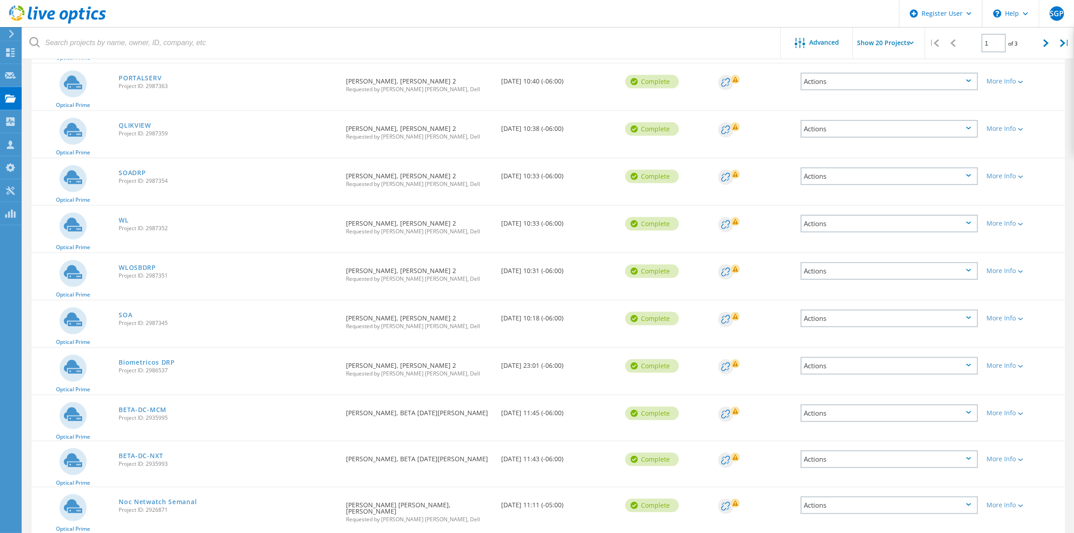
scroll to position [499, 0]
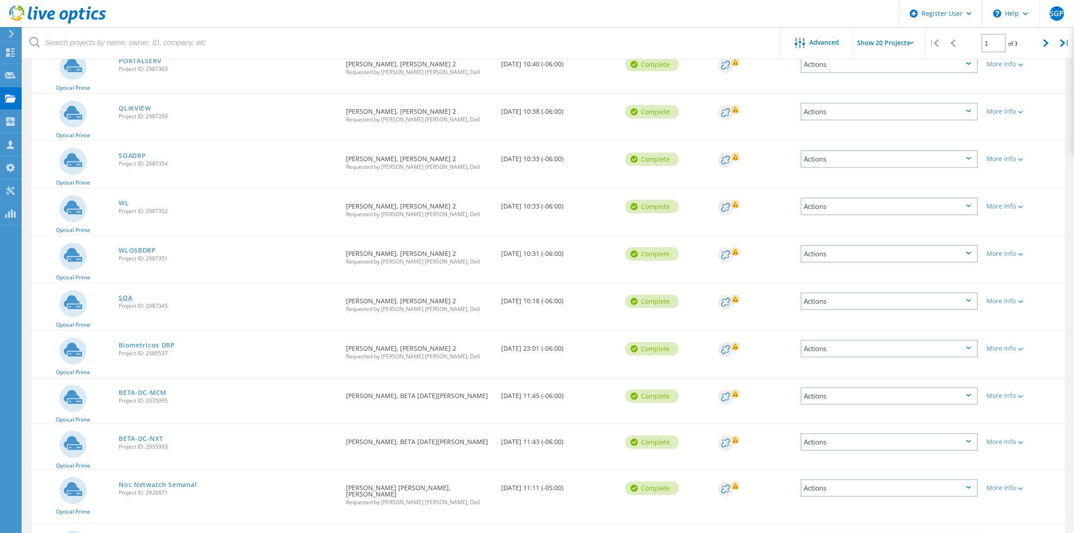
click at [124, 295] on link "SOA" at bounding box center [126, 298] width 14 height 6
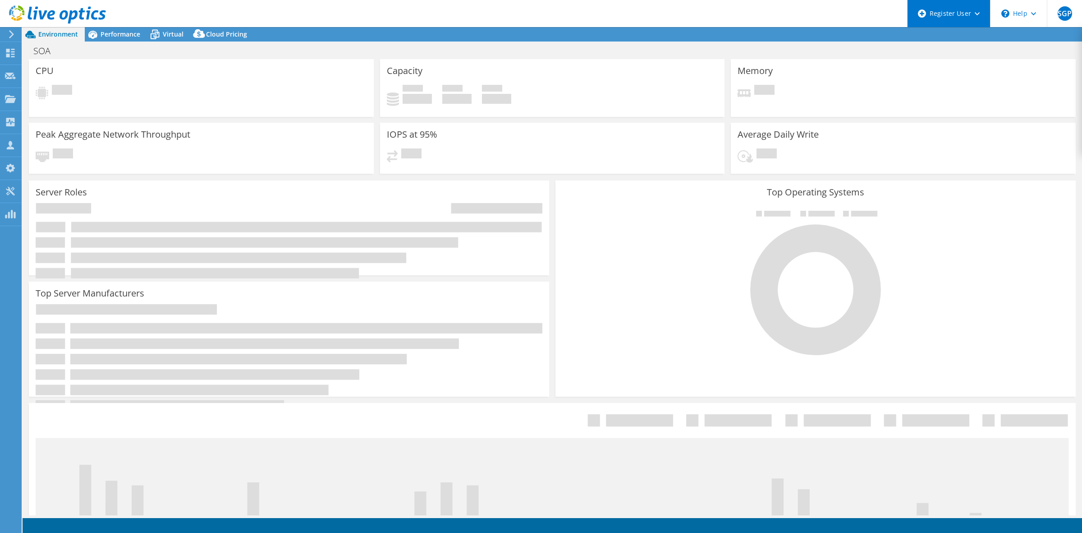
select select "USD"
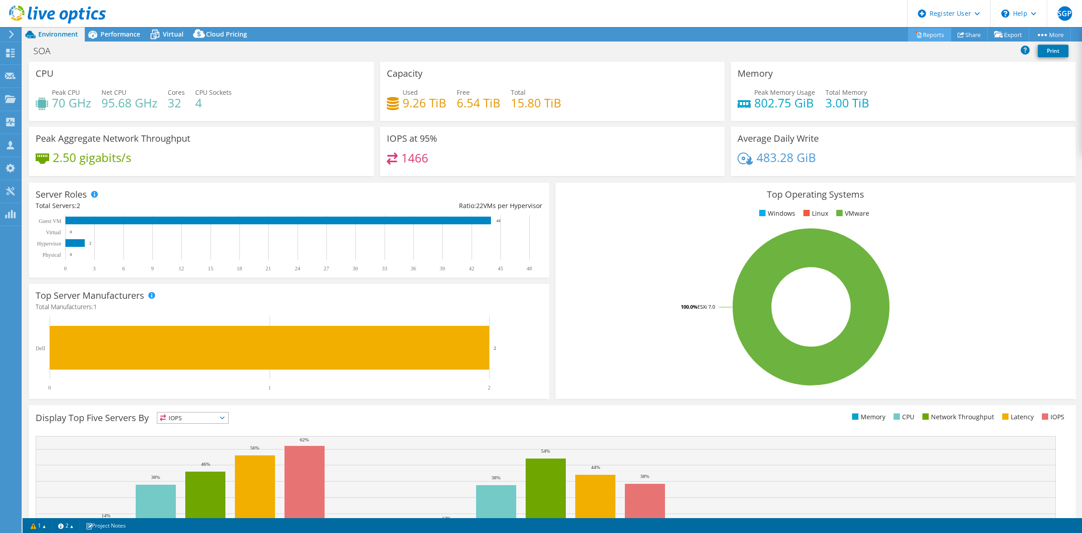
click at [924, 34] on link "Reports" at bounding box center [929, 35] width 43 height 14
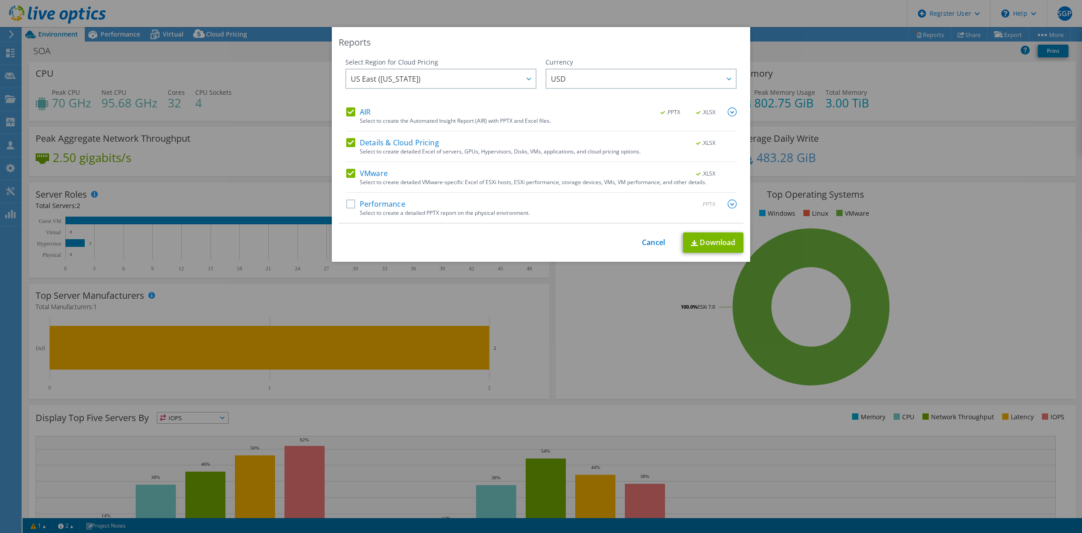
click at [353, 204] on label "Performance" at bounding box center [375, 203] width 59 height 9
click at [0, 0] on input "Performance" at bounding box center [0, 0] width 0 height 0
click at [705, 239] on link "Download" at bounding box center [713, 242] width 60 height 20
click at [556, 298] on div "Reports Select Region for Cloud Pricing Asia Pacific ([GEOGRAPHIC_DATA]) [GEOGR…" at bounding box center [541, 266] width 1082 height 479
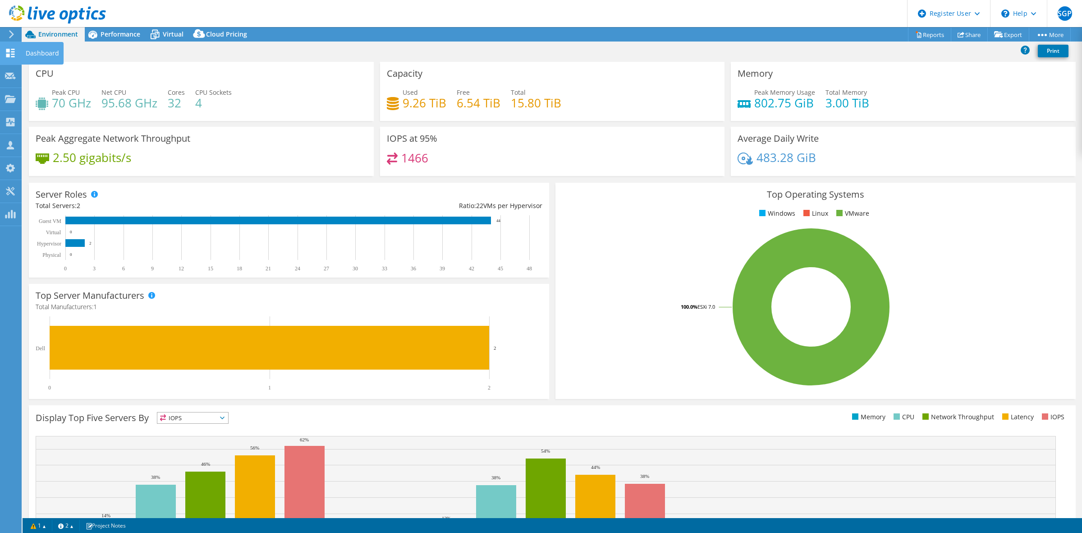
click at [11, 55] on icon at bounding box center [10, 53] width 11 height 9
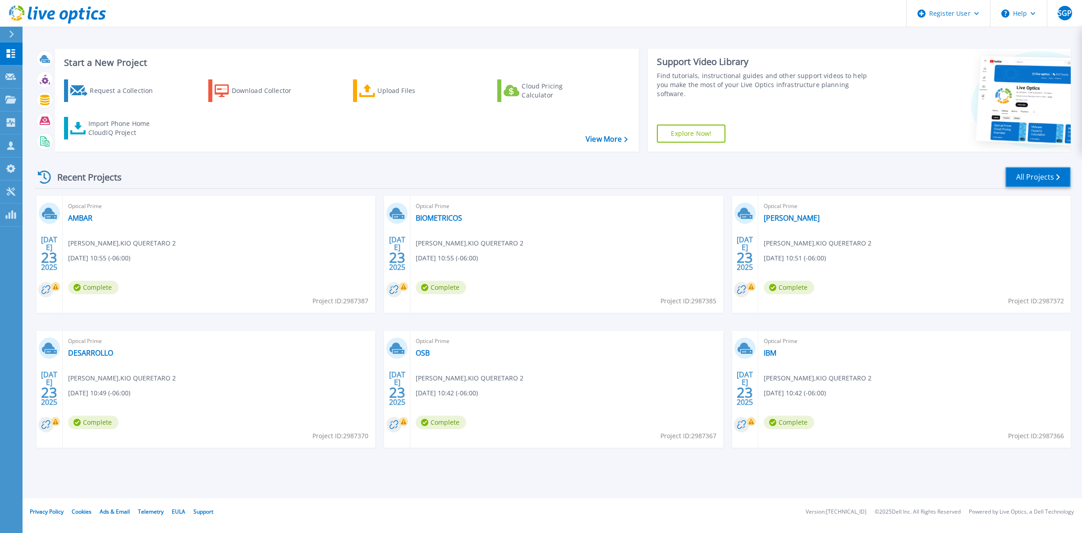
click at [1031, 178] on link "All Projects" at bounding box center [1038, 177] width 65 height 20
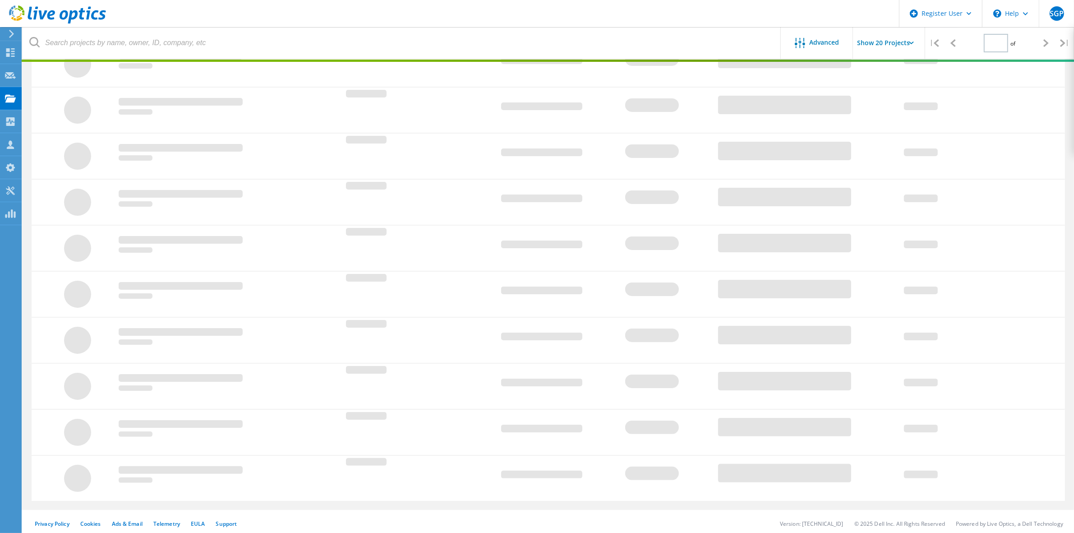
type input "1"
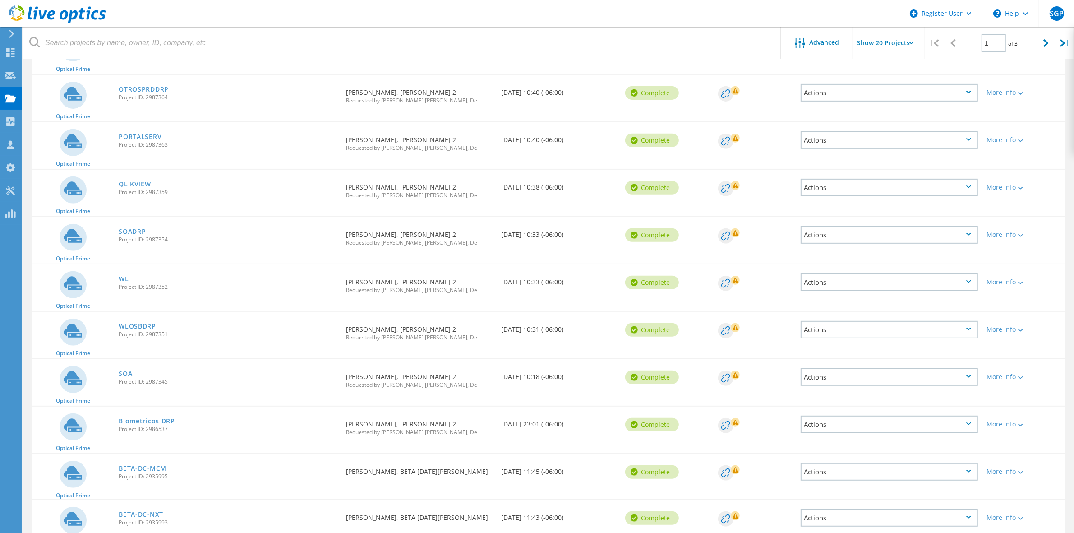
scroll to position [442, 0]
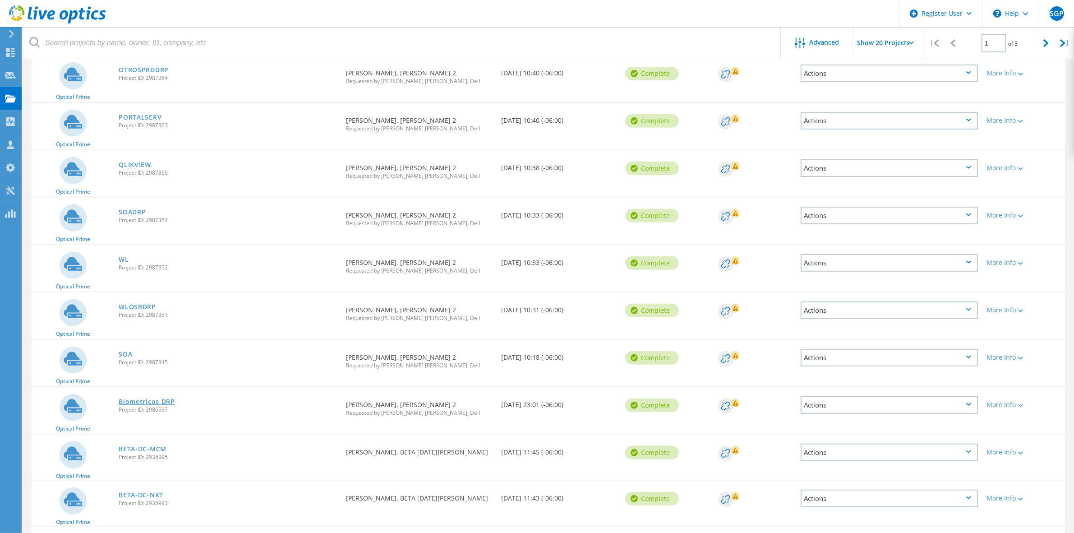
click at [158, 398] on link "Biometricos DRP" at bounding box center [147, 401] width 56 height 6
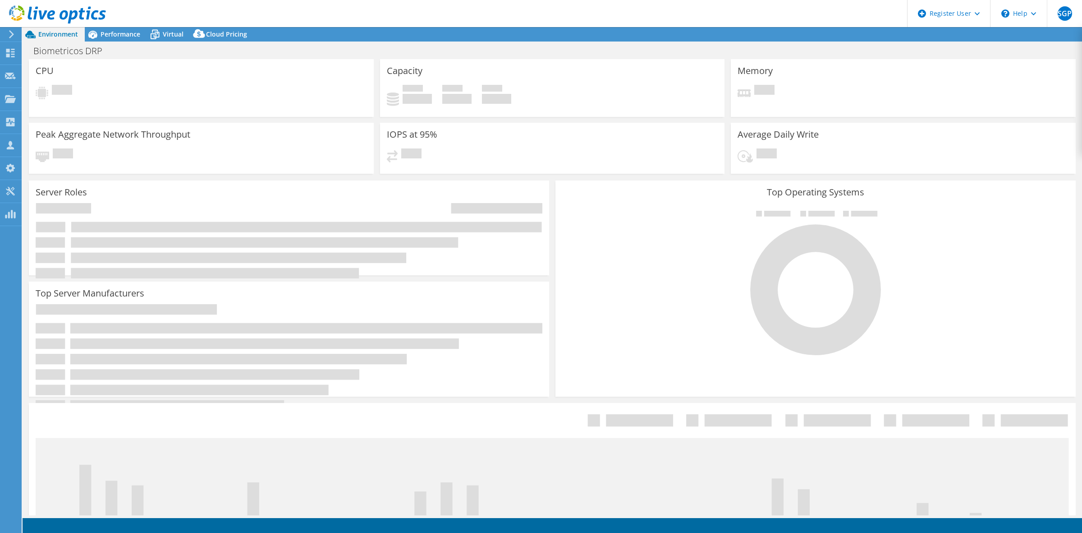
select select "USD"
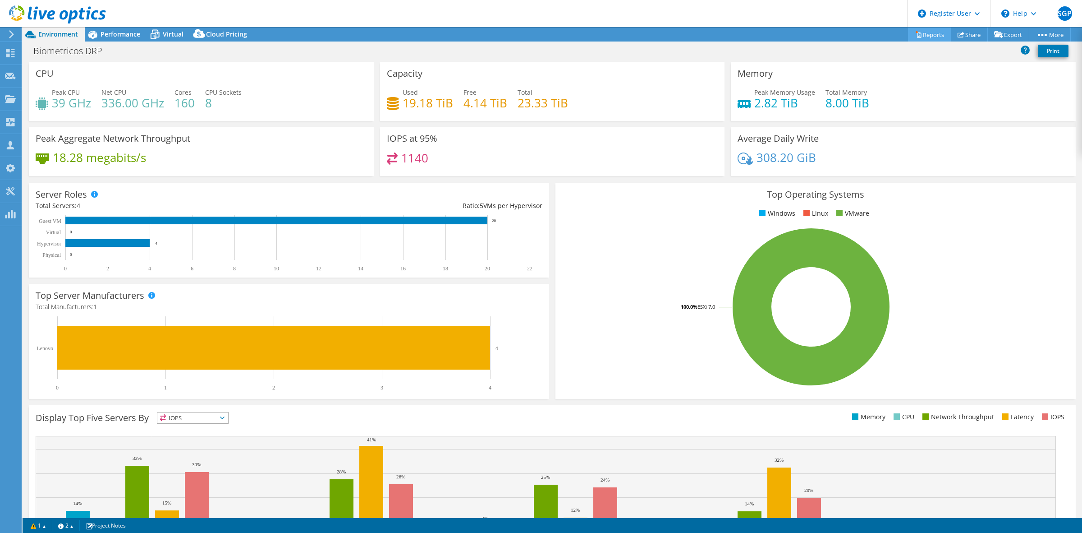
click at [926, 32] on link "Reports" at bounding box center [929, 35] width 43 height 14
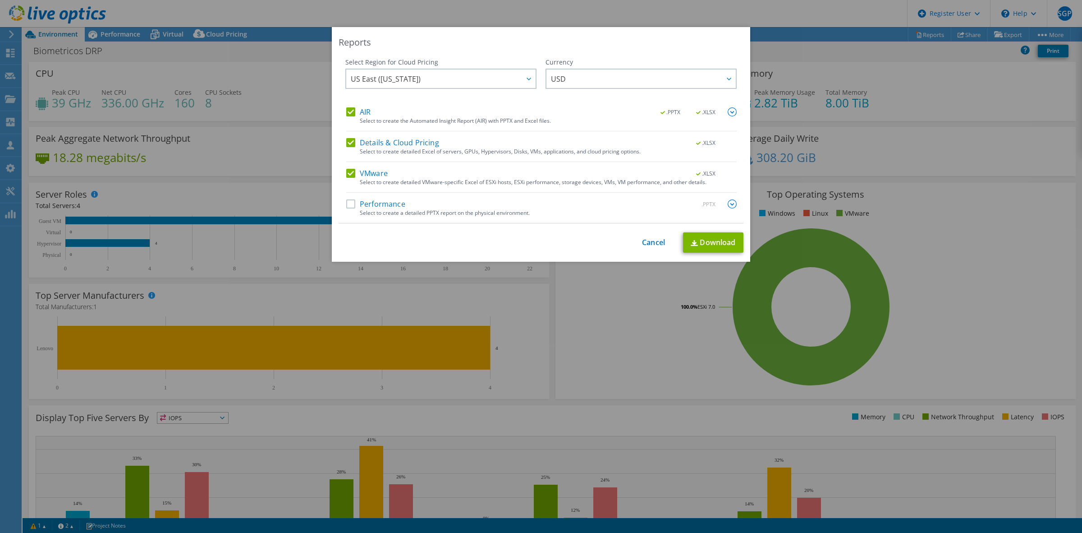
click at [346, 207] on label "Performance" at bounding box center [375, 203] width 59 height 9
click at [0, 0] on input "Performance" at bounding box center [0, 0] width 0 height 0
click at [711, 245] on link "Download" at bounding box center [713, 242] width 60 height 20
click at [294, 100] on div "Reports Select Region for Cloud Pricing Asia Pacific ([GEOGRAPHIC_DATA]) [GEOGR…" at bounding box center [541, 266] width 1082 height 479
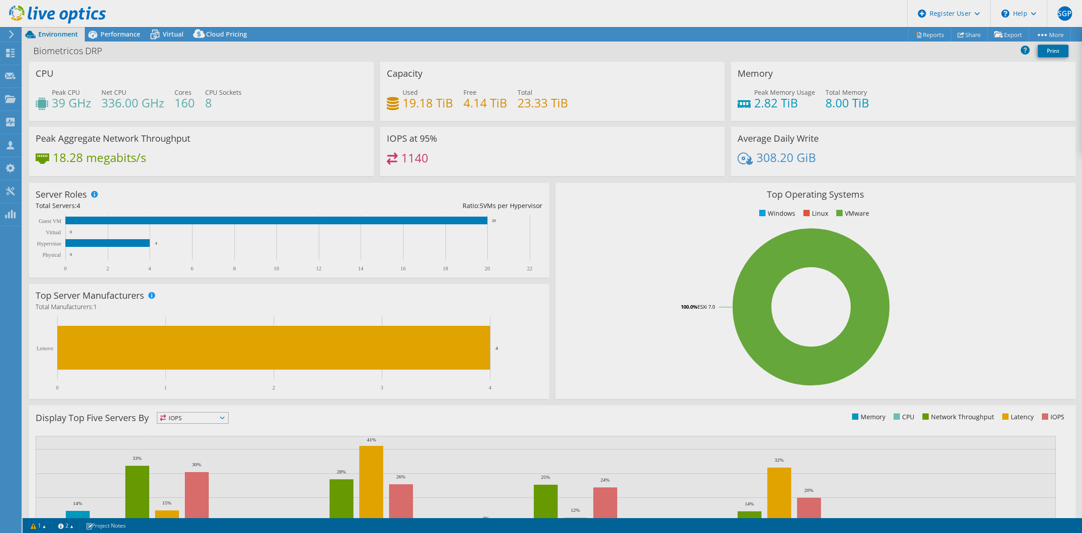
click at [289, 98] on div at bounding box center [541, 266] width 1082 height 533
